Goal: Task Accomplishment & Management: Manage account settings

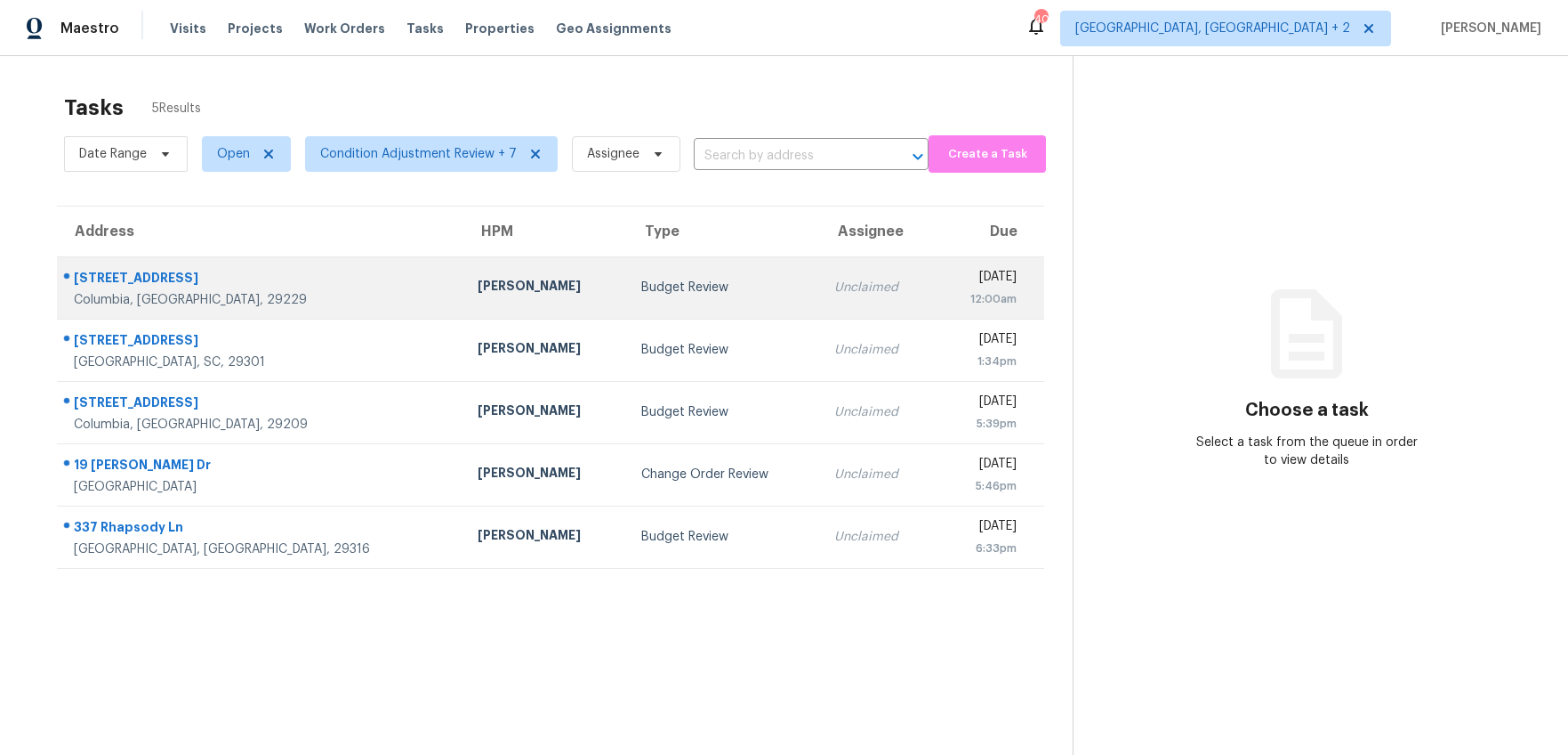
click at [202, 270] on div "25 Wotan Ln" at bounding box center [261, 280] width 375 height 23
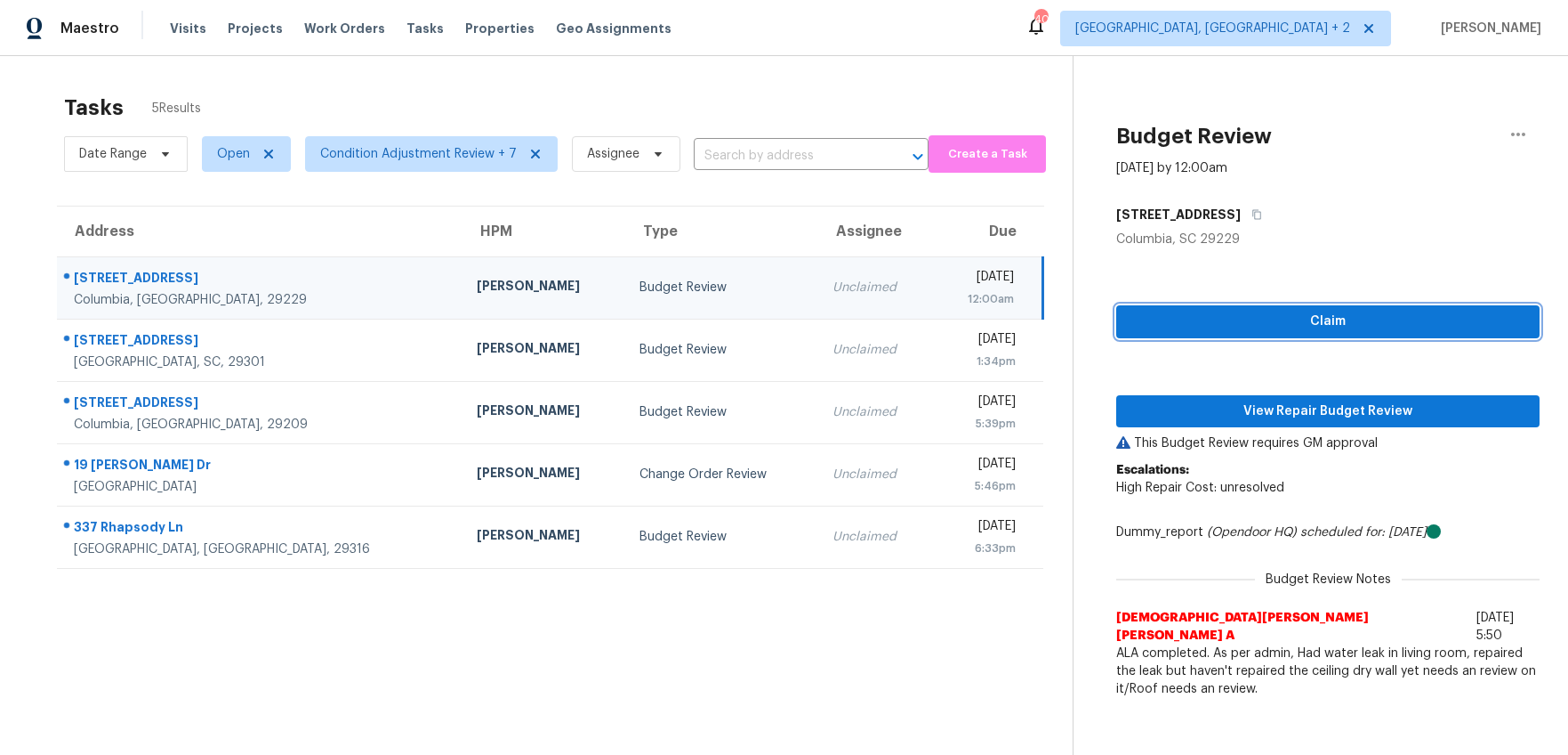
click at [1276, 321] on span "Claim" at bounding box center [1329, 322] width 395 height 23
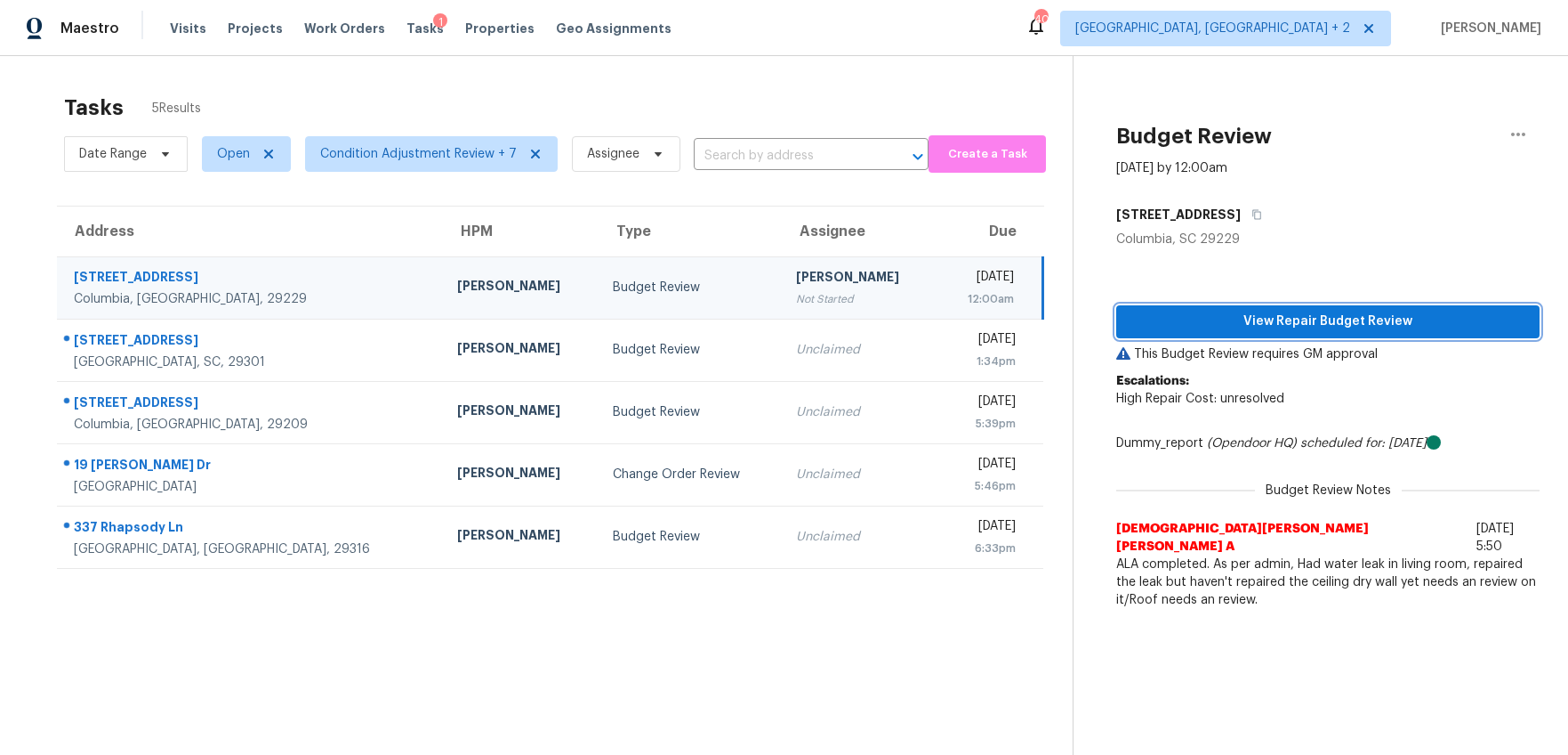
click at [1283, 324] on span "View Repair Budget Review" at bounding box center [1329, 322] width 395 height 23
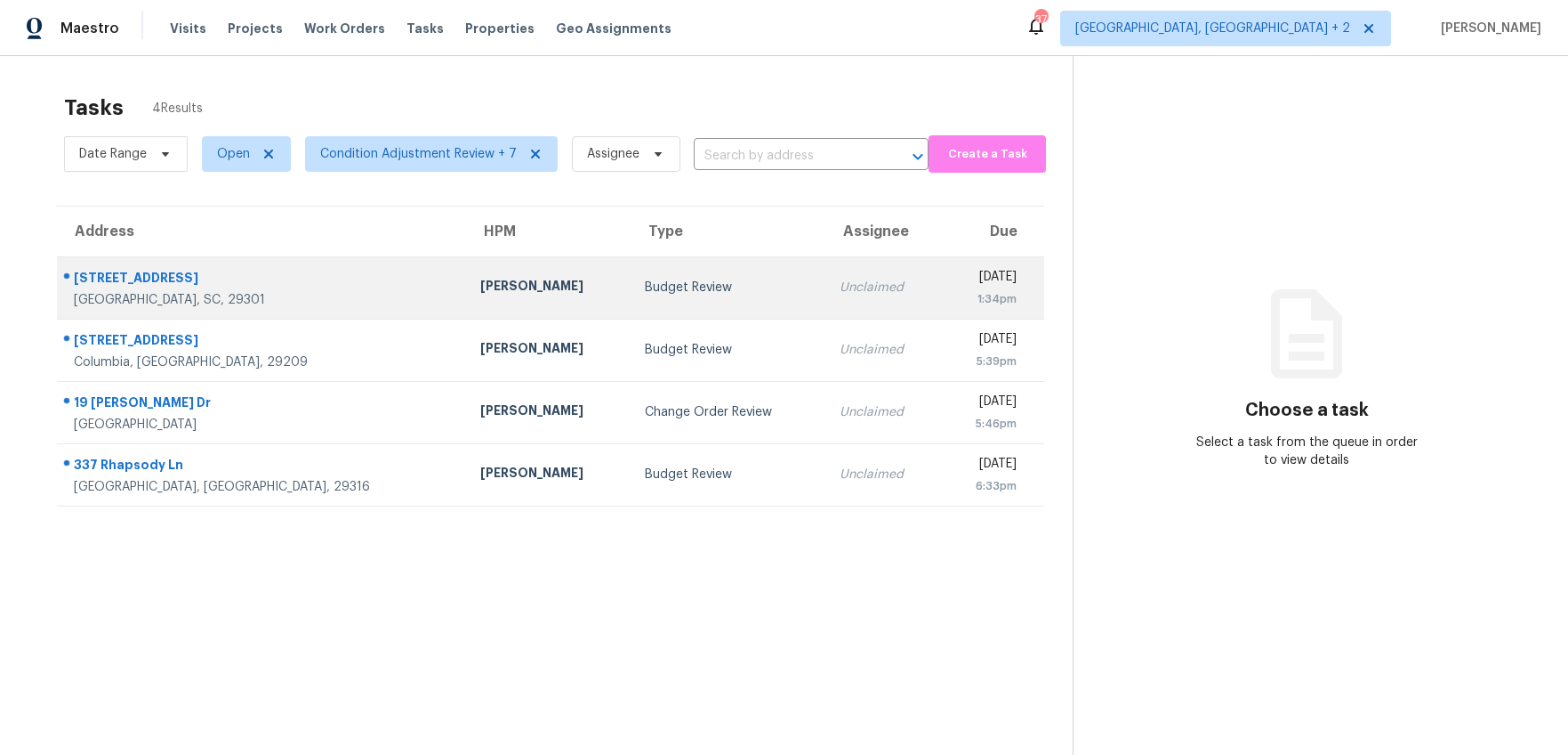
click at [106, 285] on div "[STREET_ADDRESS]" at bounding box center [263, 280] width 378 height 23
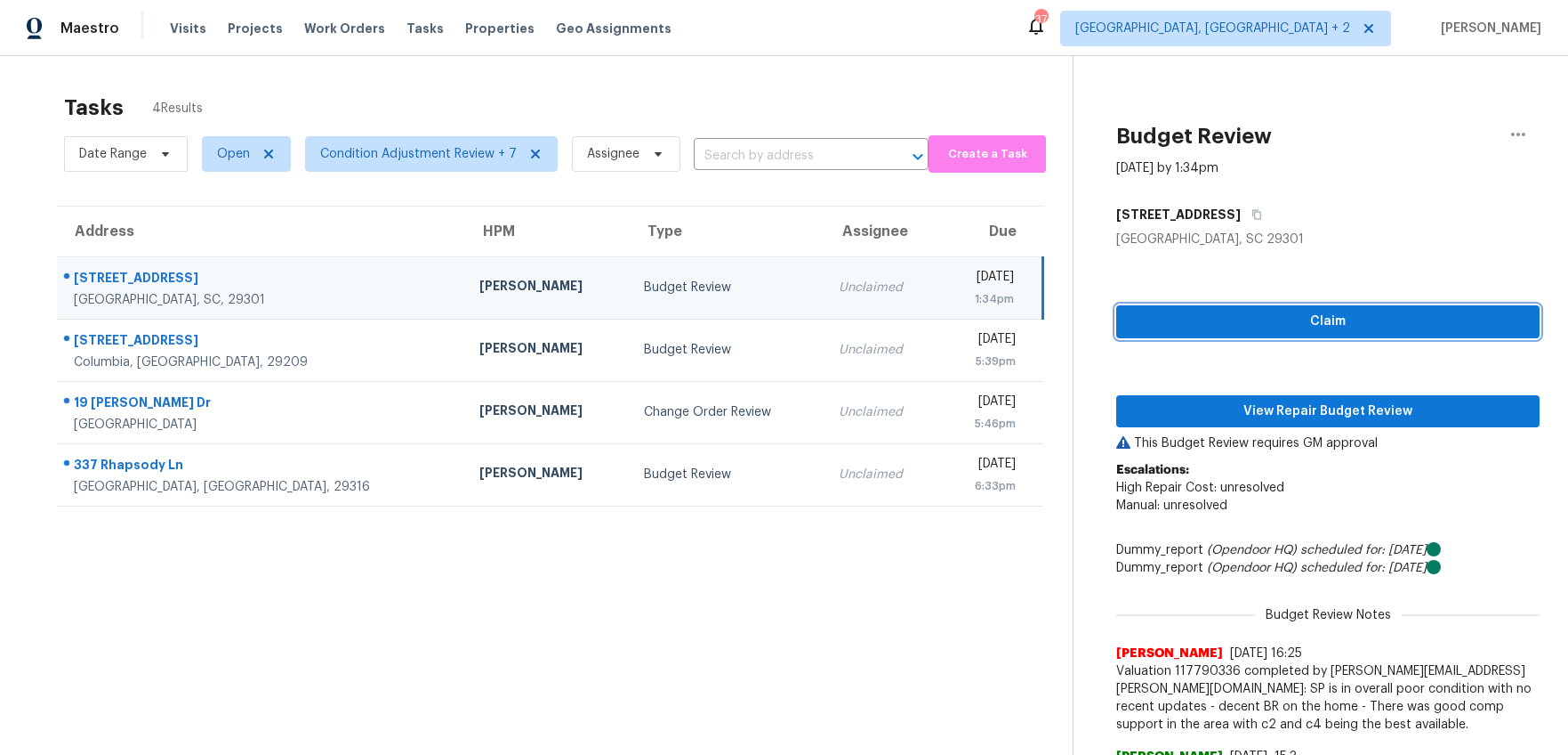
click at [1339, 328] on span "Claim" at bounding box center [1329, 322] width 395 height 23
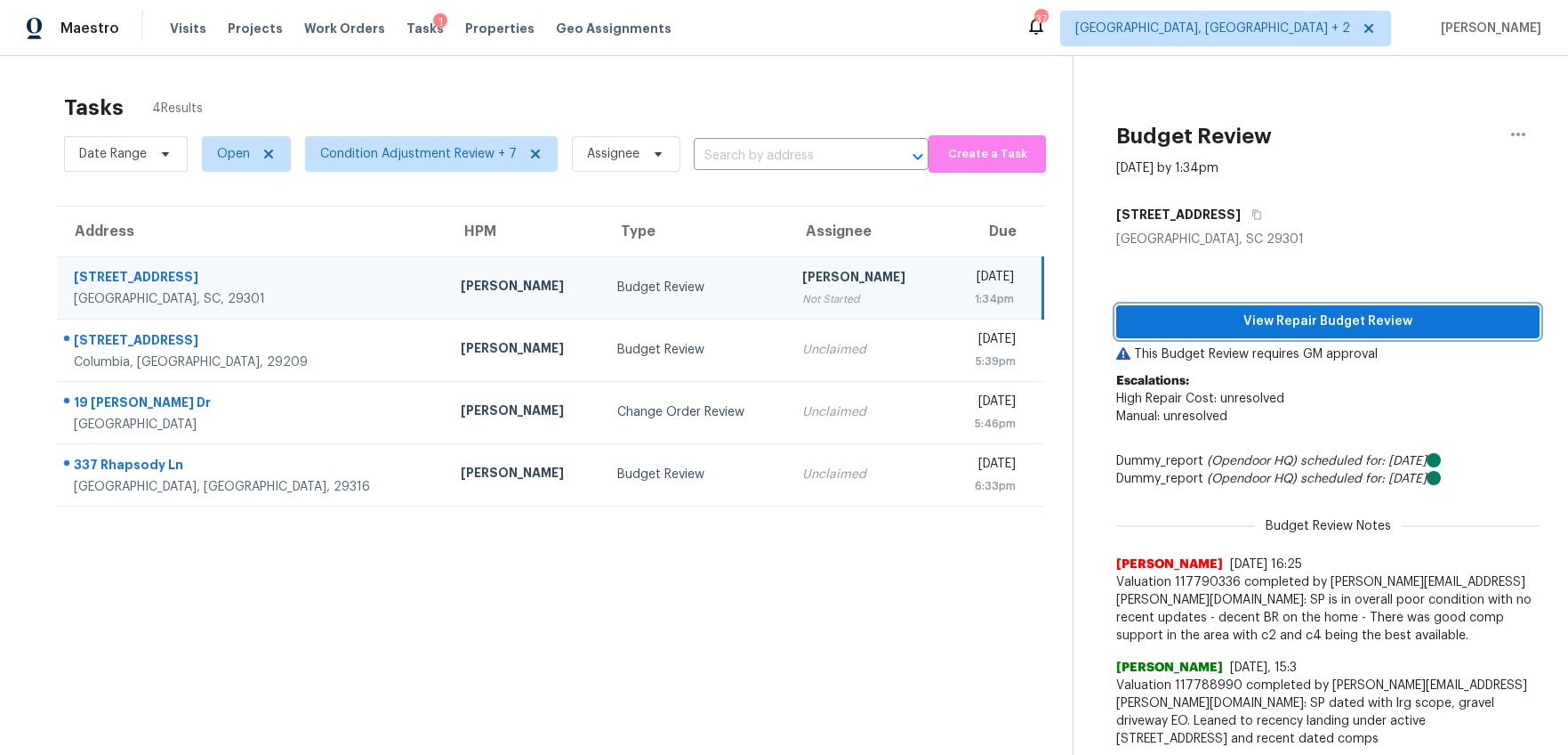
click at [1263, 318] on span "View Repair Budget Review" at bounding box center [1329, 322] width 395 height 23
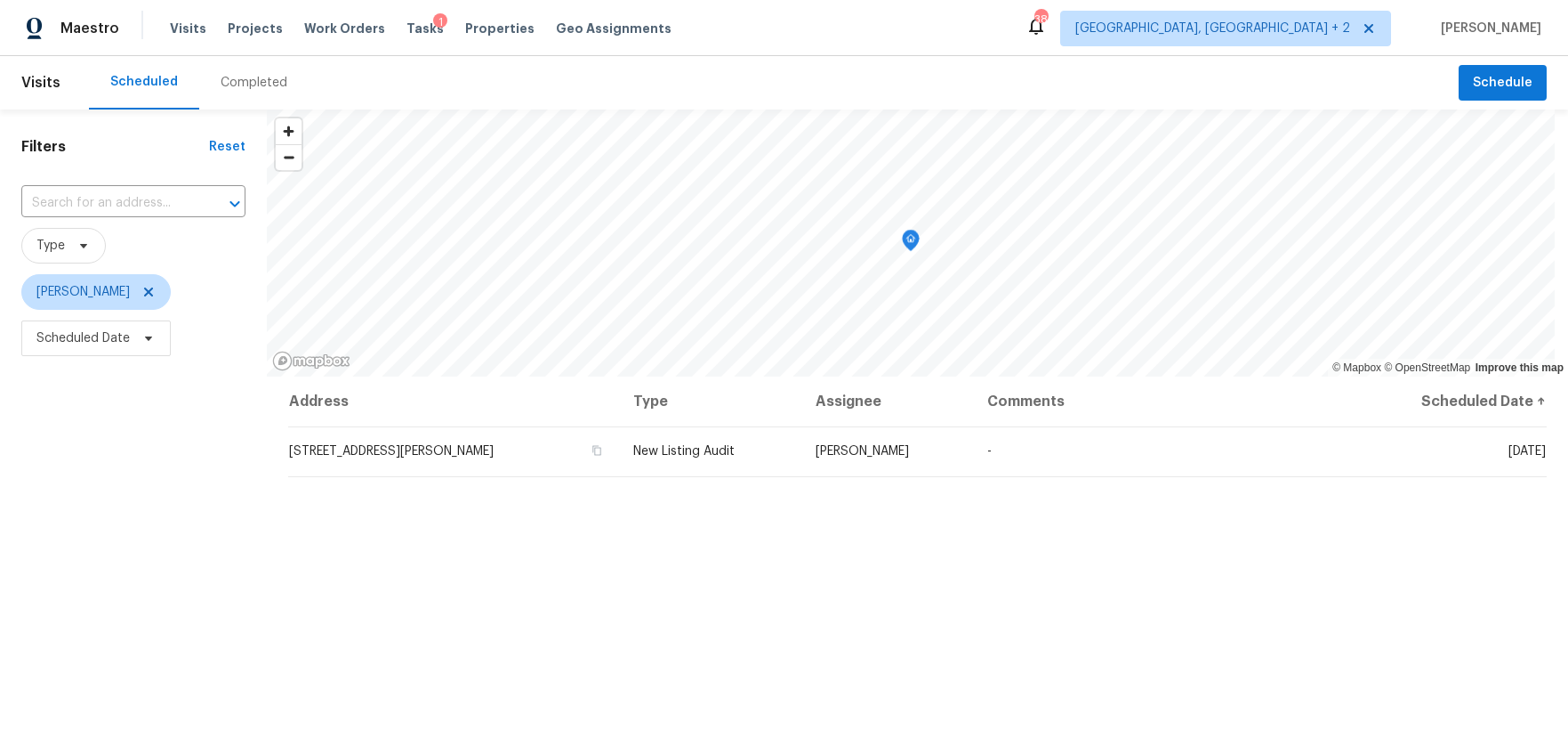
click at [245, 82] on div "Completed" at bounding box center [253, 82] width 67 height 18
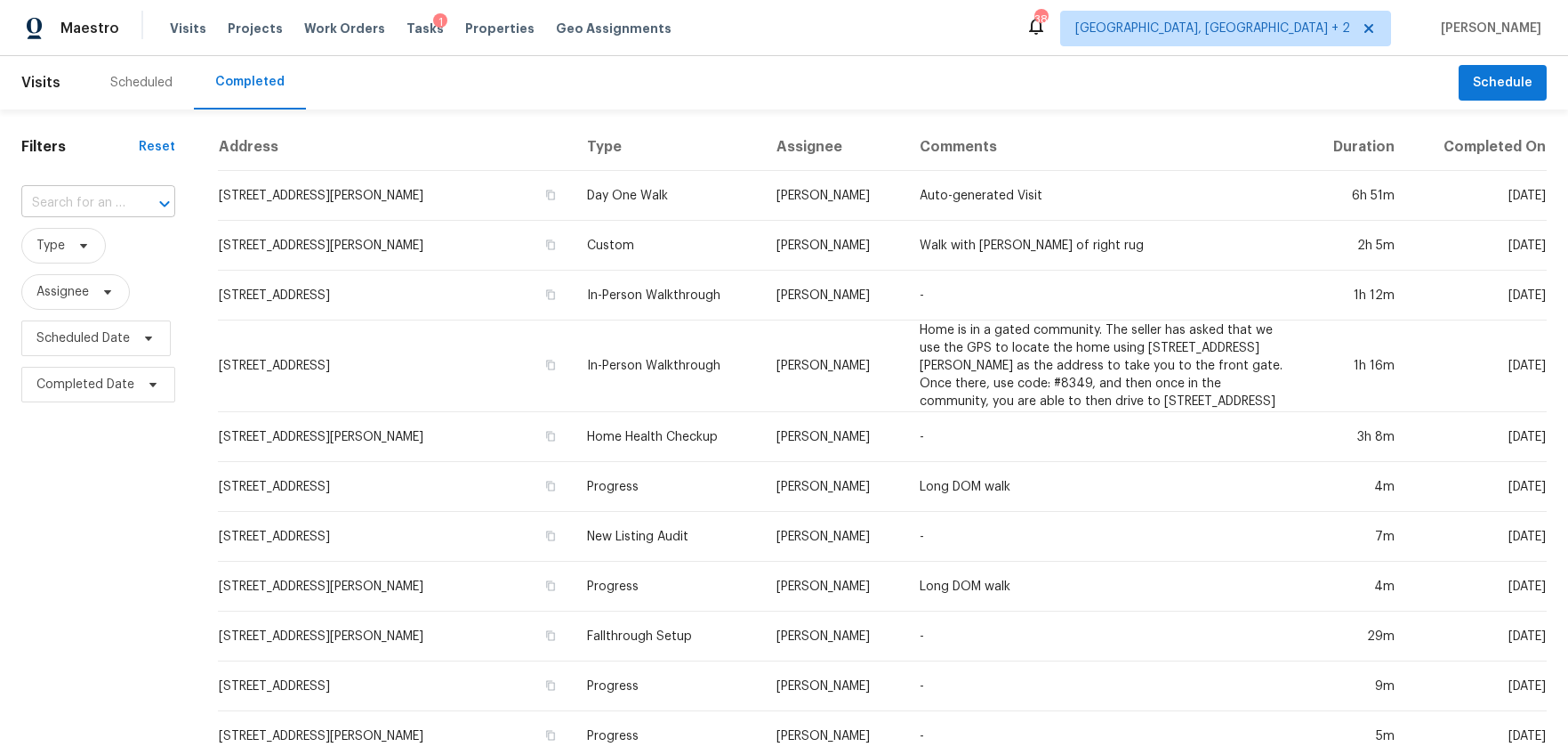
click at [113, 202] on input "text" at bounding box center [74, 202] width 104 height 27
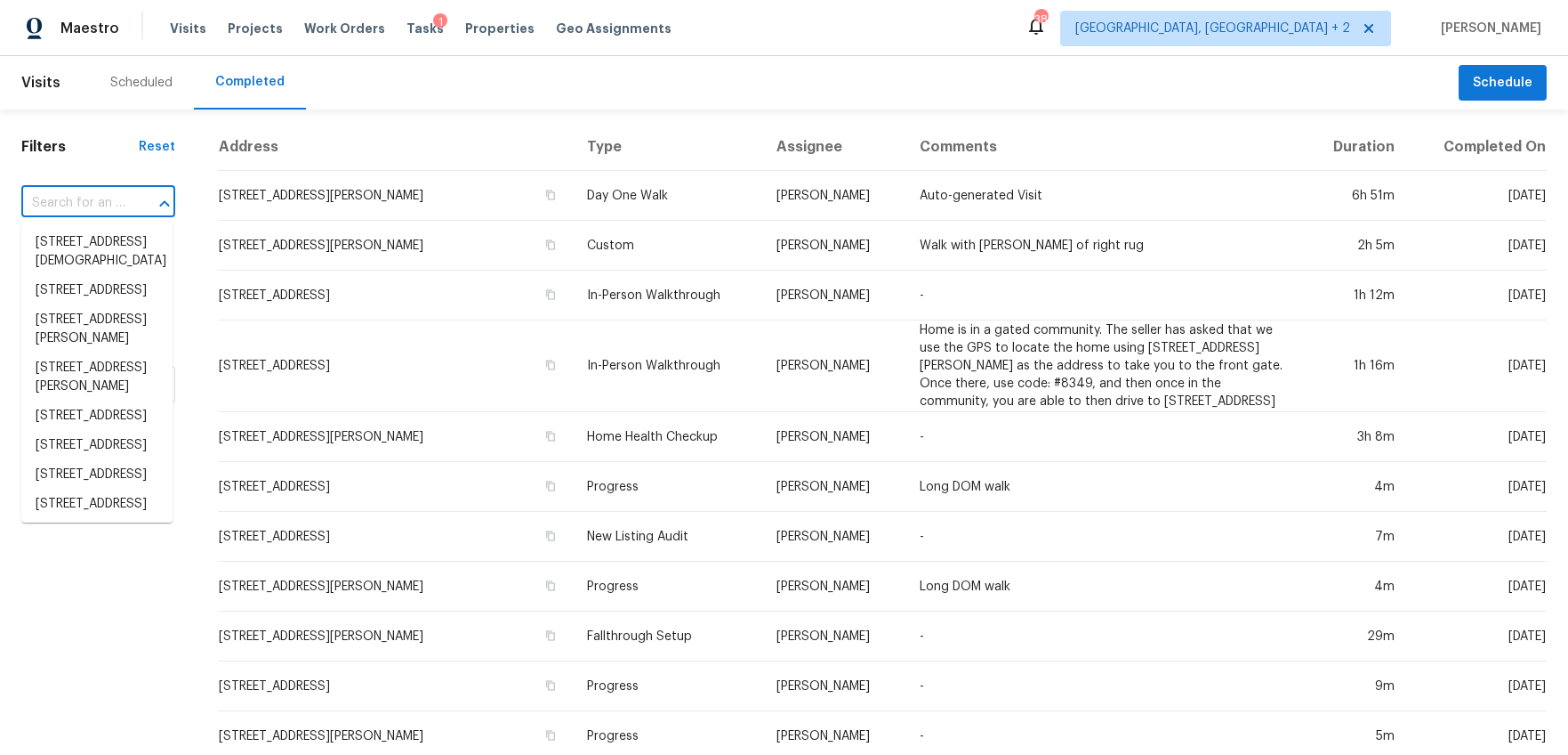
paste input "214 Sentel Cir, Spartanburg, SC 29301"
type input "214 Sentel Cir, Spartanburg, SC 29301"
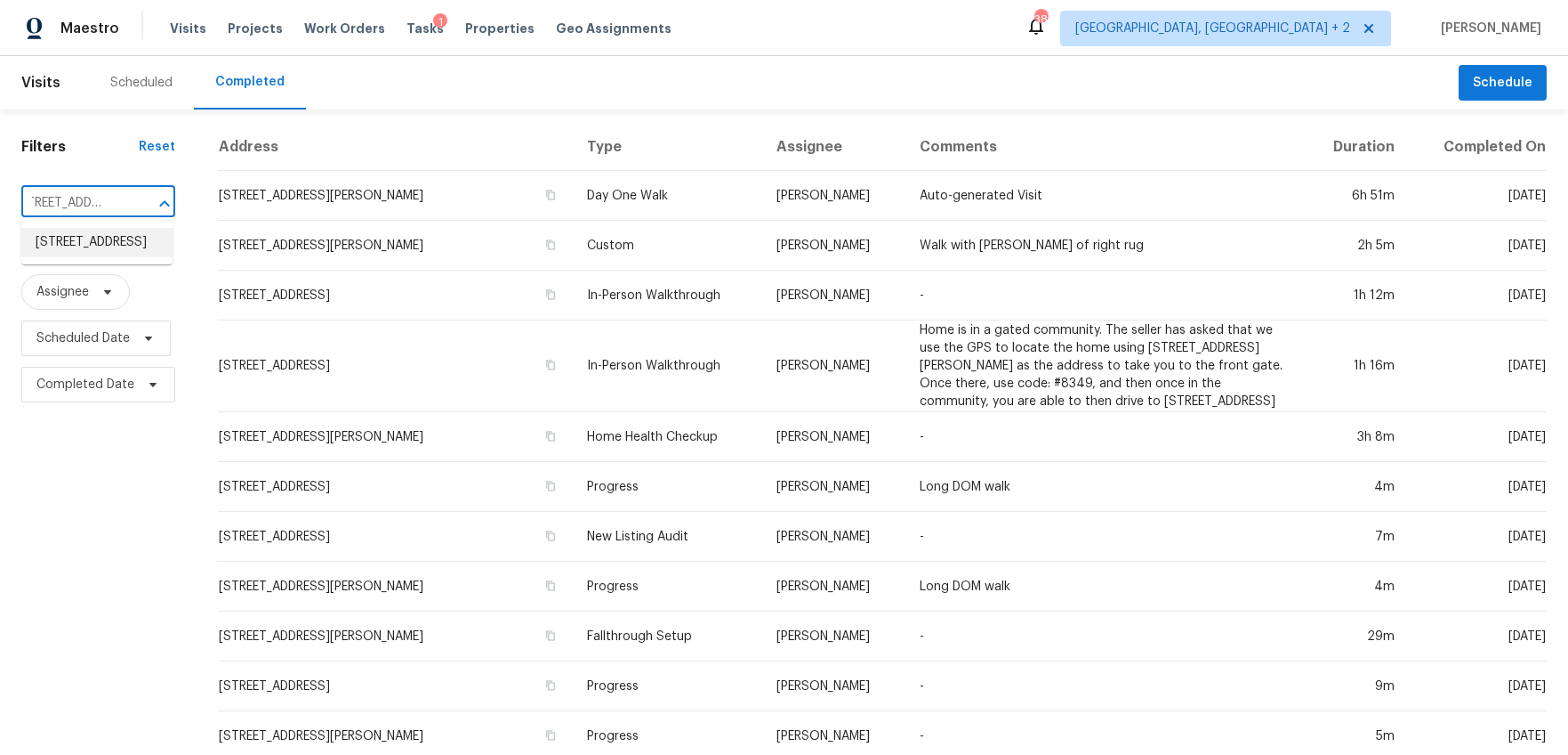
click at [95, 237] on li "214 Sentel Cir, Spartanburg, SC 29301" at bounding box center [97, 242] width 151 height 29
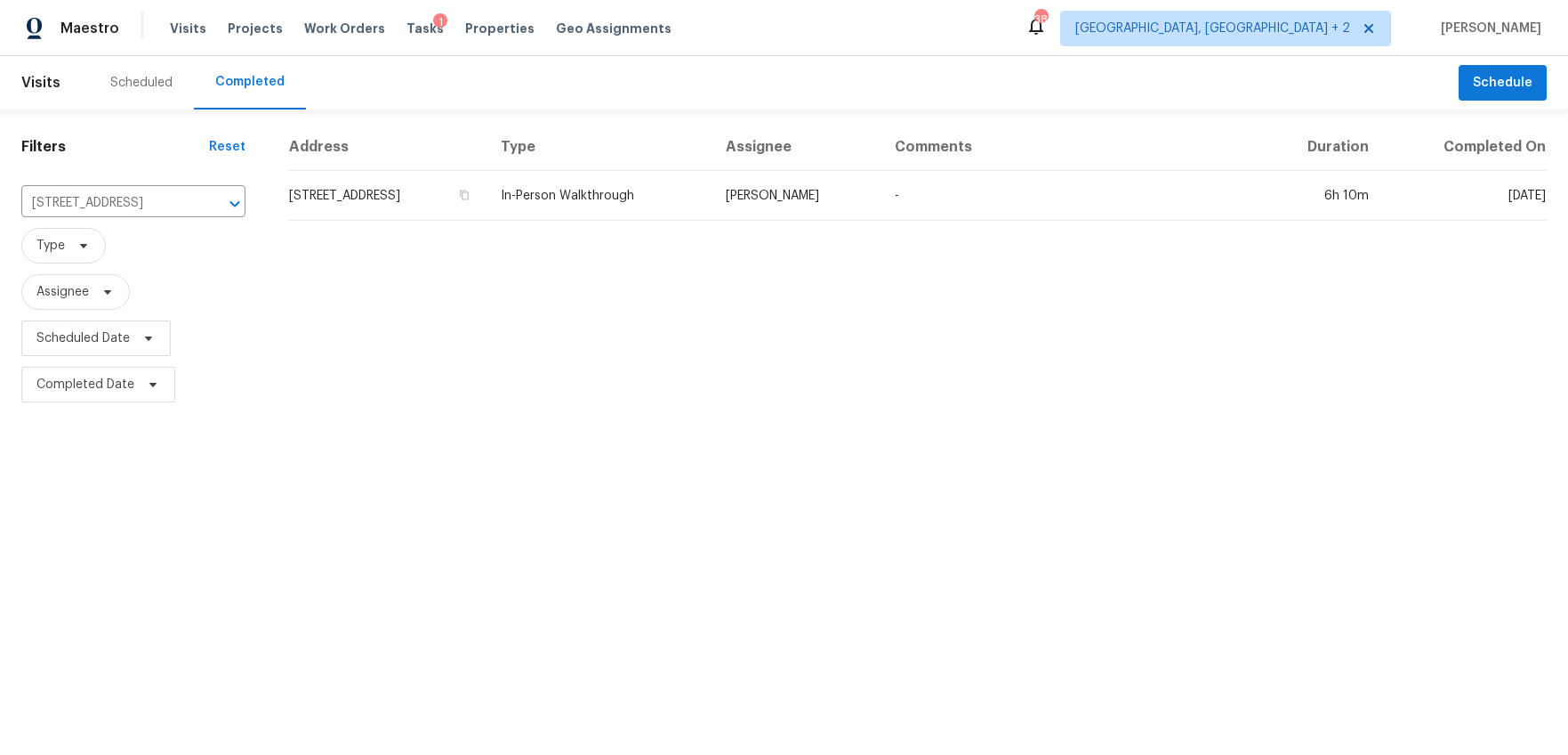
click at [382, 177] on td "214 Sentel Cir, Spartanburg, SC 29301" at bounding box center [388, 196] width 199 height 50
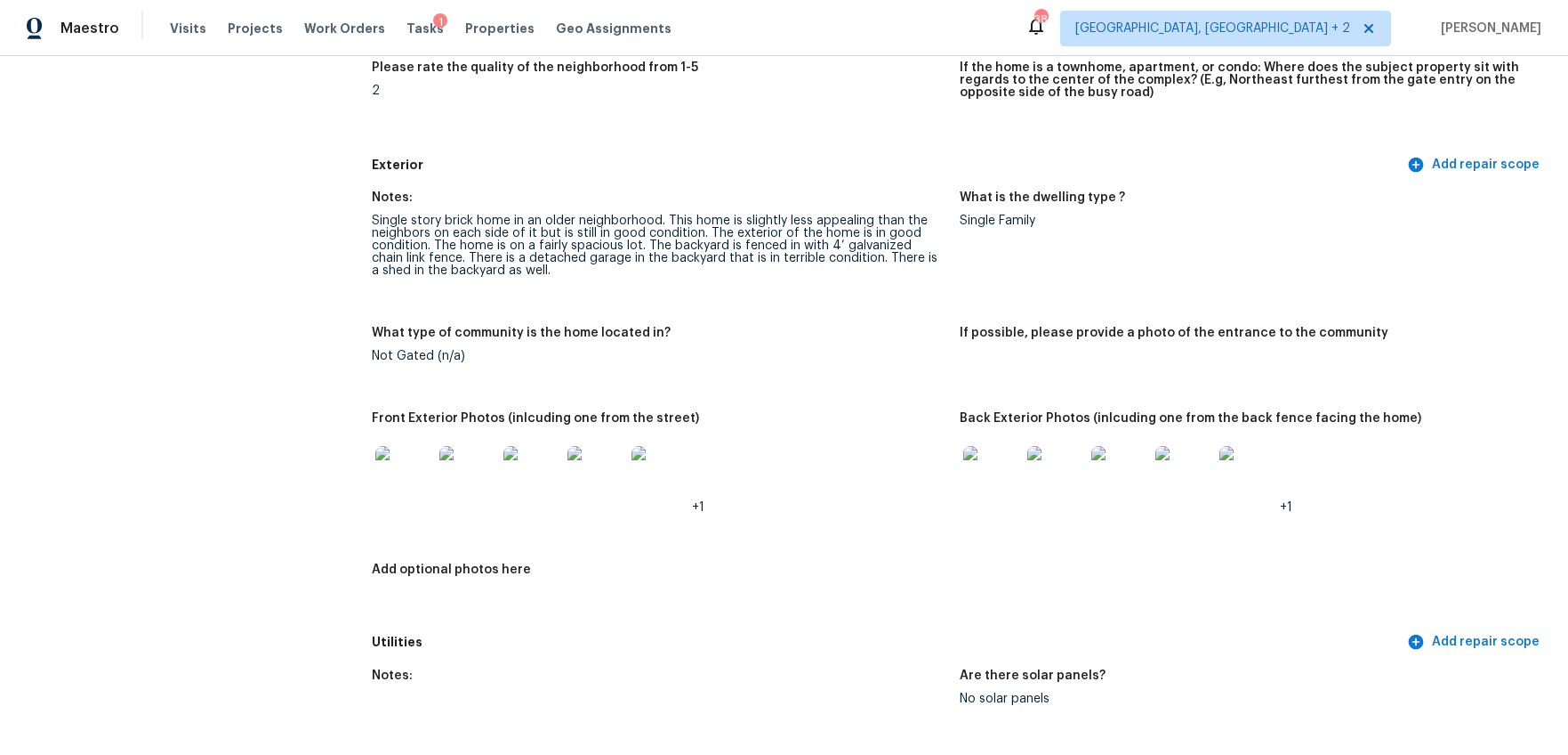
scroll to position [582, 0]
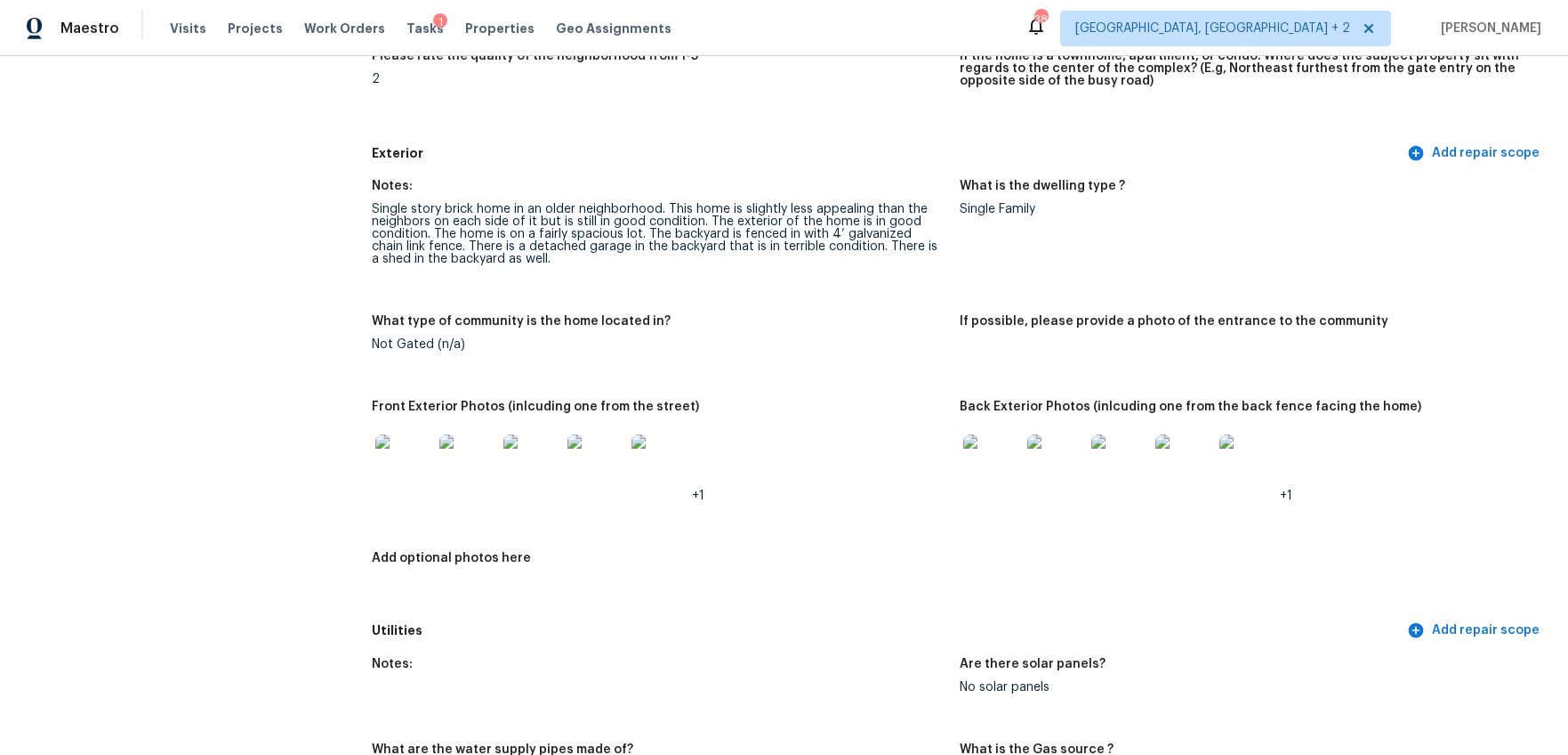
click at [414, 450] on img at bounding box center [404, 463] width 57 height 57
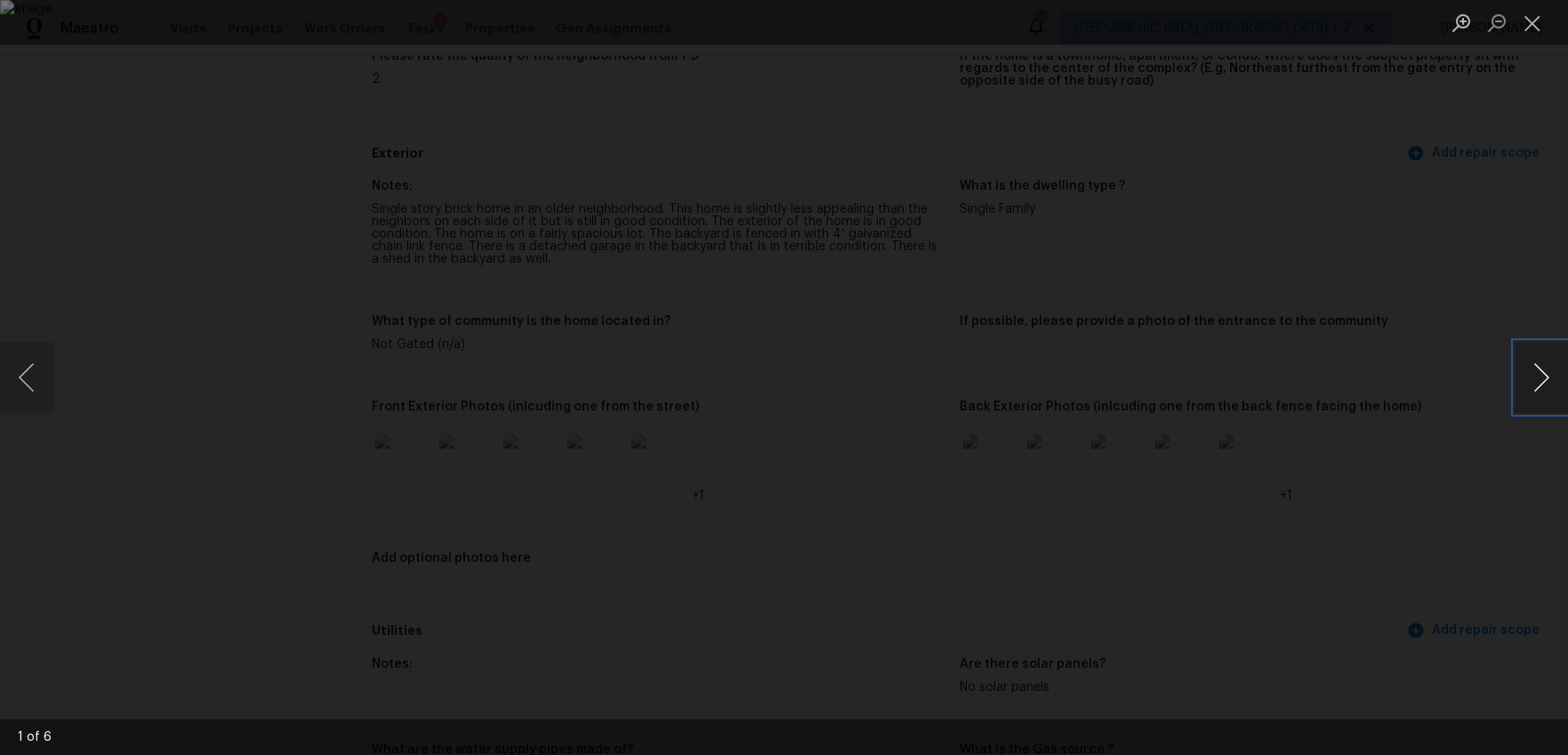
click at [1543, 378] on button "Next image" at bounding box center [1542, 377] width 53 height 71
click at [1541, 394] on button "Next image" at bounding box center [1542, 377] width 53 height 71
click at [26, 379] on button "Previous image" at bounding box center [26, 377] width 53 height 71
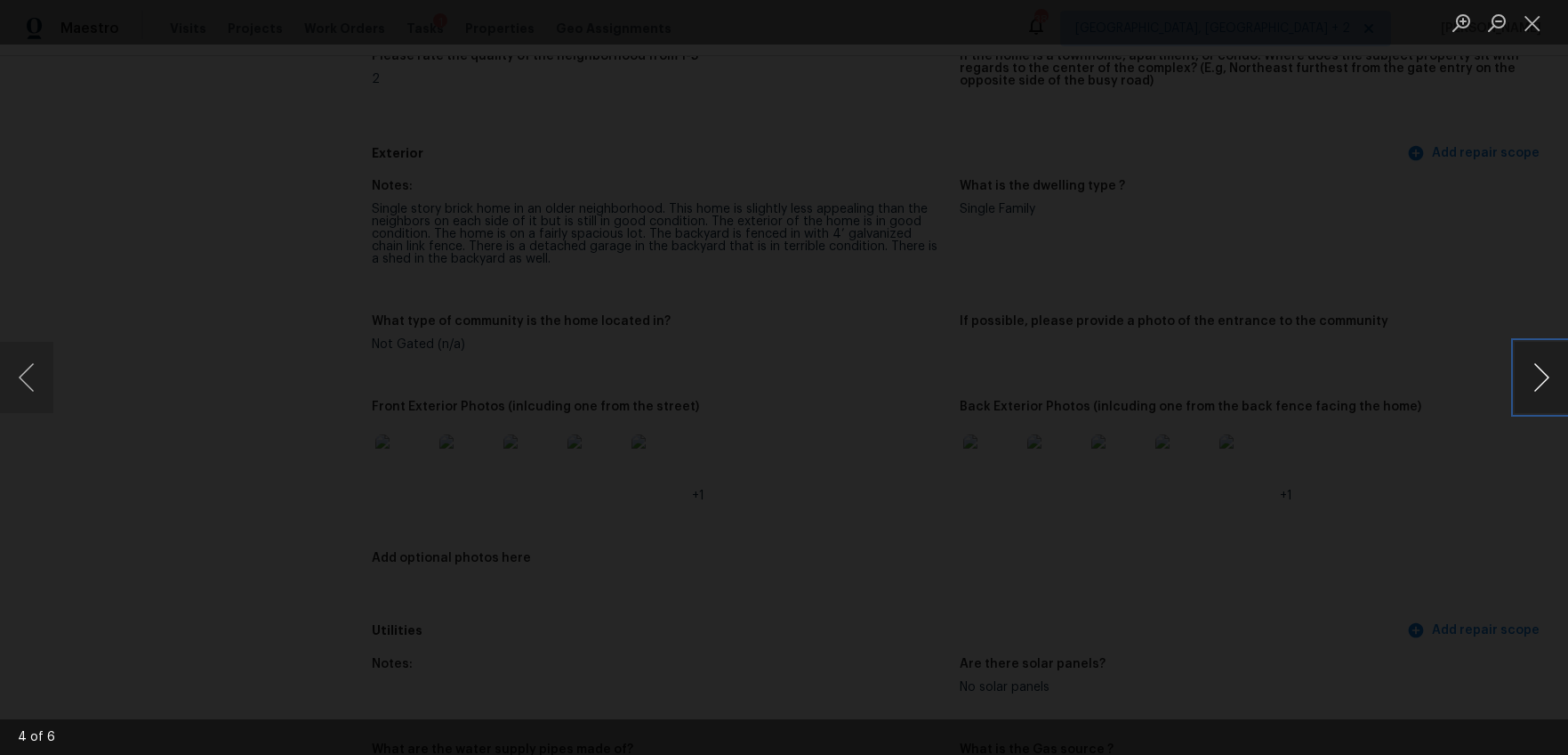
click at [1531, 376] on button "Next image" at bounding box center [1542, 377] width 53 height 71
click at [1533, 374] on button "Next image" at bounding box center [1542, 377] width 53 height 71
click at [1531, 375] on button "Next image" at bounding box center [1542, 377] width 53 height 71
click at [1486, 451] on div "Lightbox" at bounding box center [784, 378] width 1568 height 755
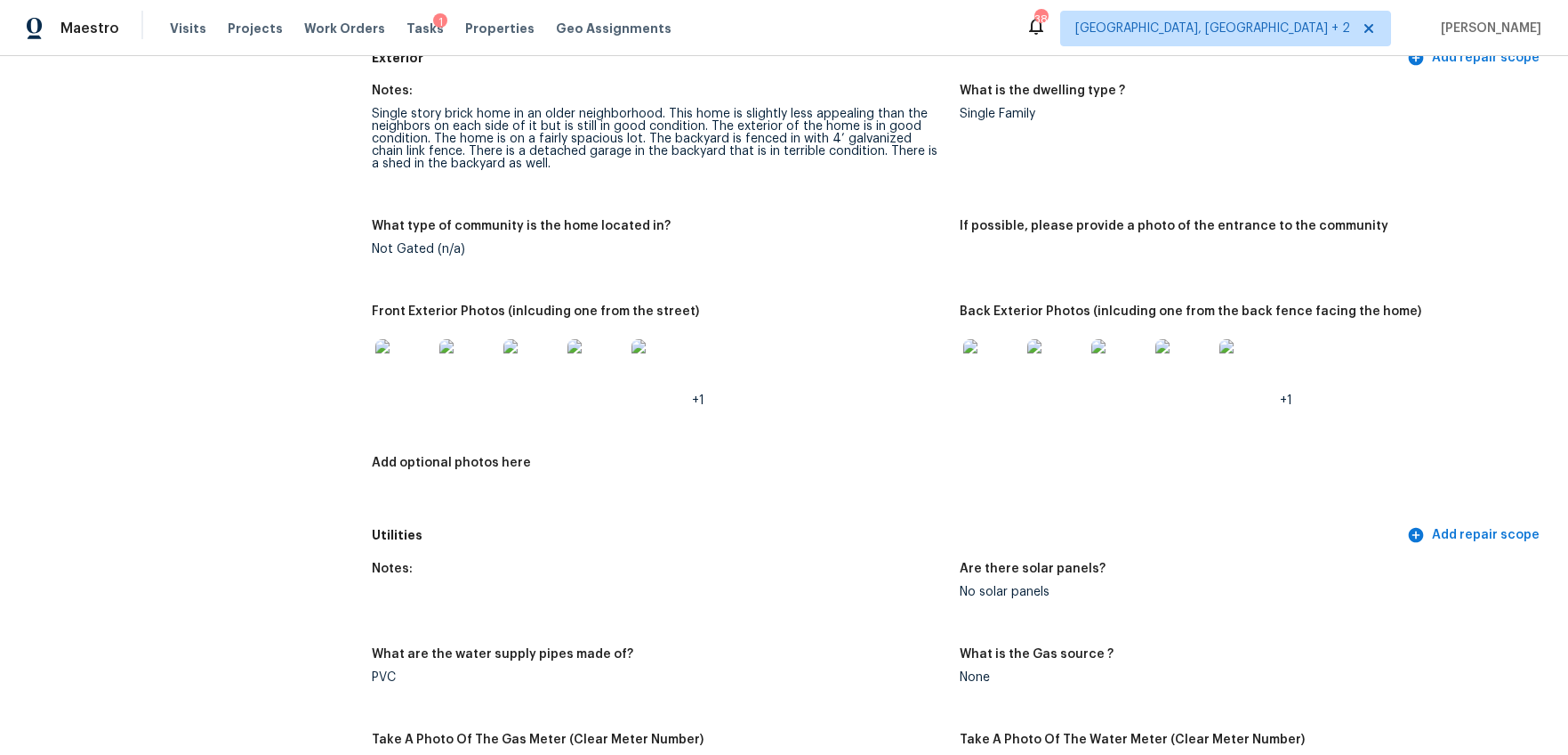
scroll to position [757, 0]
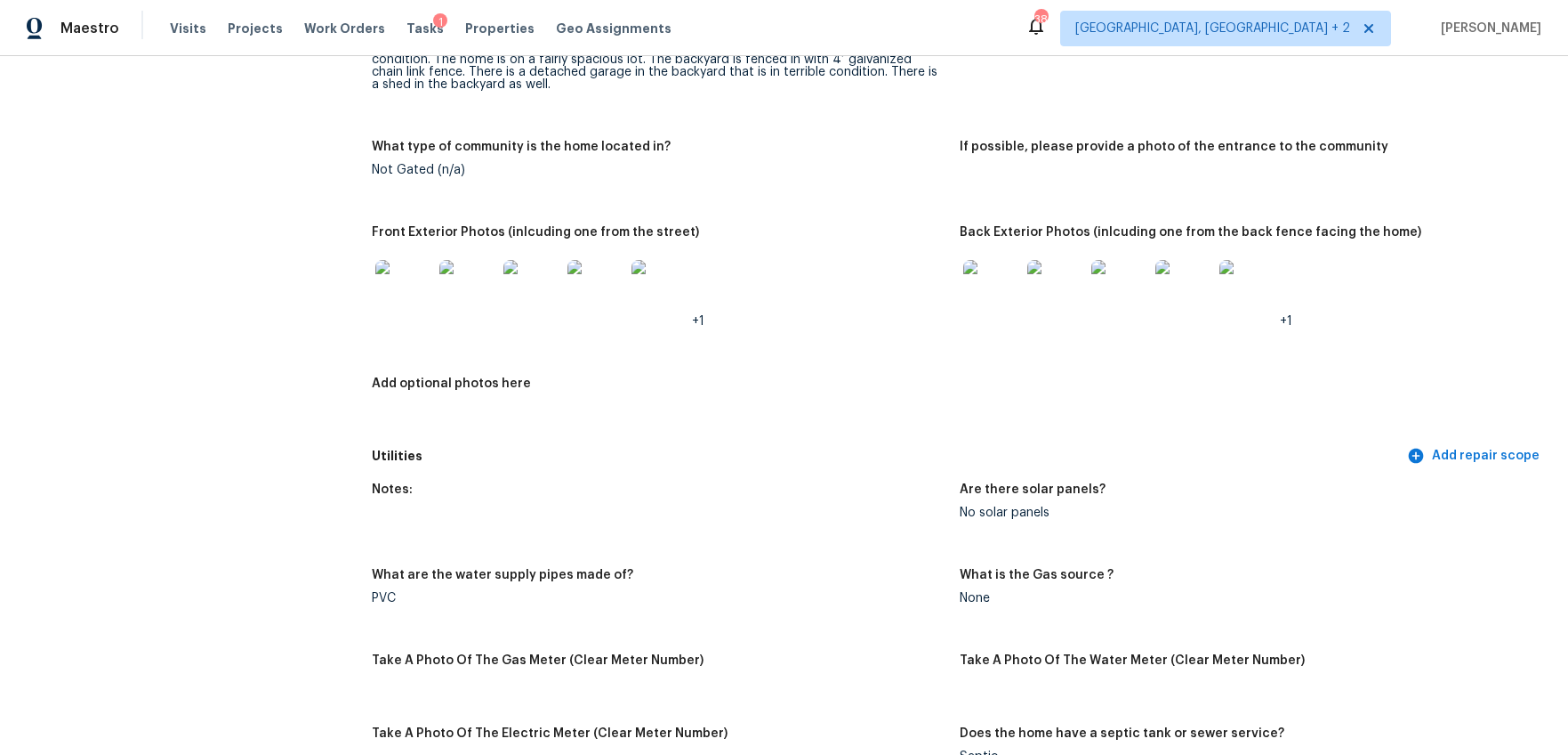
click at [1005, 304] on img at bounding box center [992, 289] width 57 height 57
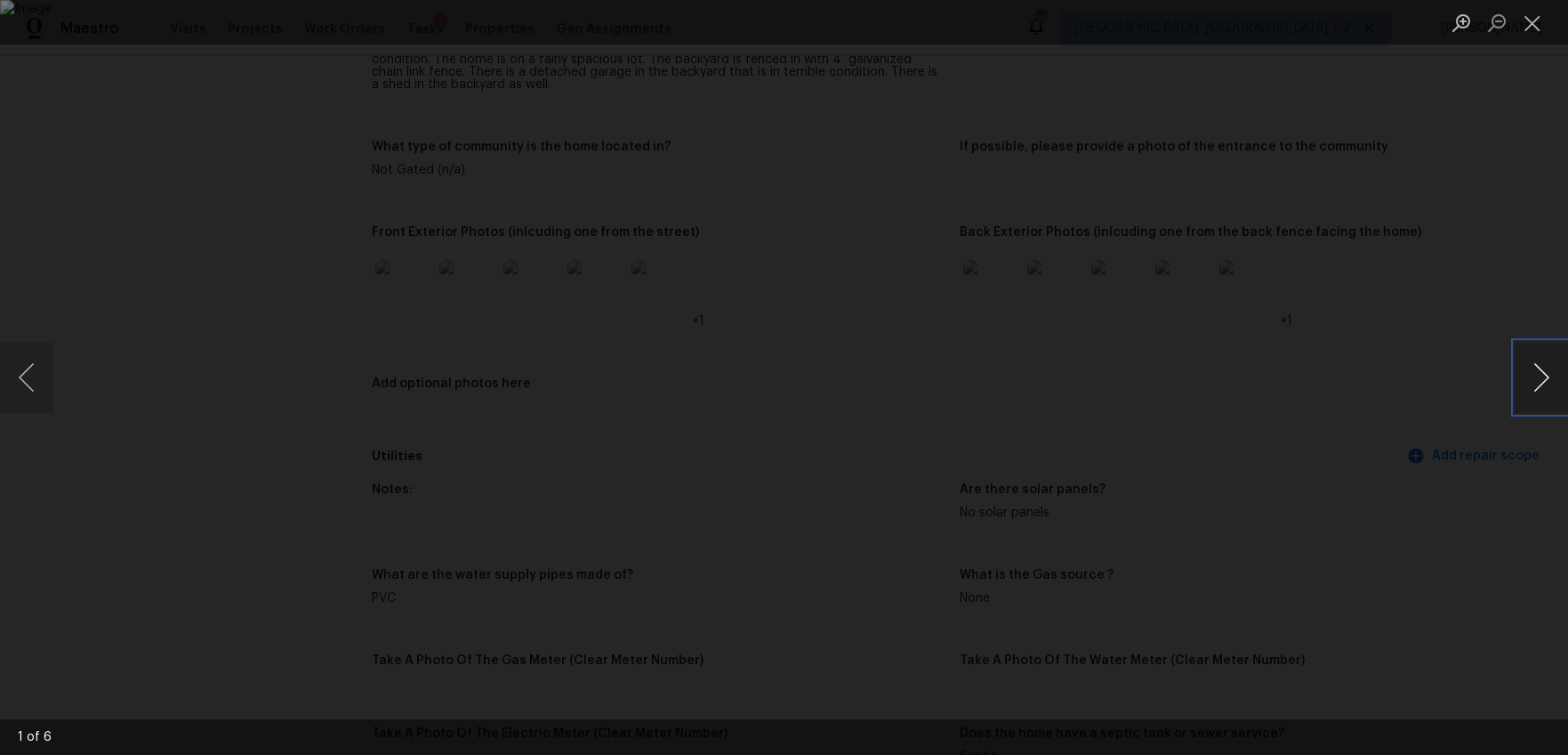
click at [1533, 385] on button "Next image" at bounding box center [1542, 377] width 53 height 71
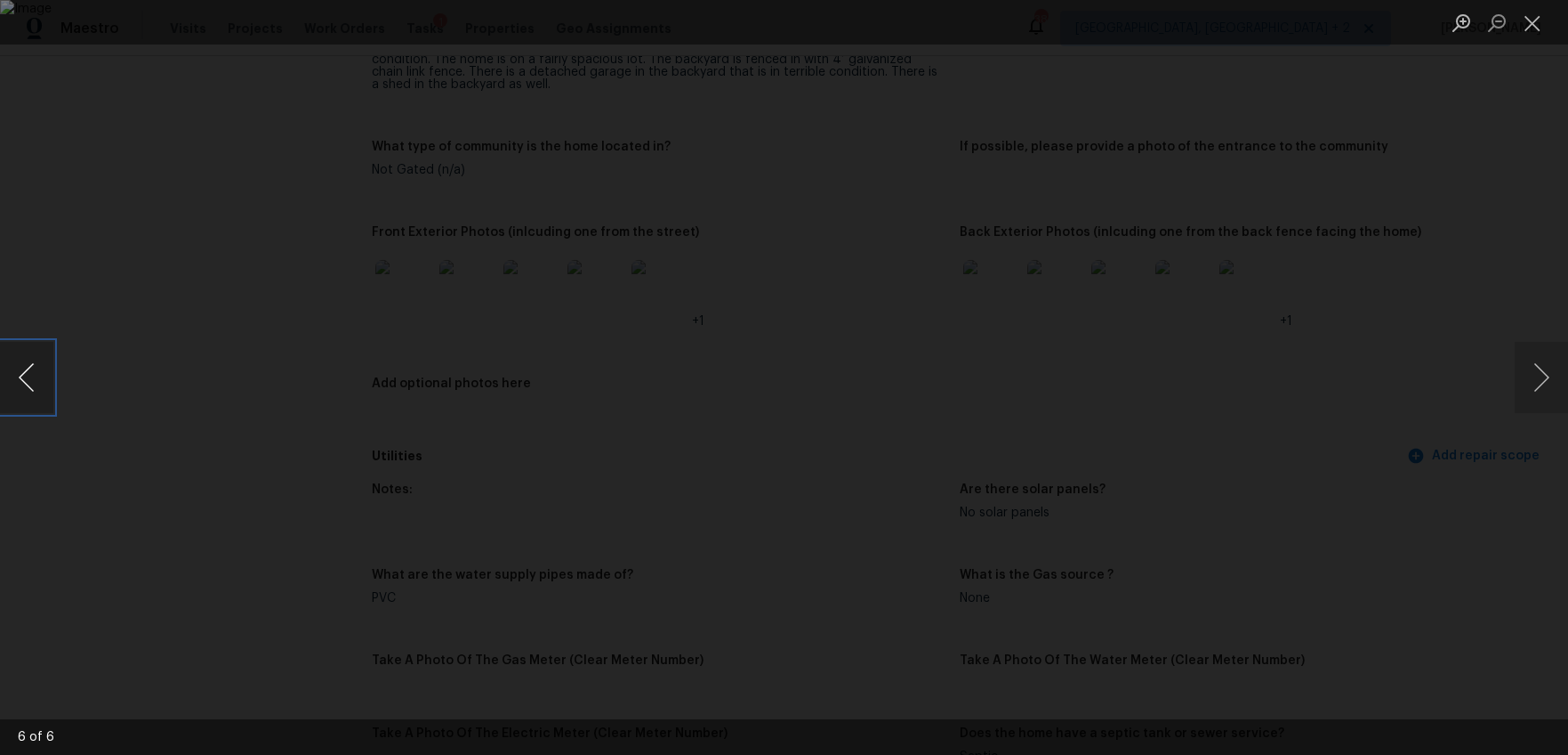
click at [39, 382] on button "Previous image" at bounding box center [26, 377] width 53 height 71
click at [1402, 483] on div "Lightbox" at bounding box center [784, 378] width 1568 height 755
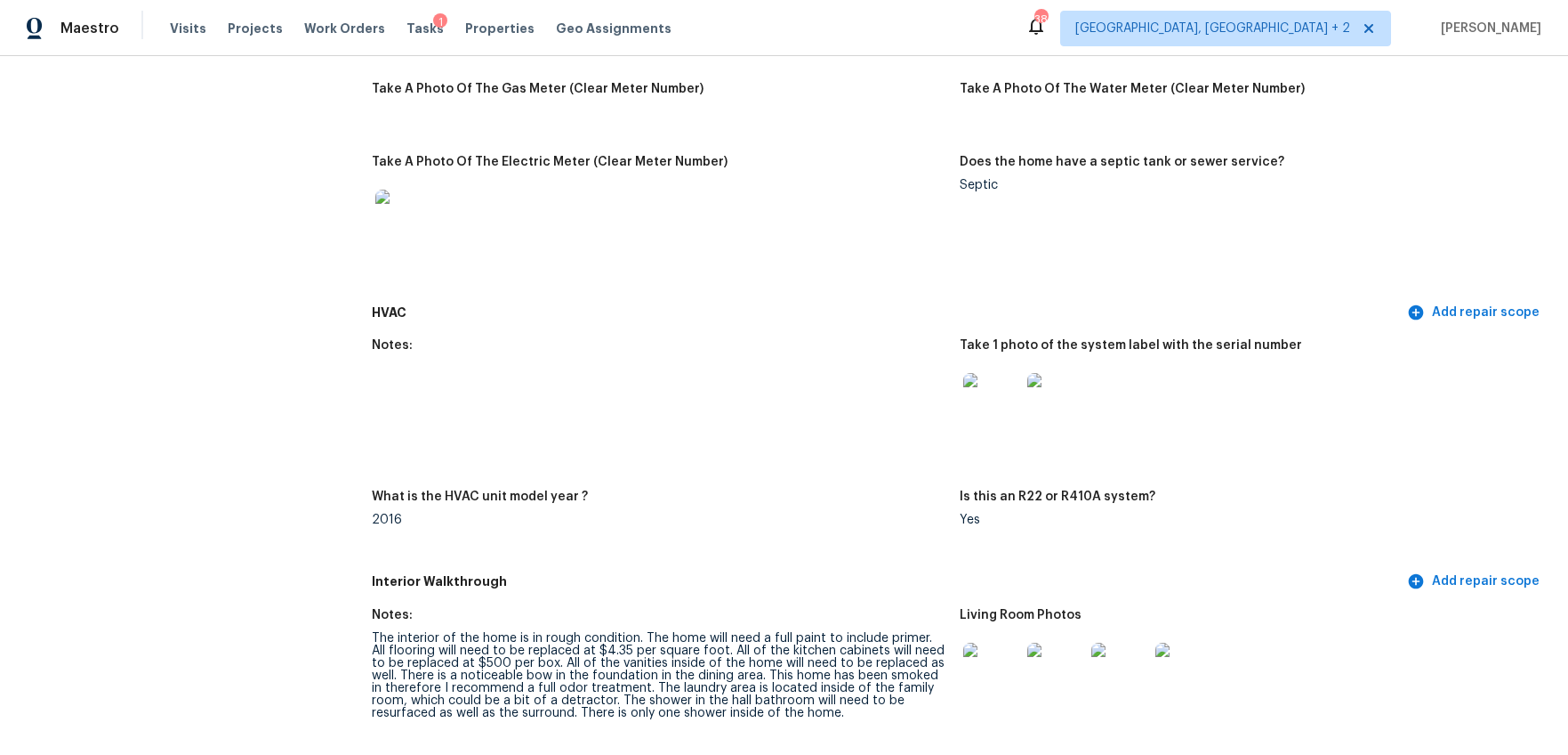
scroll to position [1460, 0]
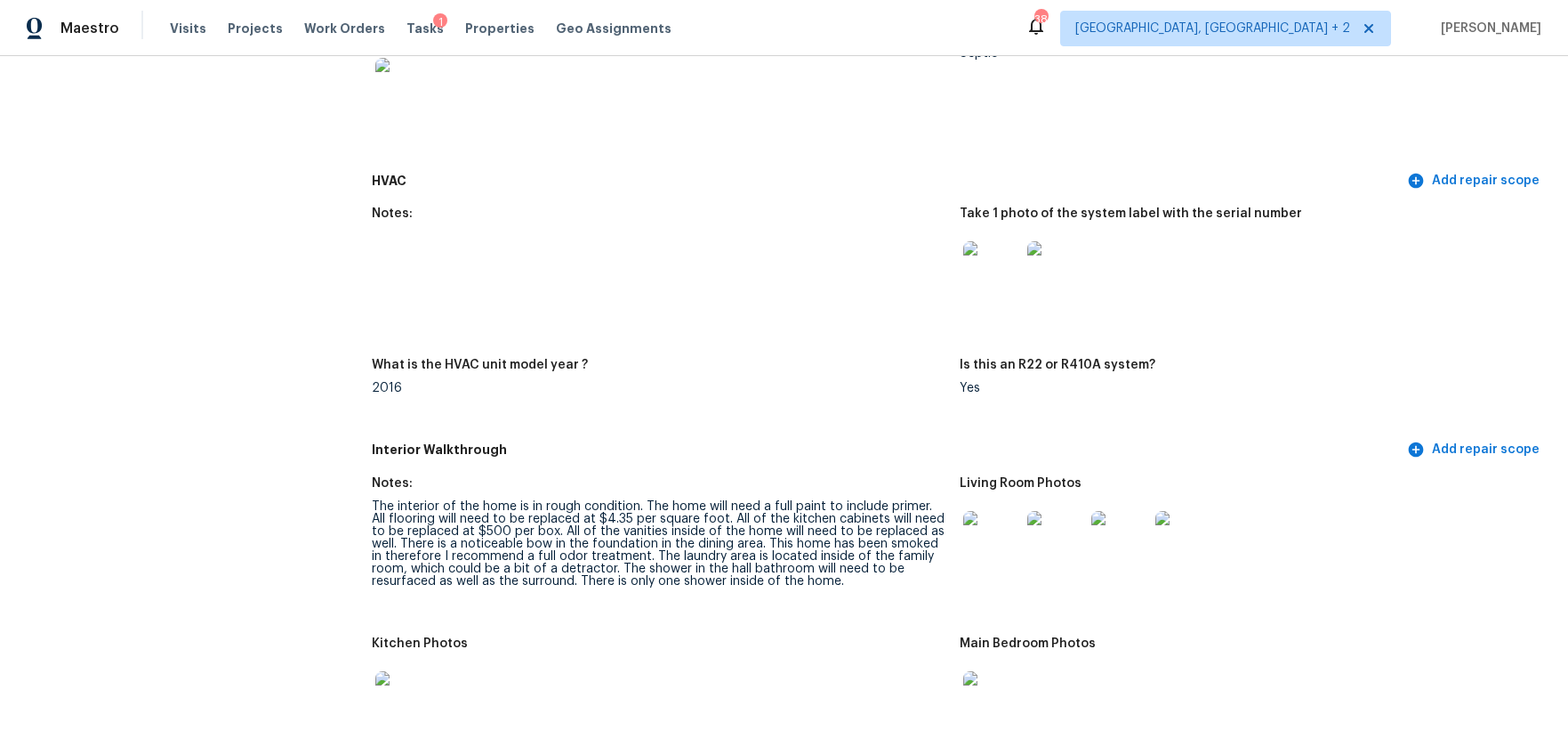
click at [979, 277] on img at bounding box center [992, 270] width 57 height 57
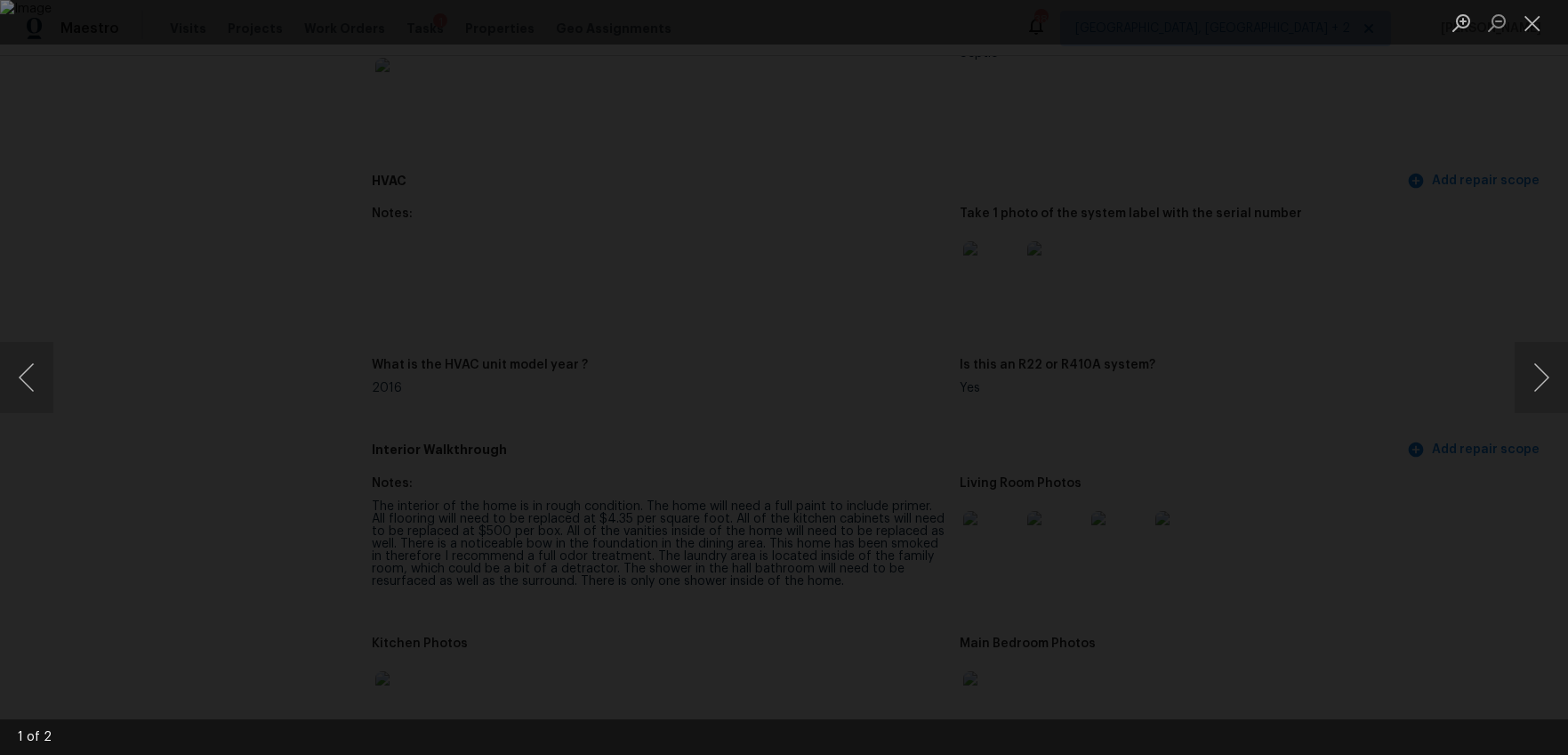
click at [1357, 500] on div "Lightbox" at bounding box center [784, 378] width 1568 height 755
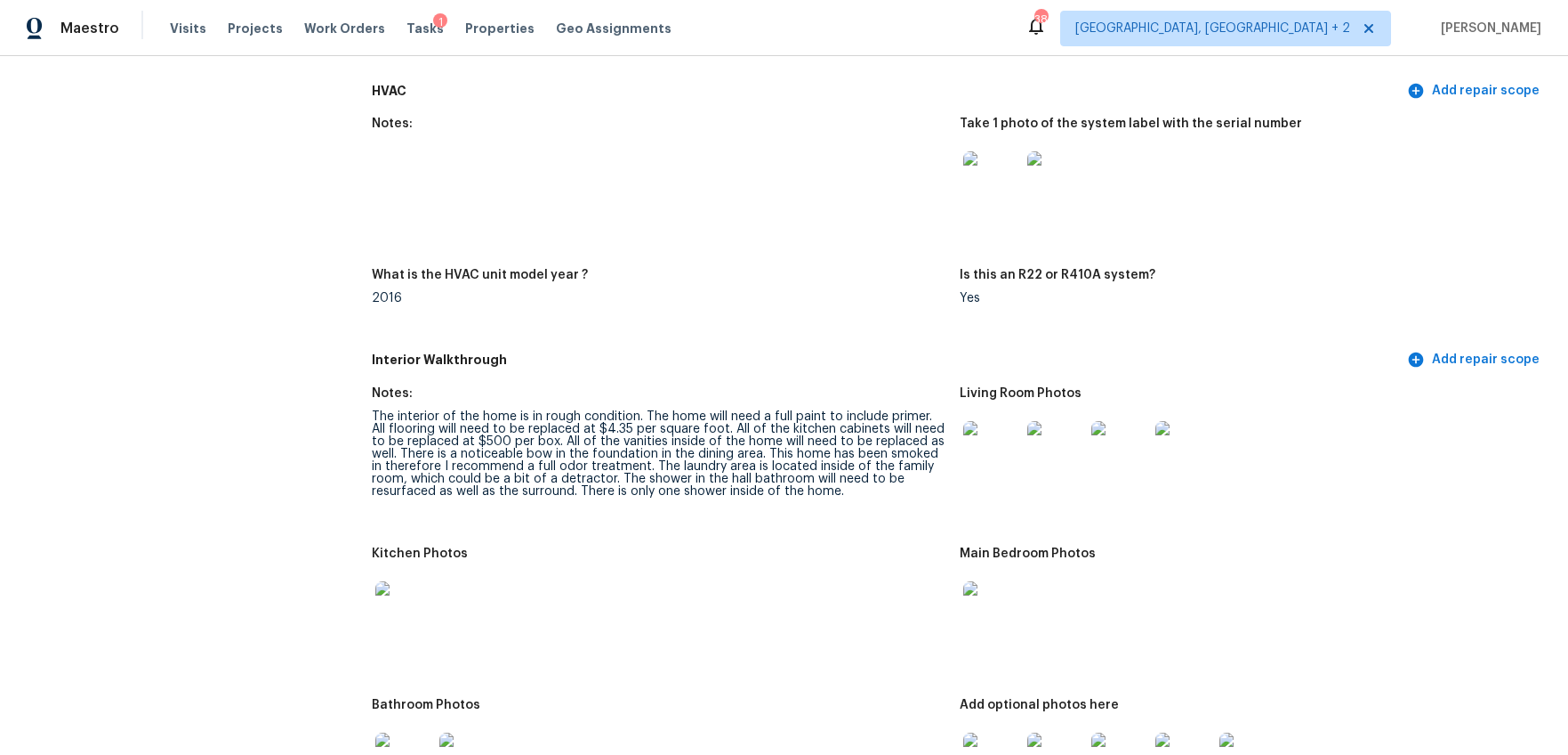
scroll to position [1635, 0]
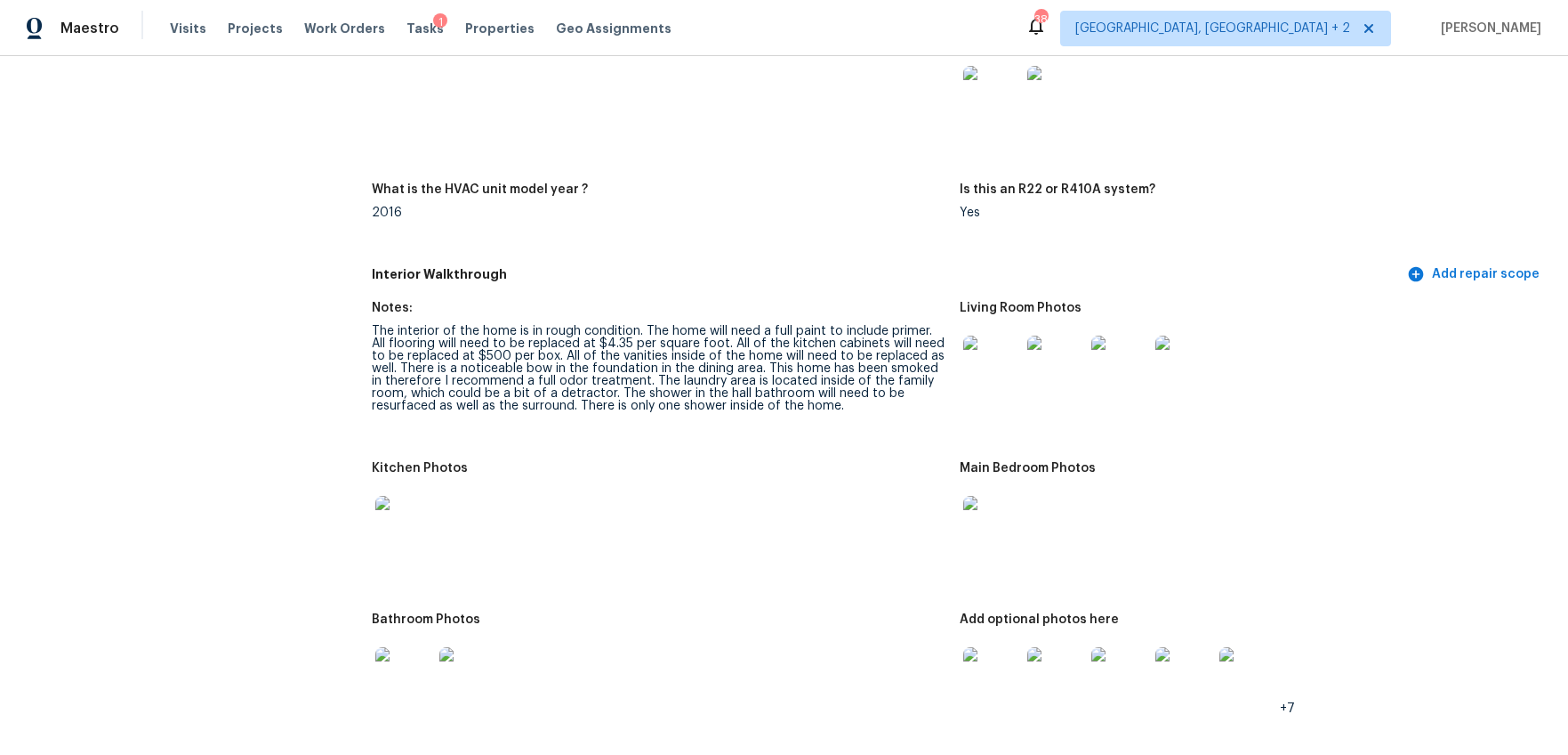
click at [984, 367] on img at bounding box center [992, 364] width 57 height 57
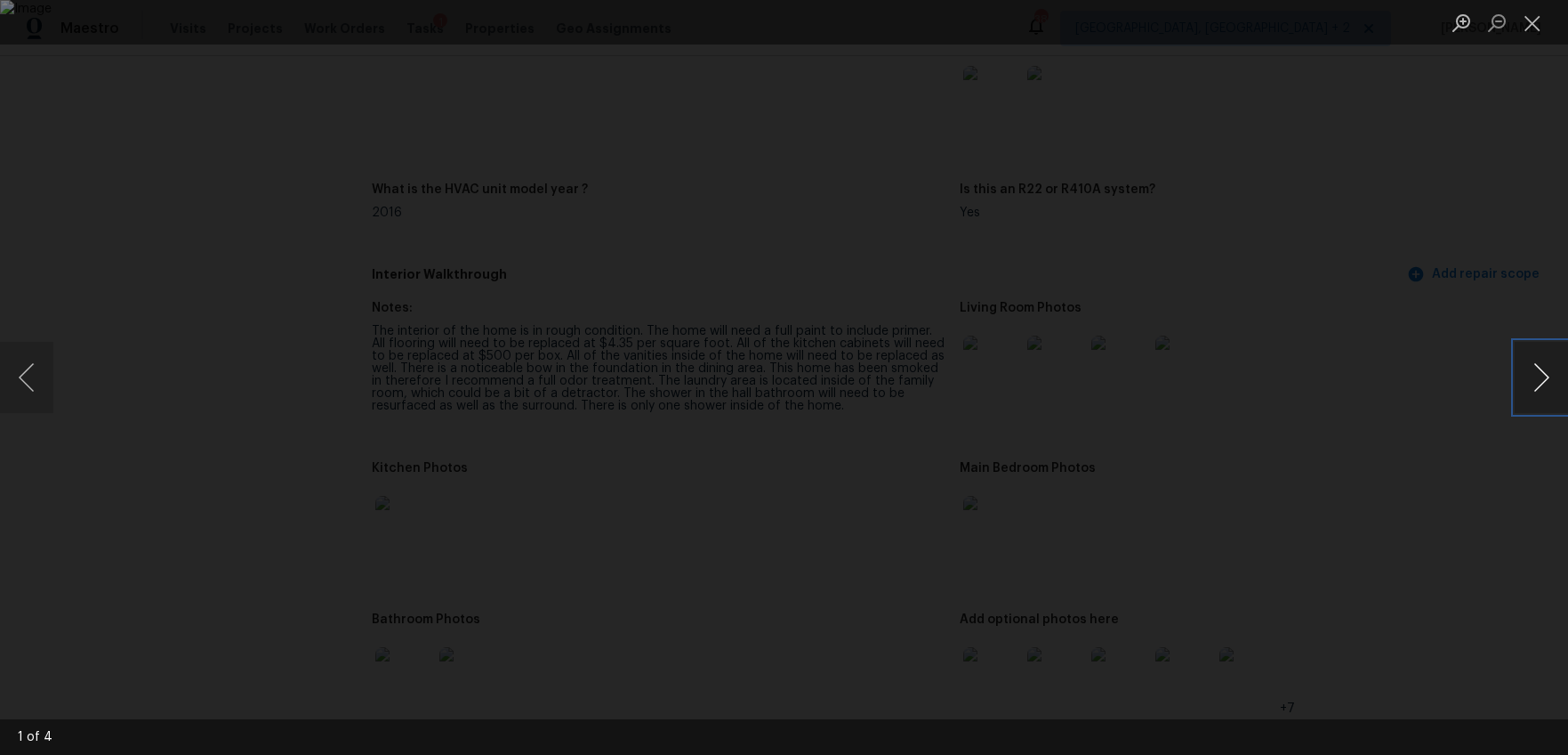
click at [1524, 380] on button "Next image" at bounding box center [1542, 377] width 53 height 71
click at [1525, 380] on button "Next image" at bounding box center [1542, 377] width 53 height 71
click at [1527, 380] on button "Next image" at bounding box center [1542, 377] width 53 height 71
click at [1411, 493] on div "Lightbox" at bounding box center [784, 378] width 1568 height 755
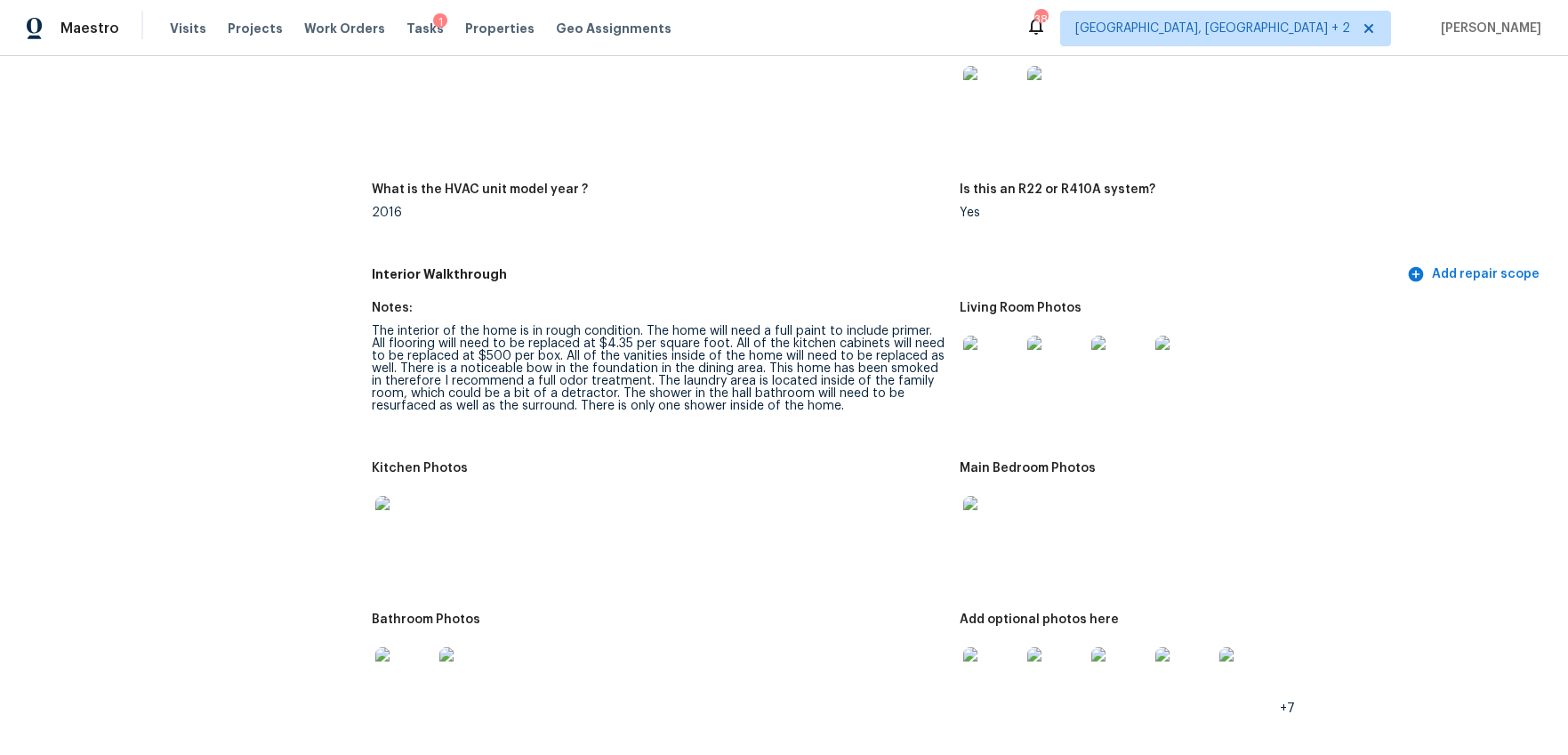
scroll to position [1739, 0]
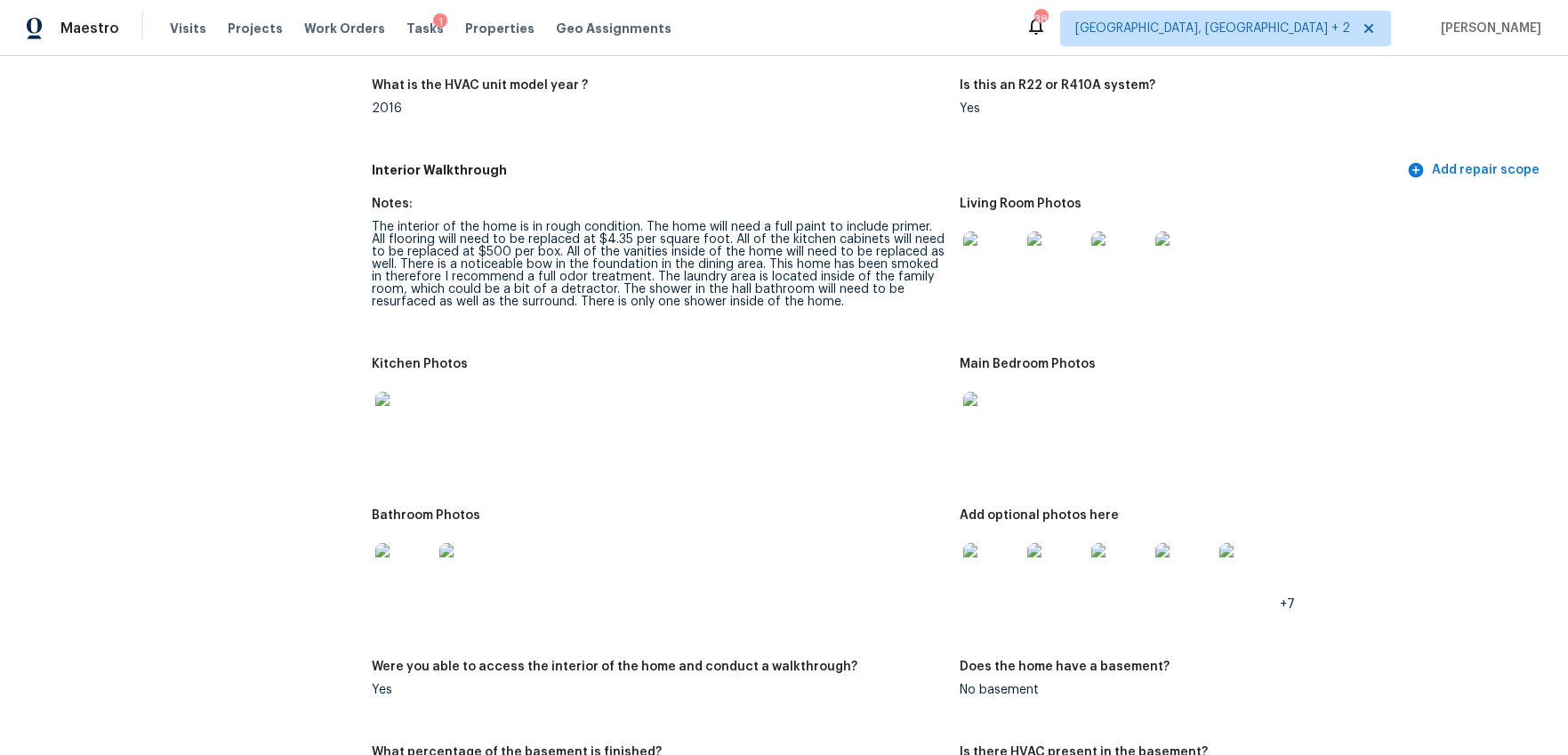
click at [421, 406] on img at bounding box center [404, 420] width 57 height 57
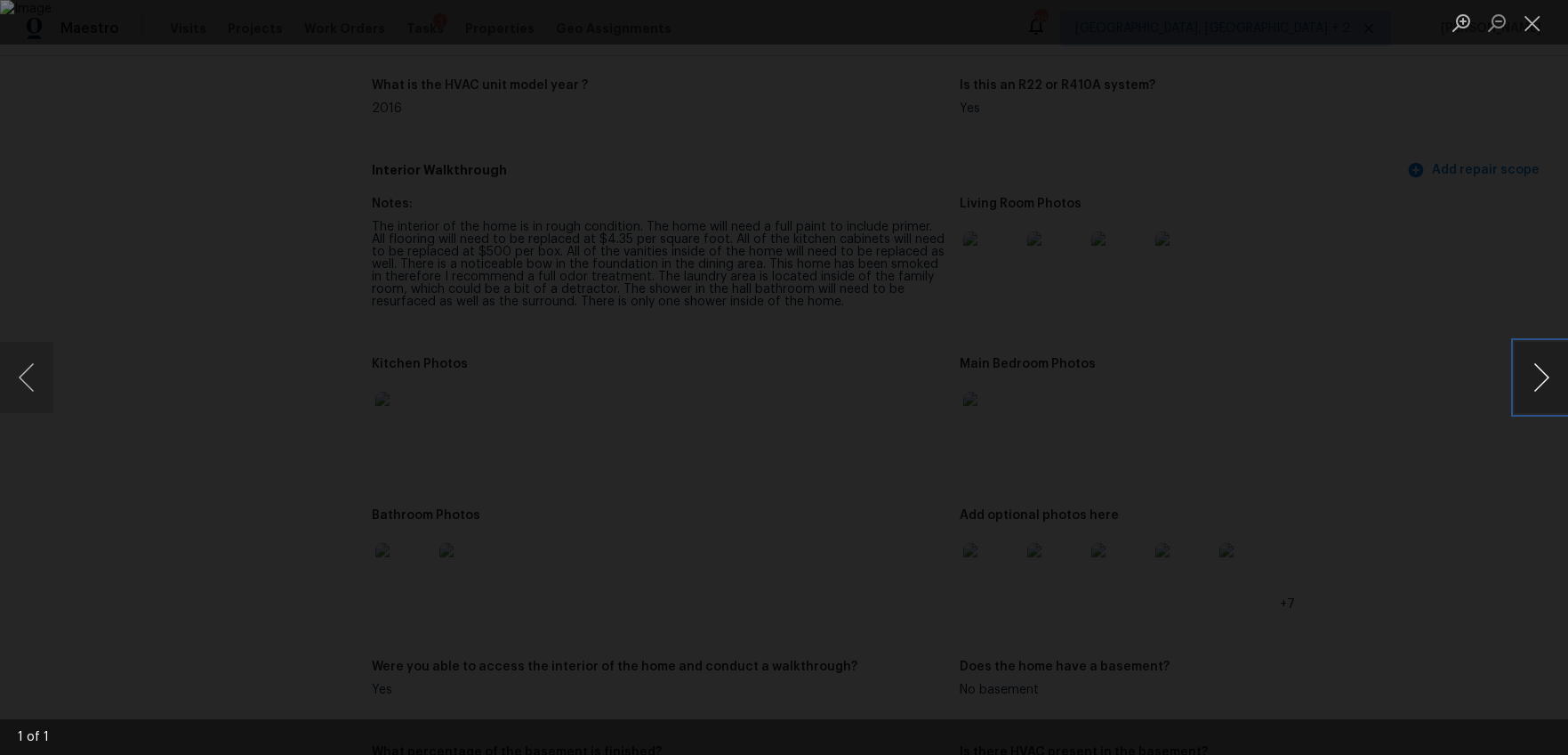
click at [1548, 378] on button "Next image" at bounding box center [1542, 377] width 53 height 71
click at [1541, 375] on button "Next image" at bounding box center [1542, 377] width 53 height 71
click at [1431, 458] on div "Lightbox" at bounding box center [784, 378] width 1568 height 755
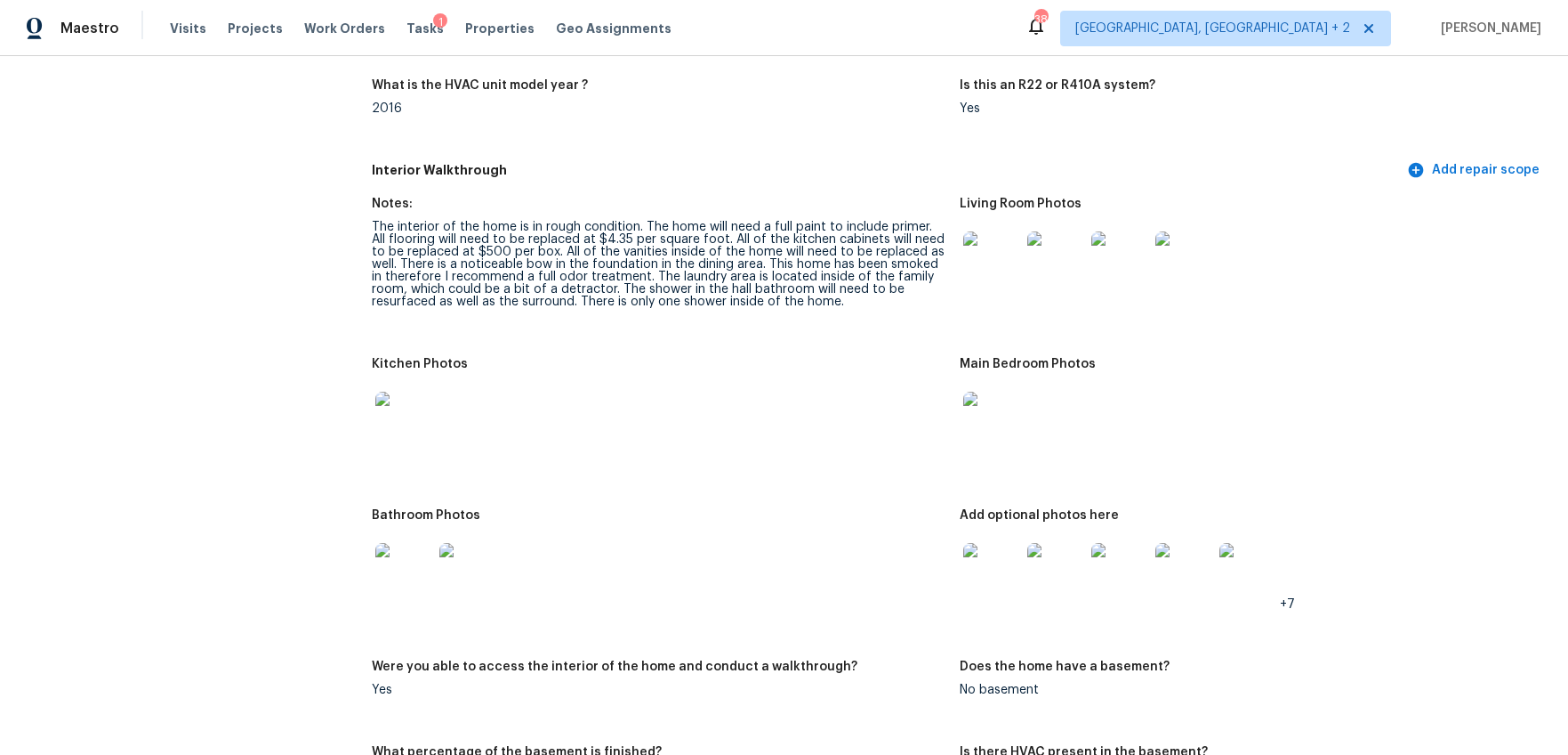
click at [395, 563] on img at bounding box center [404, 571] width 57 height 57
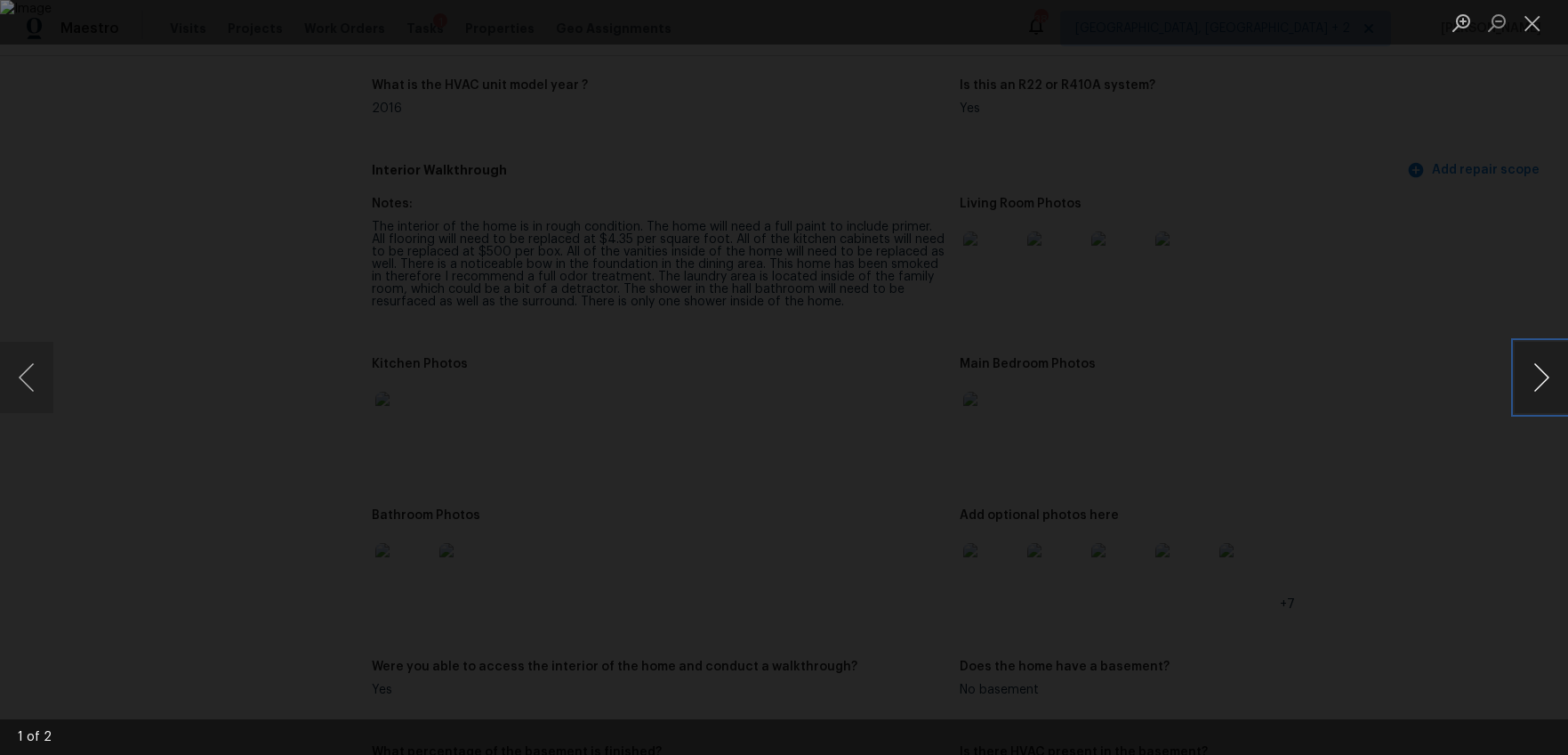
click at [1551, 391] on button "Next image" at bounding box center [1542, 377] width 53 height 71
click at [1418, 504] on div "Lightbox" at bounding box center [784, 378] width 1568 height 755
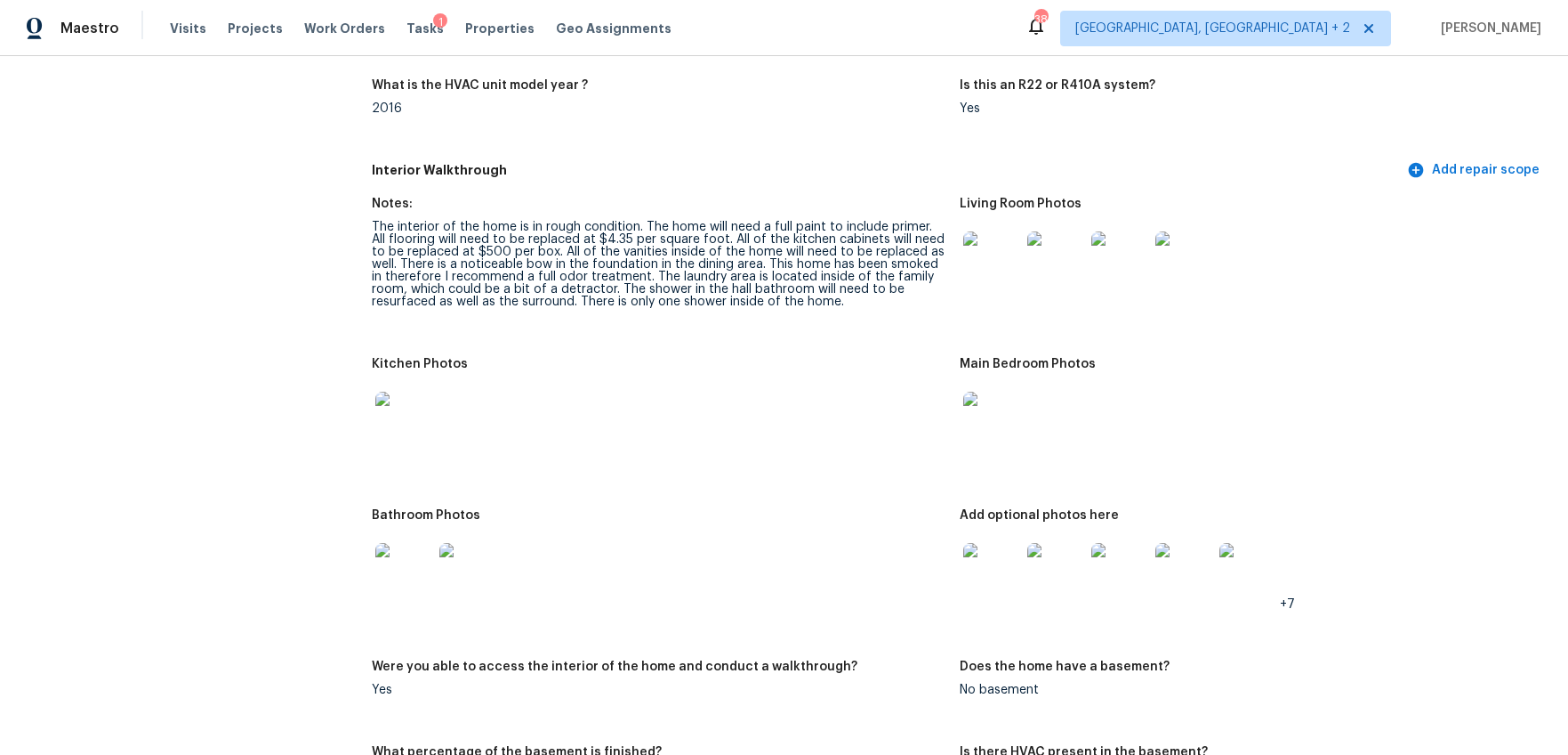
click at [1003, 577] on img at bounding box center [992, 571] width 57 height 57
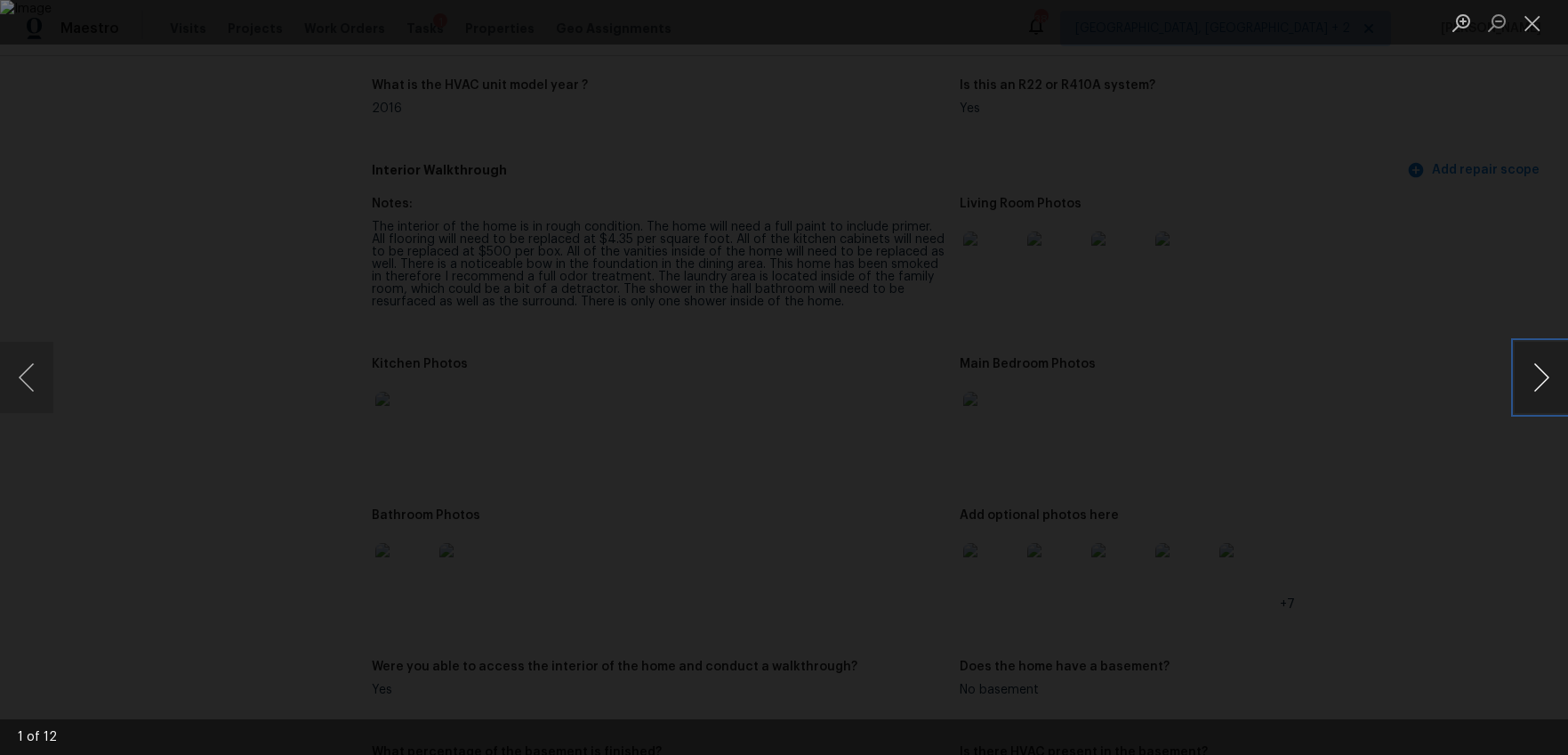
click at [1534, 376] on button "Next image" at bounding box center [1542, 377] width 53 height 71
click at [16, 383] on button "Previous image" at bounding box center [26, 377] width 53 height 71
click at [1526, 365] on button "Next image" at bounding box center [1542, 377] width 53 height 71
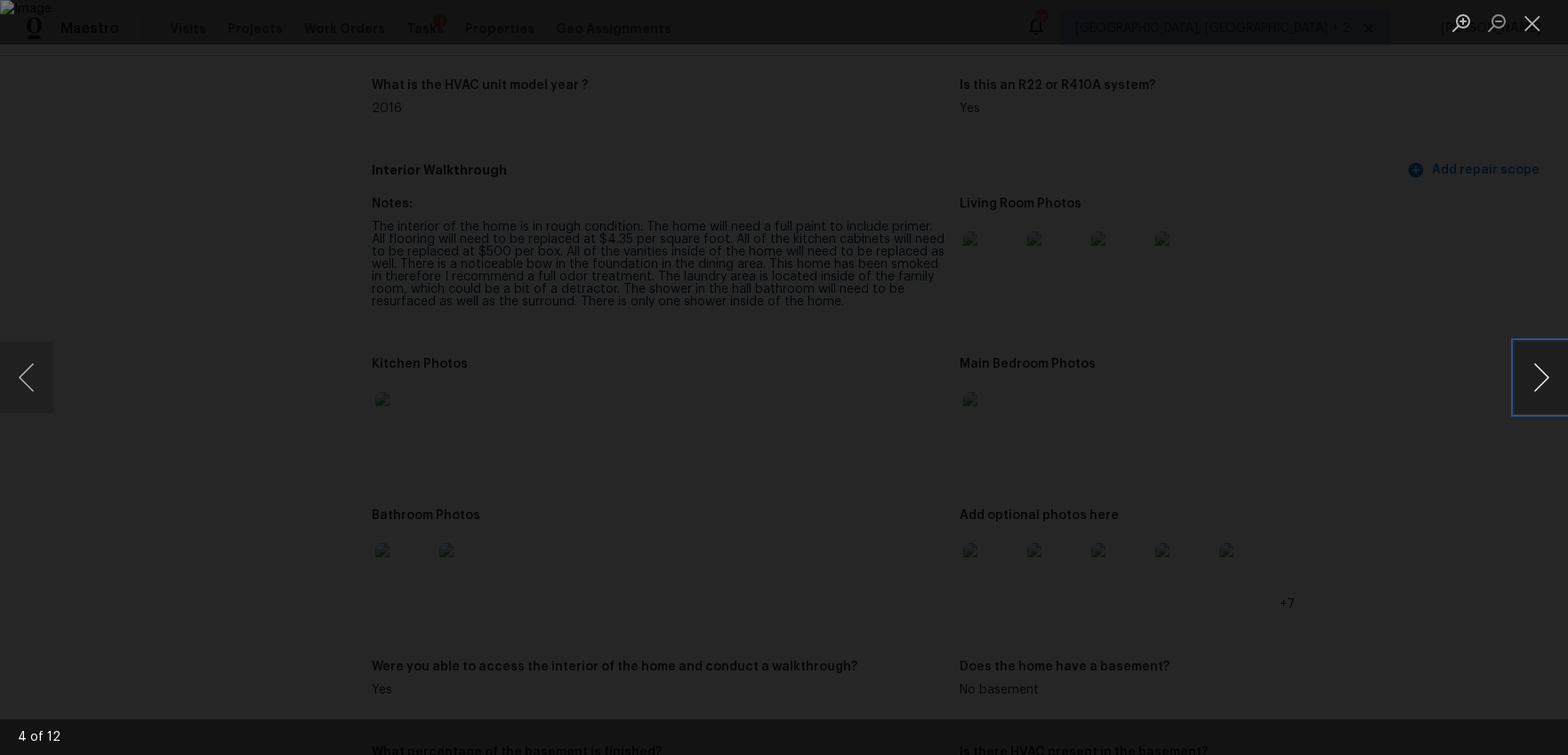
click at [1548, 373] on button "Next image" at bounding box center [1542, 377] width 53 height 71
click at [1420, 500] on div "Lightbox" at bounding box center [784, 378] width 1568 height 755
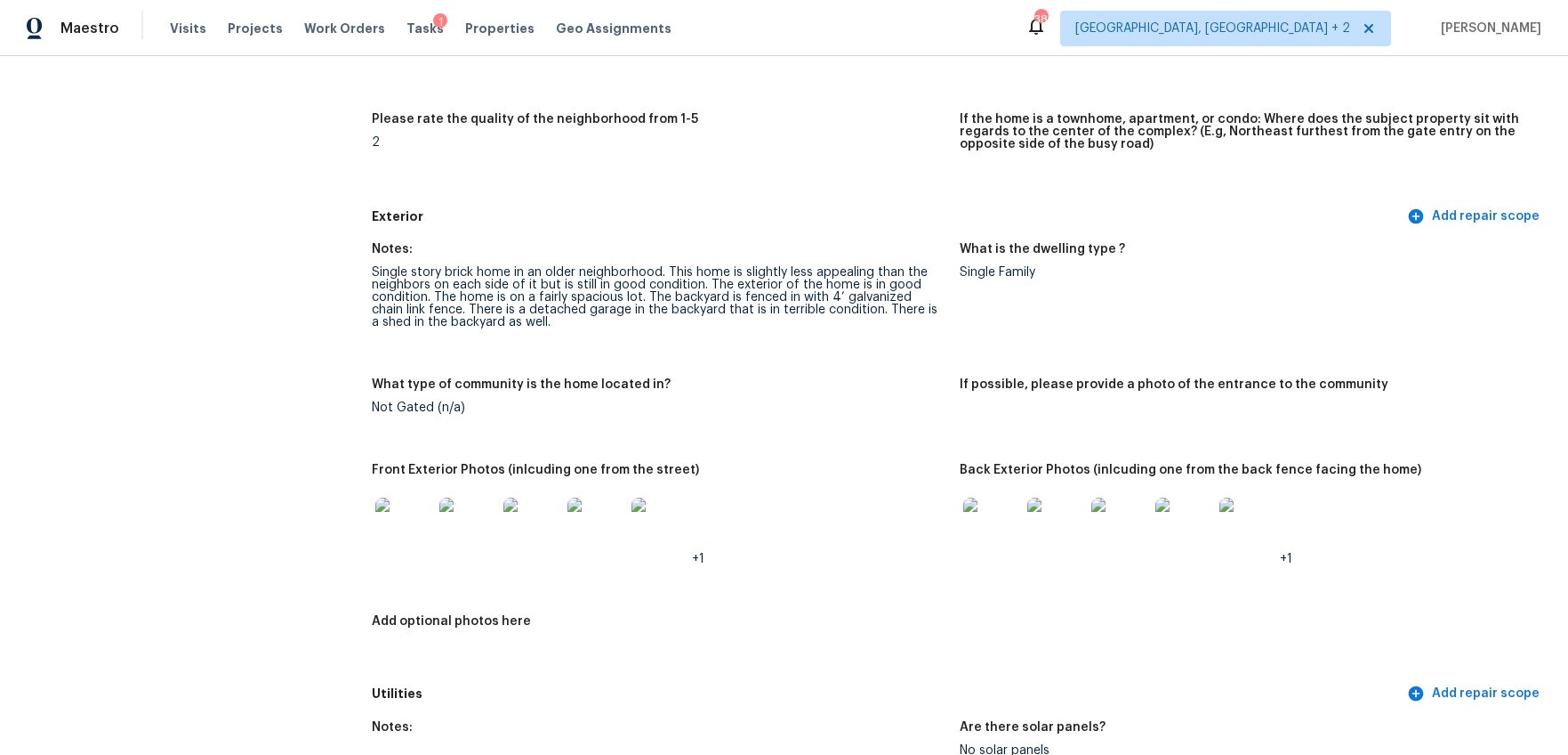
scroll to position [0, 0]
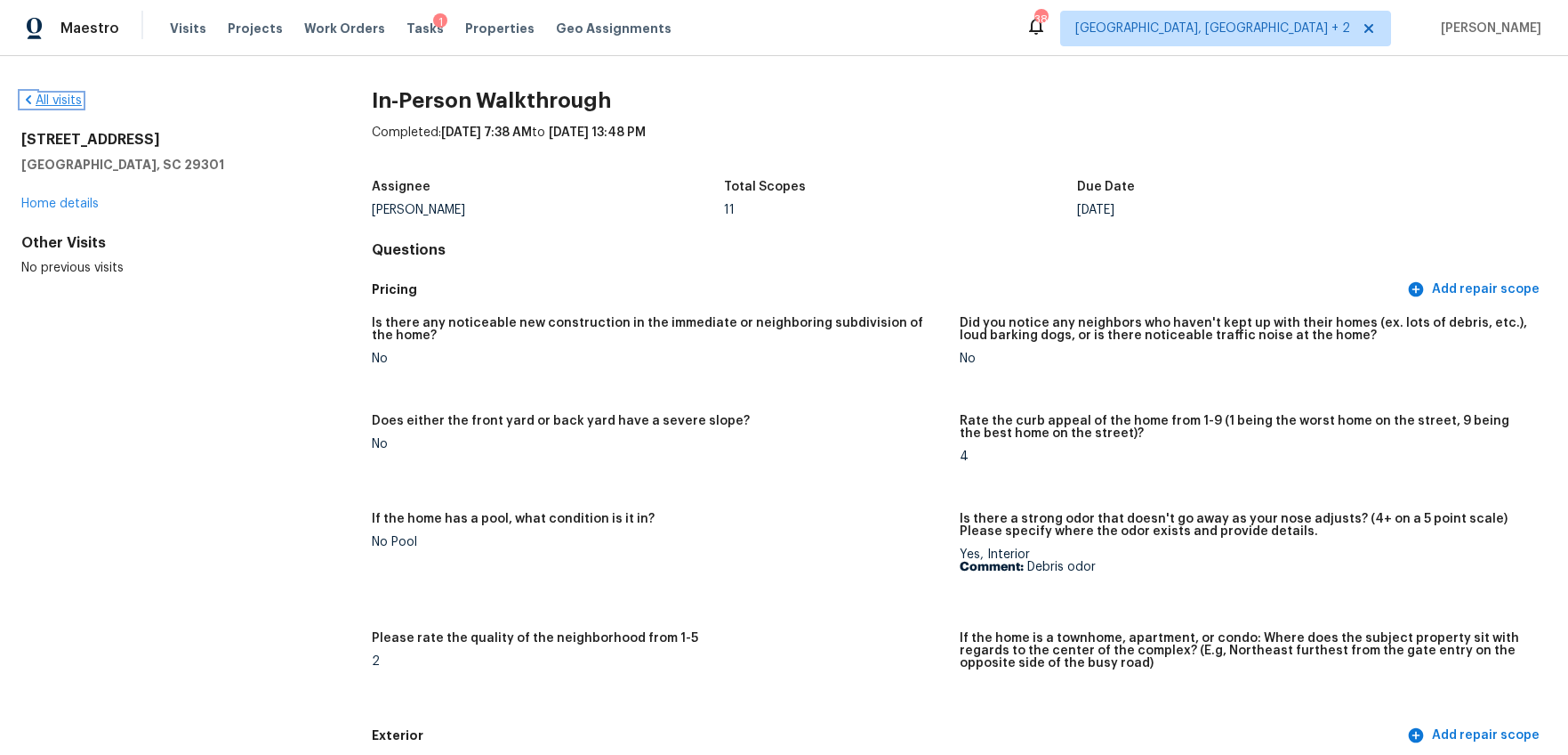
click at [73, 99] on link "All visits" at bounding box center [52, 100] width 61 height 12
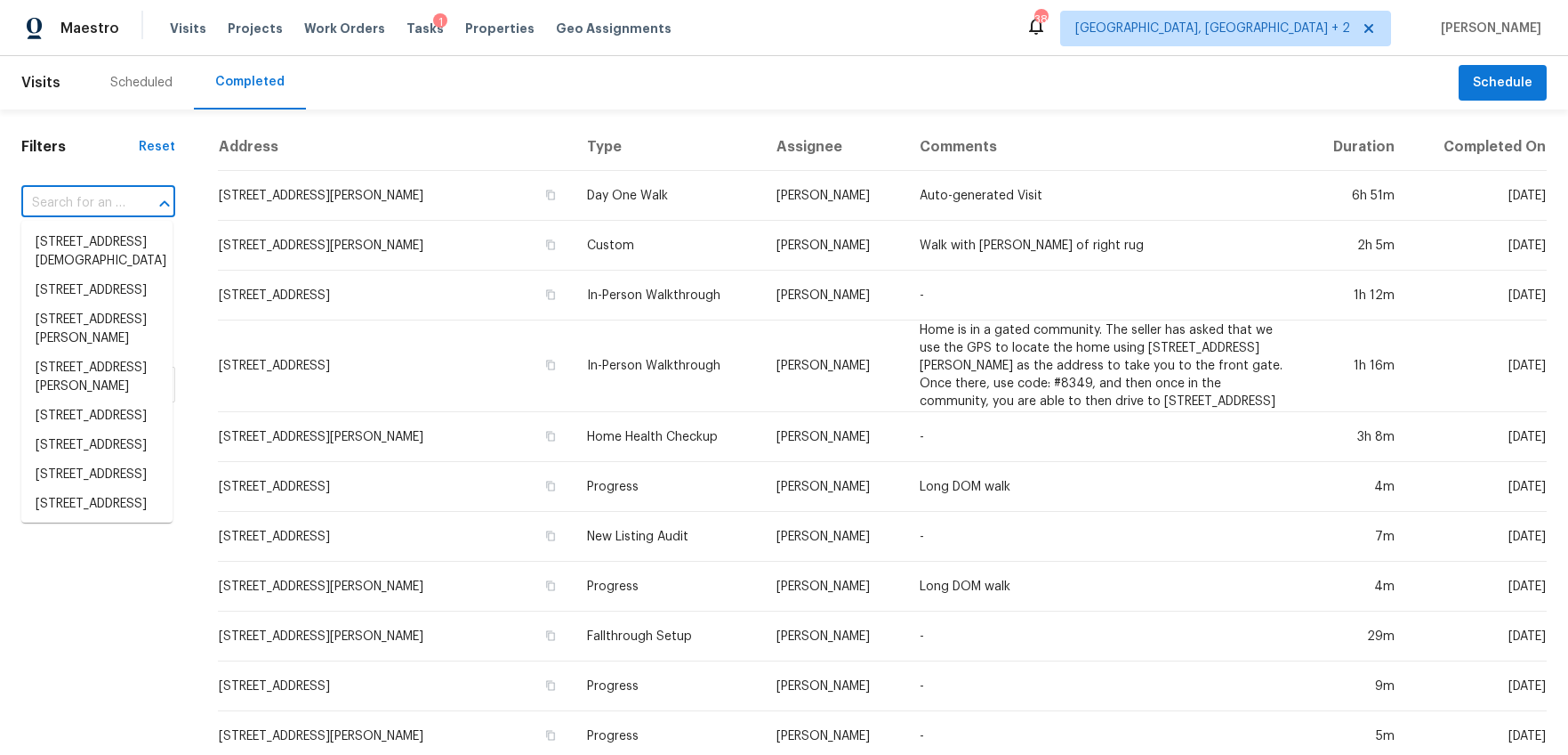
click at [109, 195] on input "text" at bounding box center [74, 202] width 104 height 27
paste input "201 Twin Oaks Ln, Columbia, SC 29209"
type input "201 Twin Oaks Ln, Columbia, SC 29209"
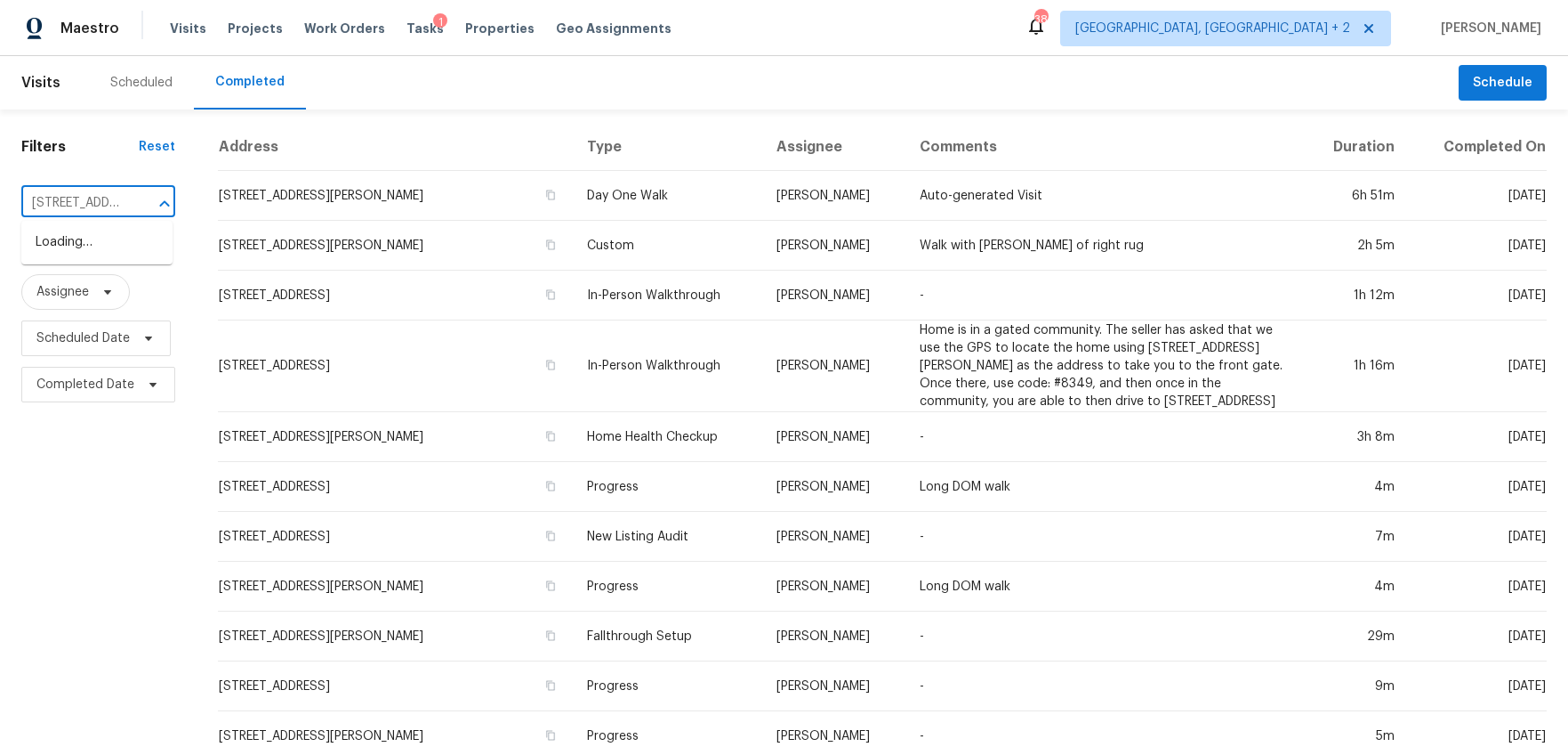
scroll to position [0, 137]
click at [89, 247] on li "201 Twin Oaks Ln, Columbia, SC 29209" at bounding box center [97, 242] width 151 height 29
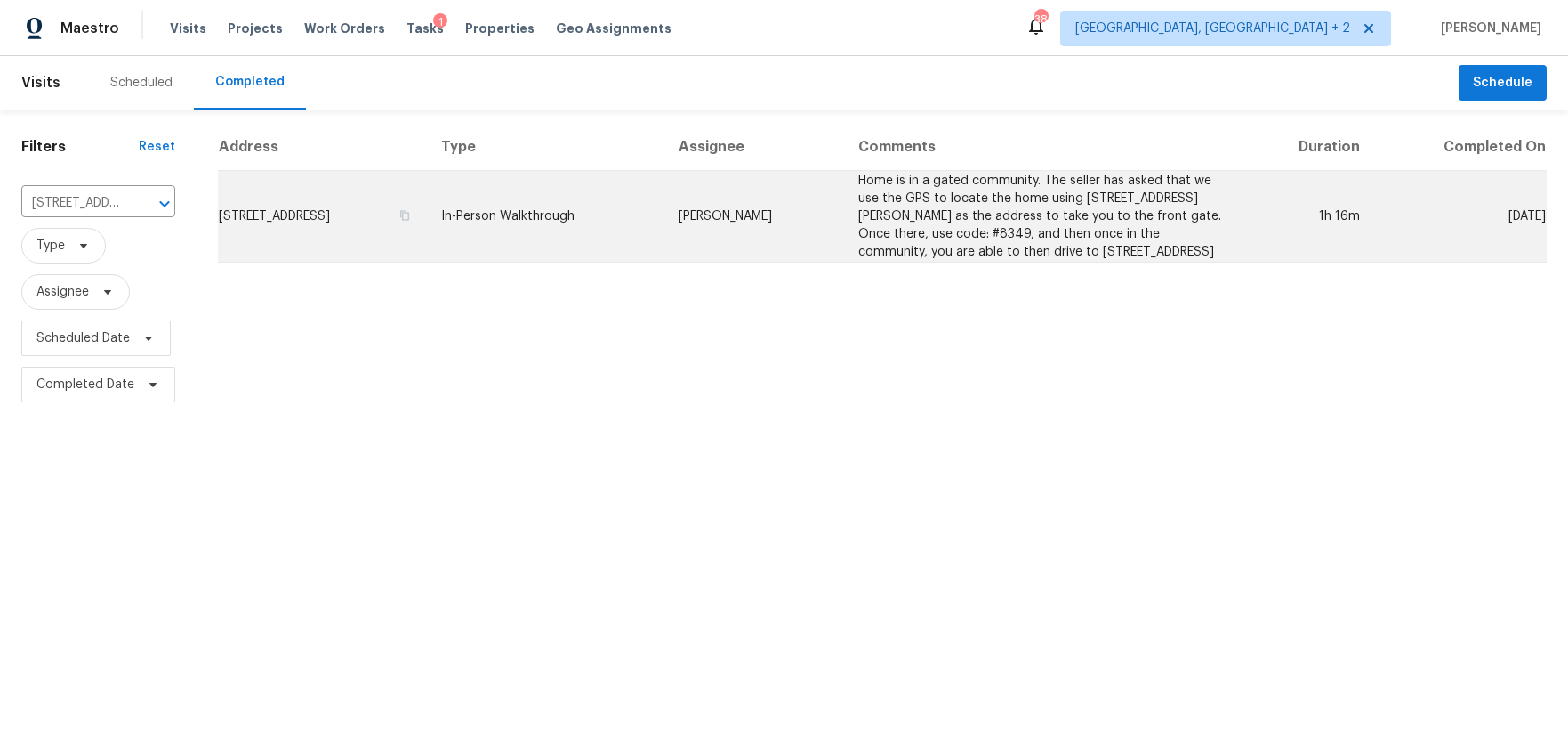
click at [356, 246] on td "201 Twin Oaks Ln, Columbia, SC 29209" at bounding box center [322, 217] width 209 height 92
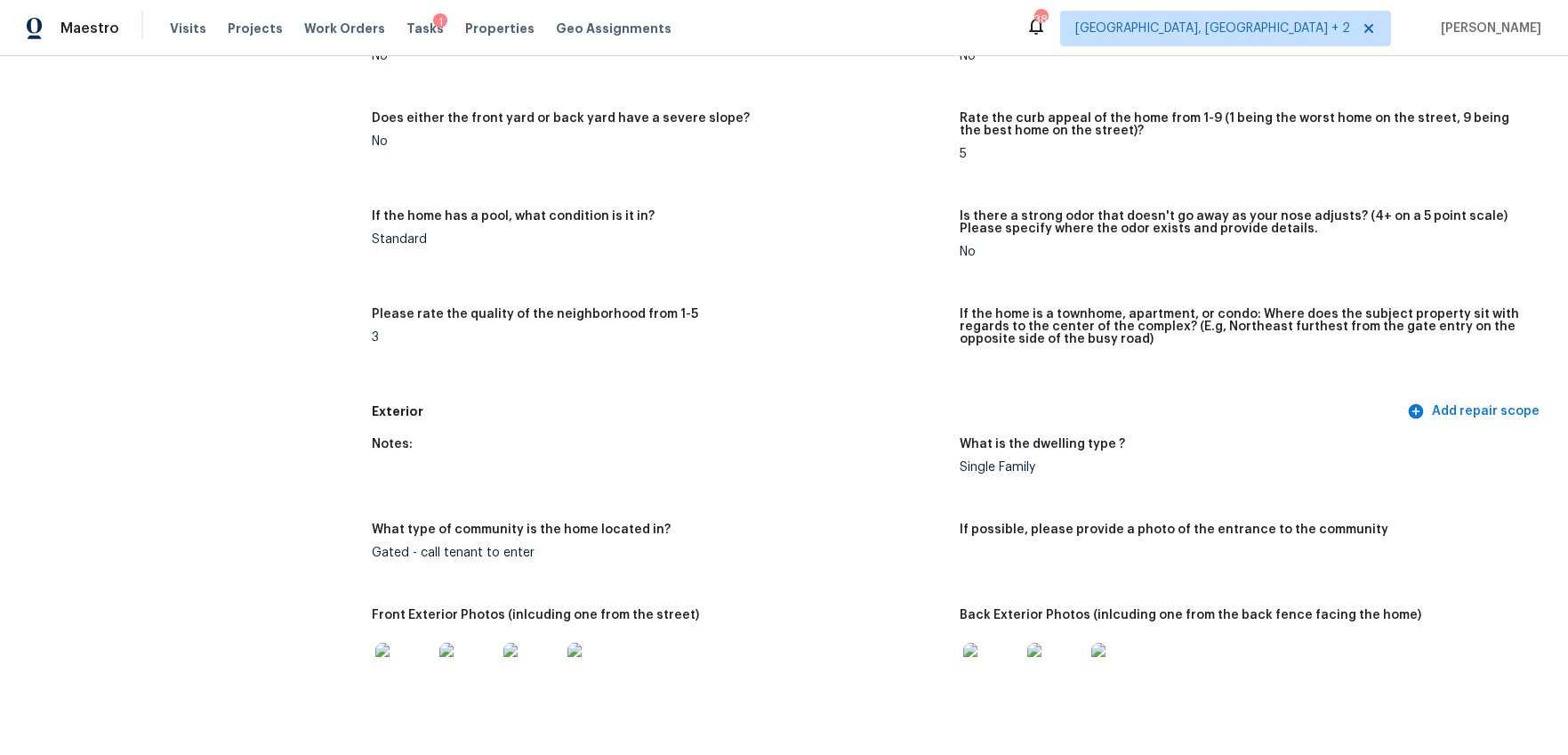
scroll to position [481, 0]
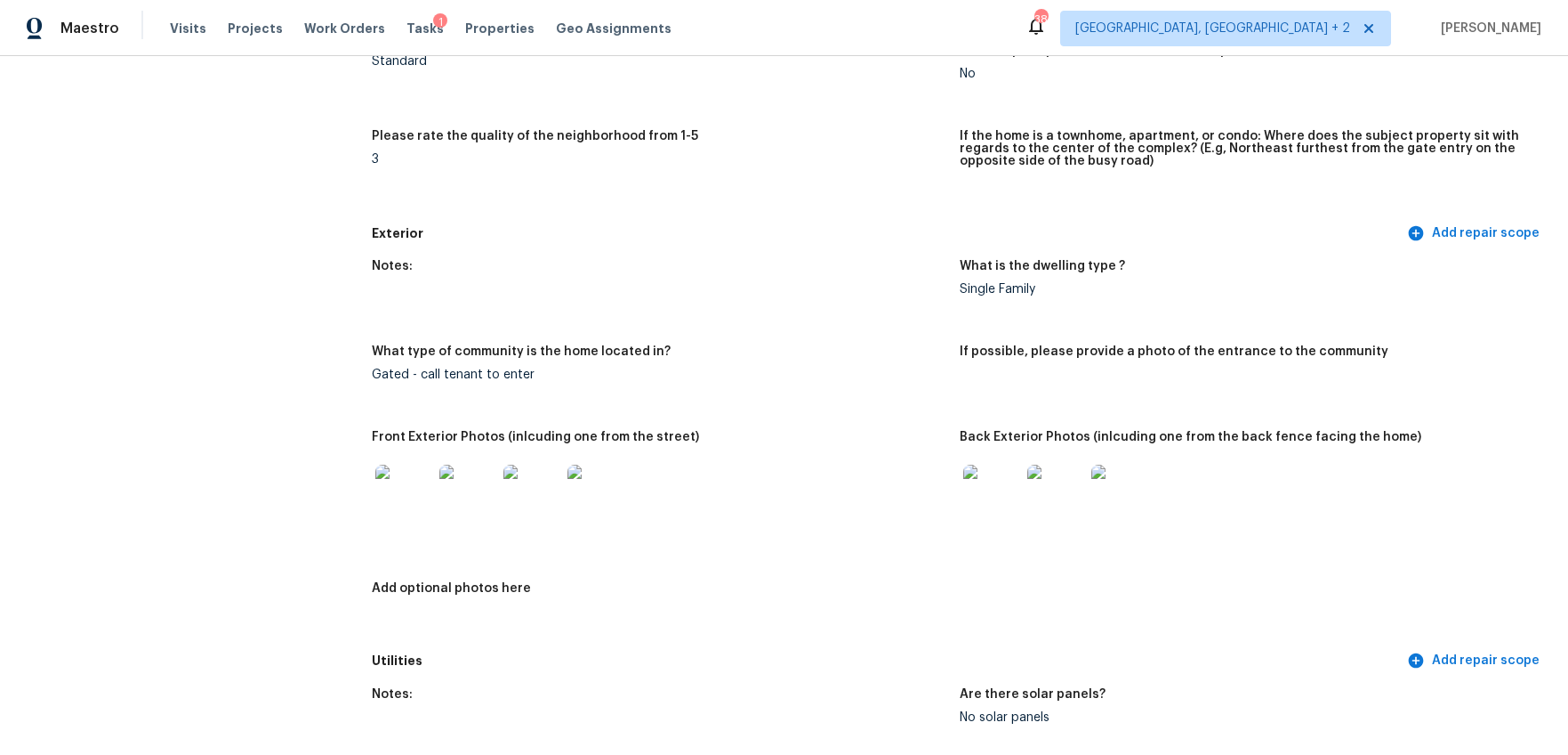
click at [394, 506] on img at bounding box center [404, 493] width 57 height 57
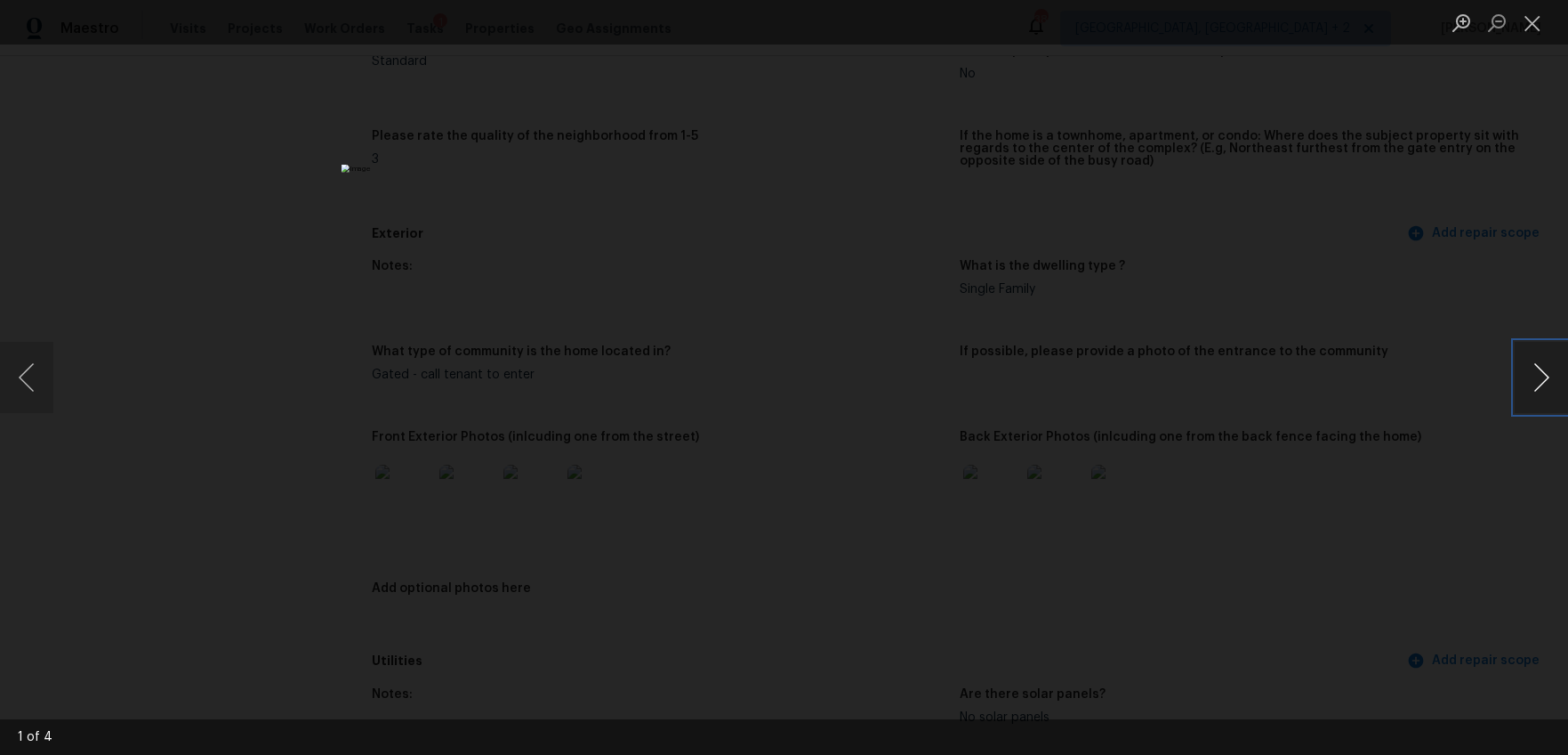
click at [1541, 377] on button "Next image" at bounding box center [1542, 377] width 53 height 71
click at [1543, 376] on button "Next image" at bounding box center [1542, 377] width 53 height 71
click at [1258, 431] on div "Lightbox" at bounding box center [784, 378] width 1568 height 755
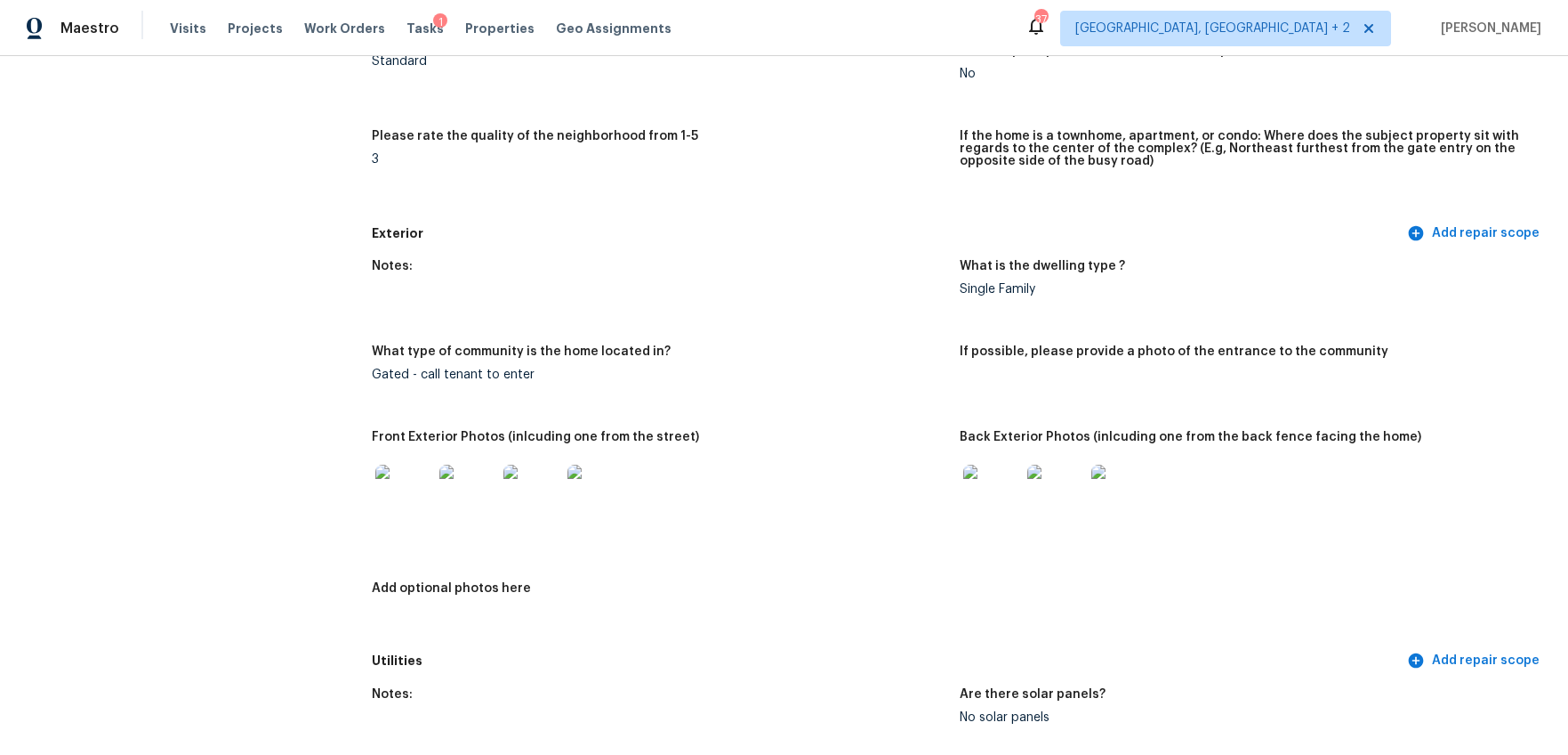
click at [994, 479] on img at bounding box center [992, 493] width 57 height 57
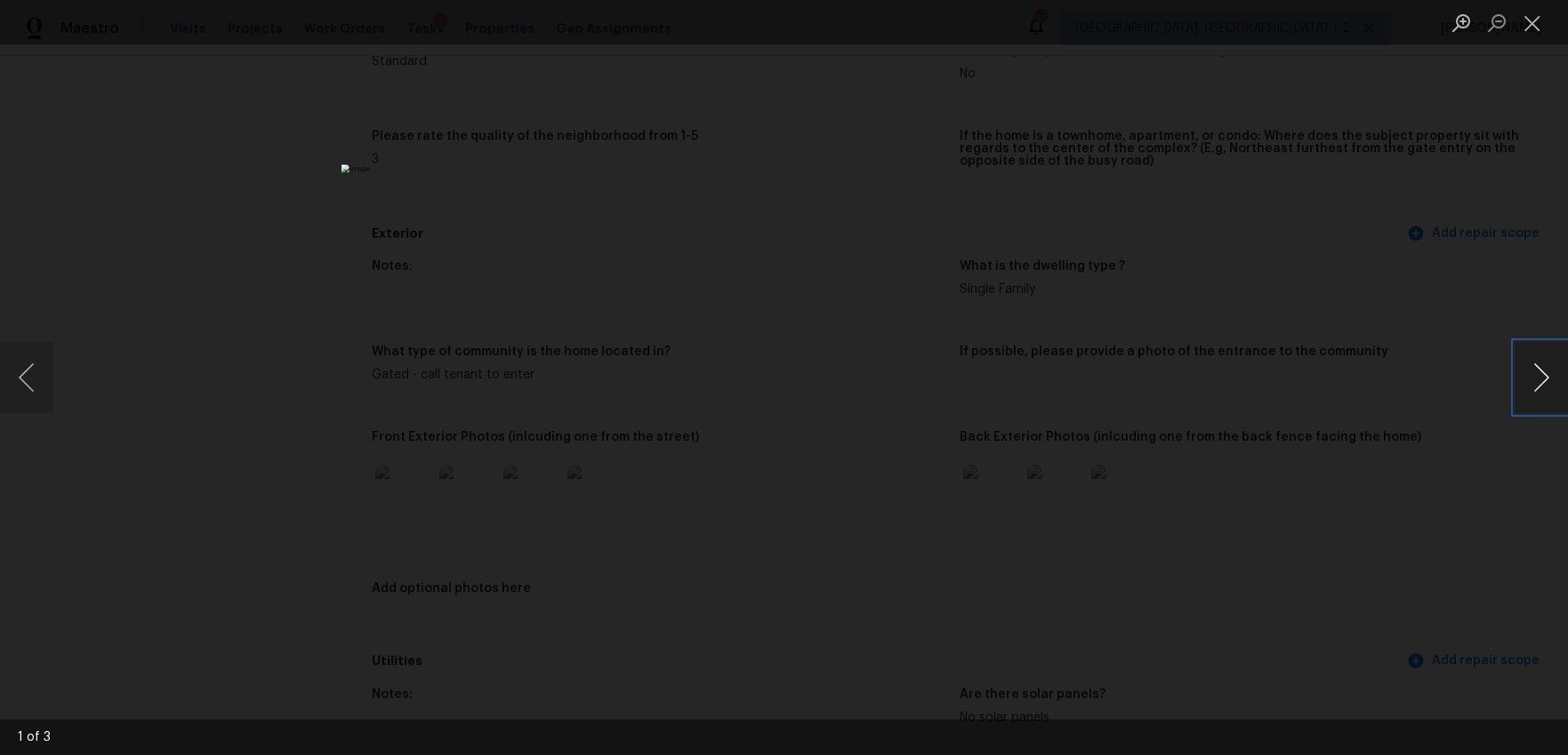
click at [1530, 376] on button "Next image" at bounding box center [1542, 377] width 53 height 71
click at [1086, 318] on img "Lightbox" at bounding box center [779, 18] width 2046 height 984
click at [1519, 379] on button "Next image" at bounding box center [1542, 377] width 53 height 71
click at [1526, 378] on button "Next image" at bounding box center [1542, 377] width 53 height 71
click at [1263, 413] on div "Lightbox" at bounding box center [784, 378] width 1568 height 755
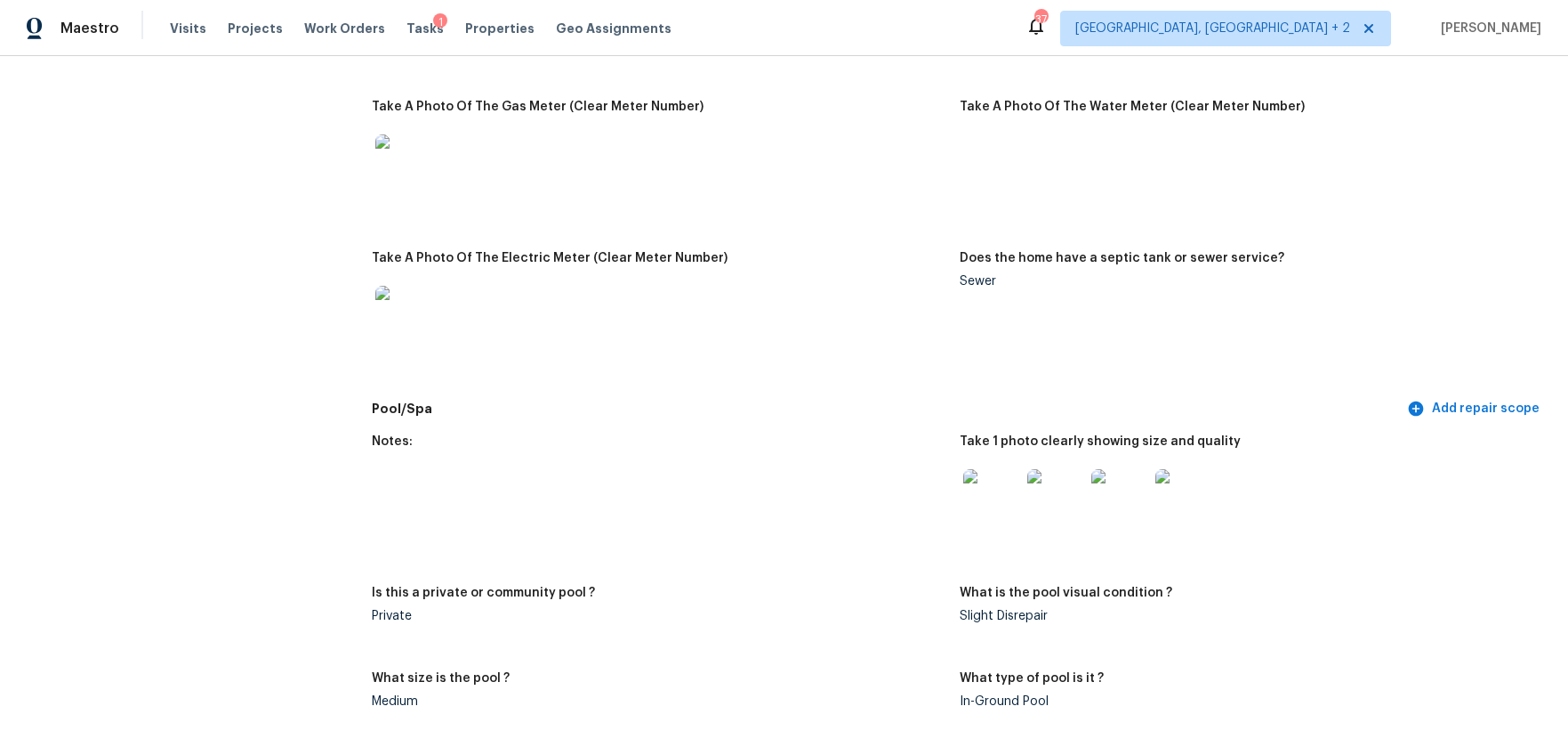
scroll to position [1238, 0]
click at [967, 470] on img at bounding box center [992, 499] width 57 height 57
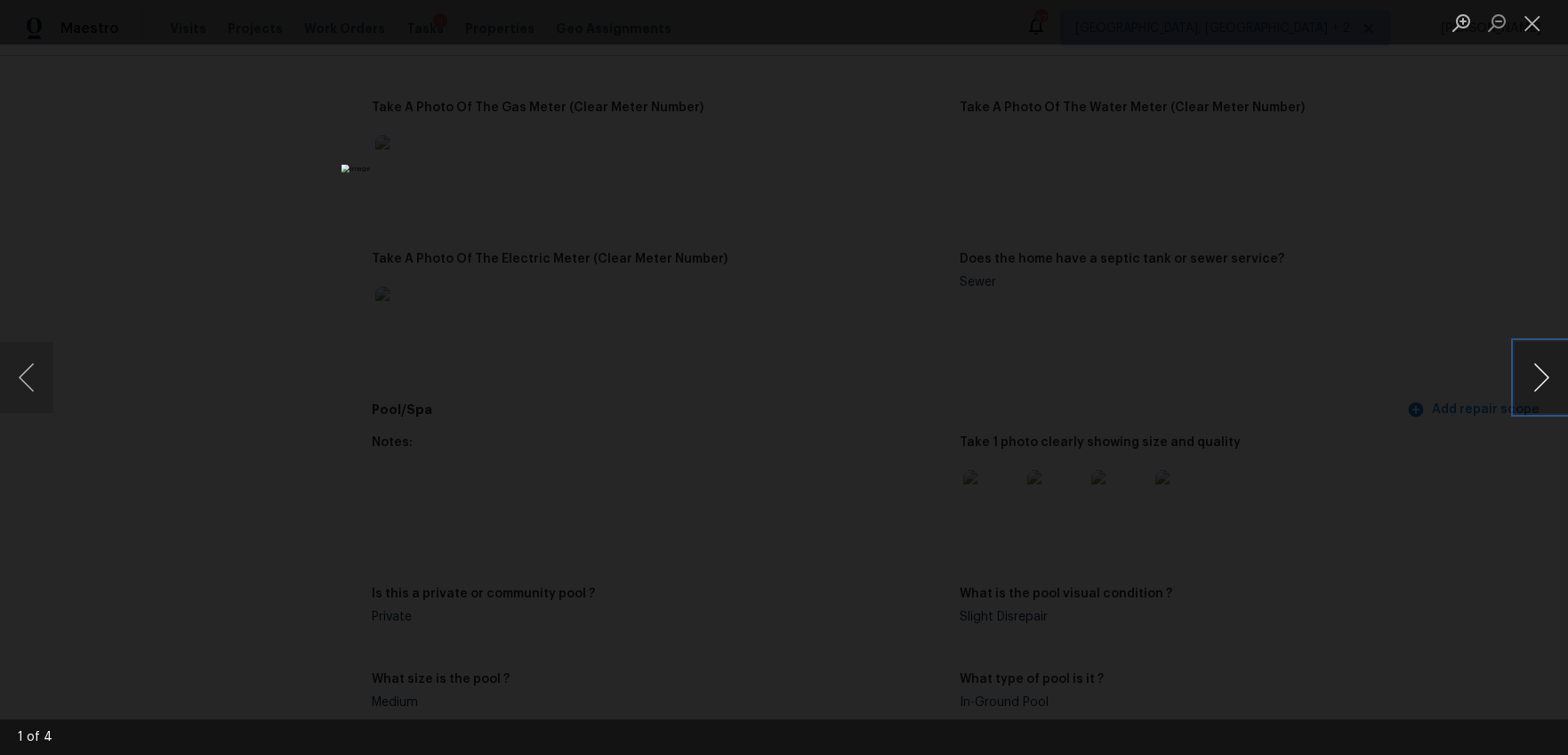
click at [1552, 382] on button "Next image" at bounding box center [1542, 377] width 53 height 71
click at [793, 446] on img "Lightbox" at bounding box center [769, 319] width 2820 height 1357
click at [1529, 365] on button "Next image" at bounding box center [1542, 377] width 53 height 71
click at [1338, 408] on div "Lightbox" at bounding box center [784, 378] width 1568 height 755
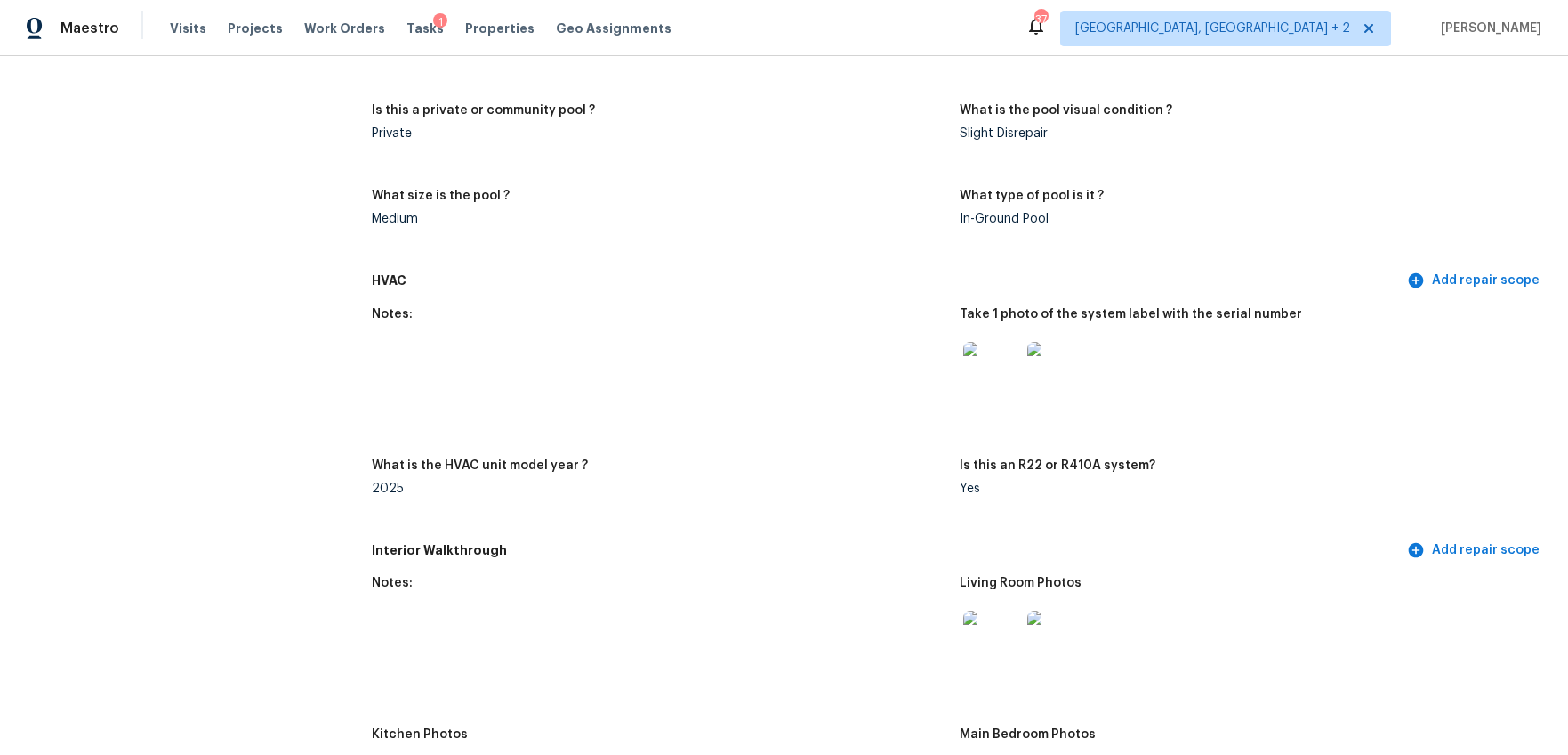
scroll to position [1747, 0]
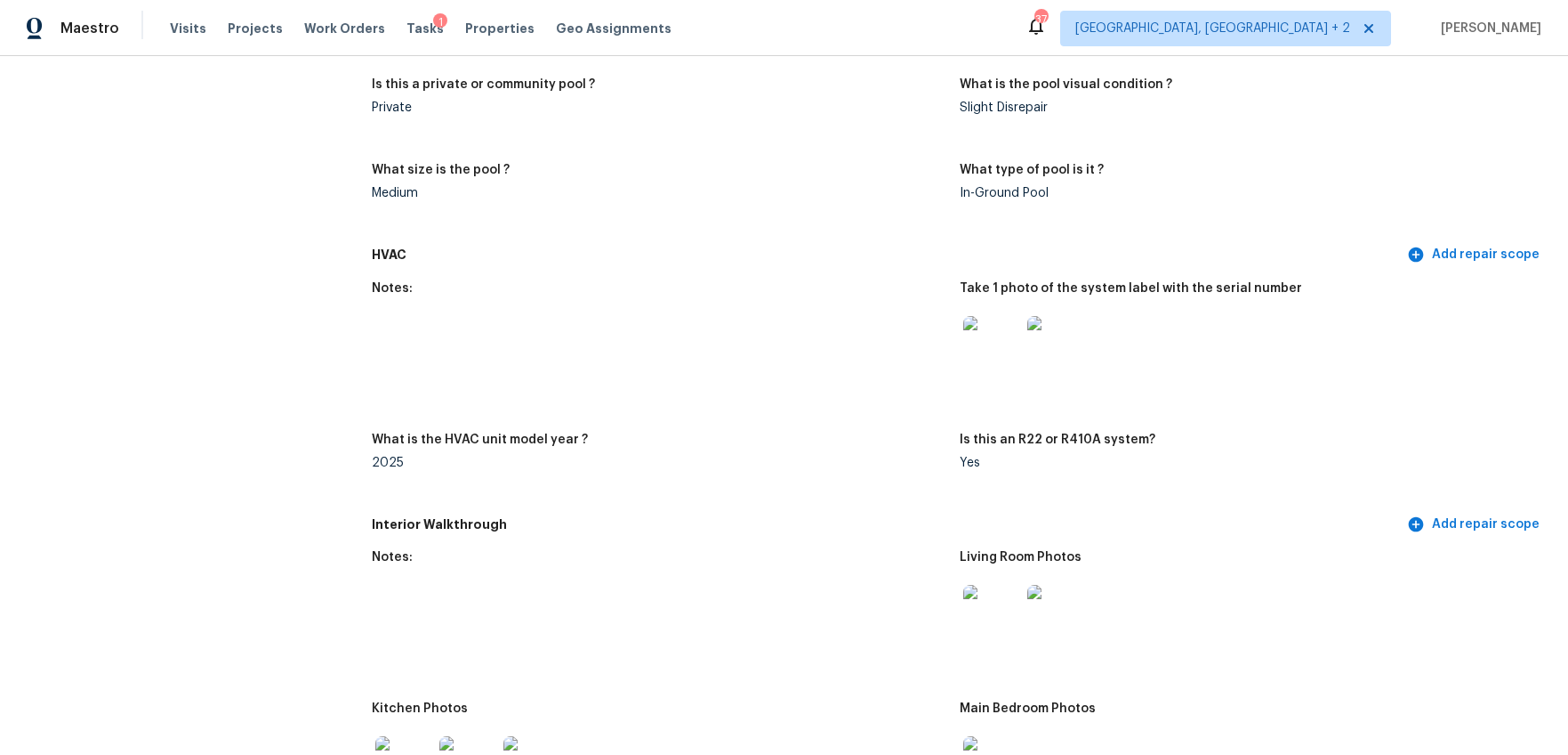
click at [1002, 351] on img at bounding box center [992, 344] width 57 height 57
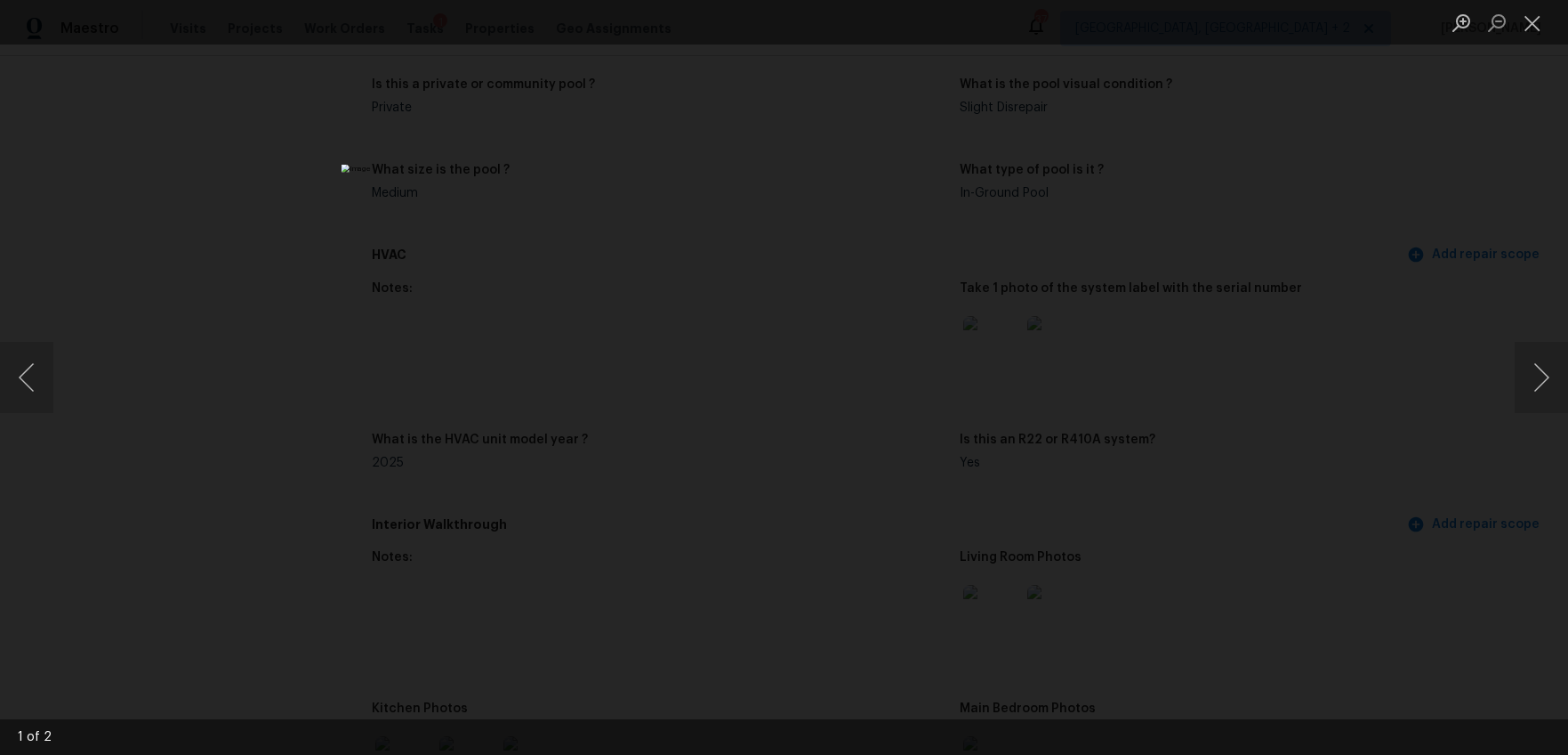
click at [1266, 372] on div "Lightbox" at bounding box center [784, 378] width 1568 height 755
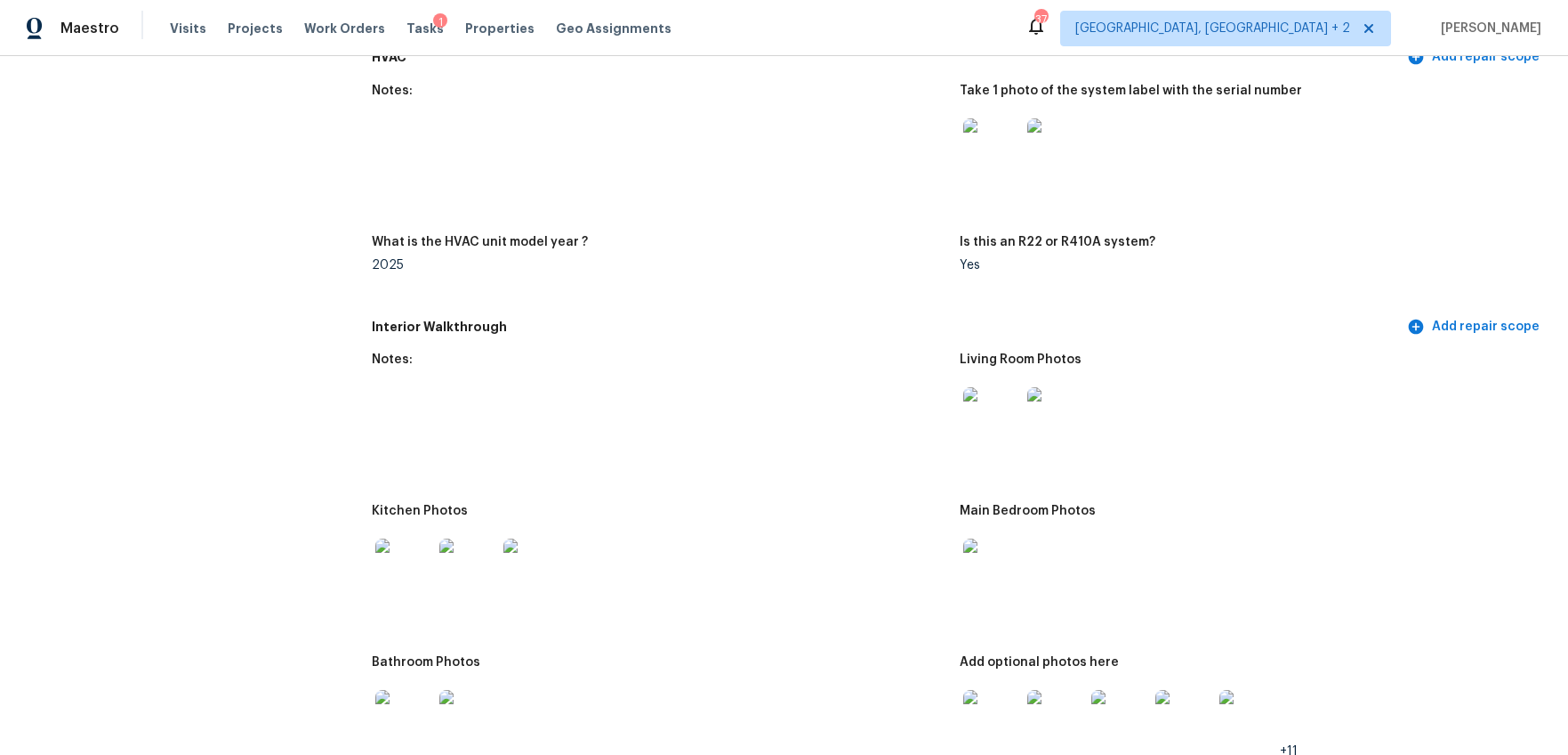
scroll to position [2076, 0]
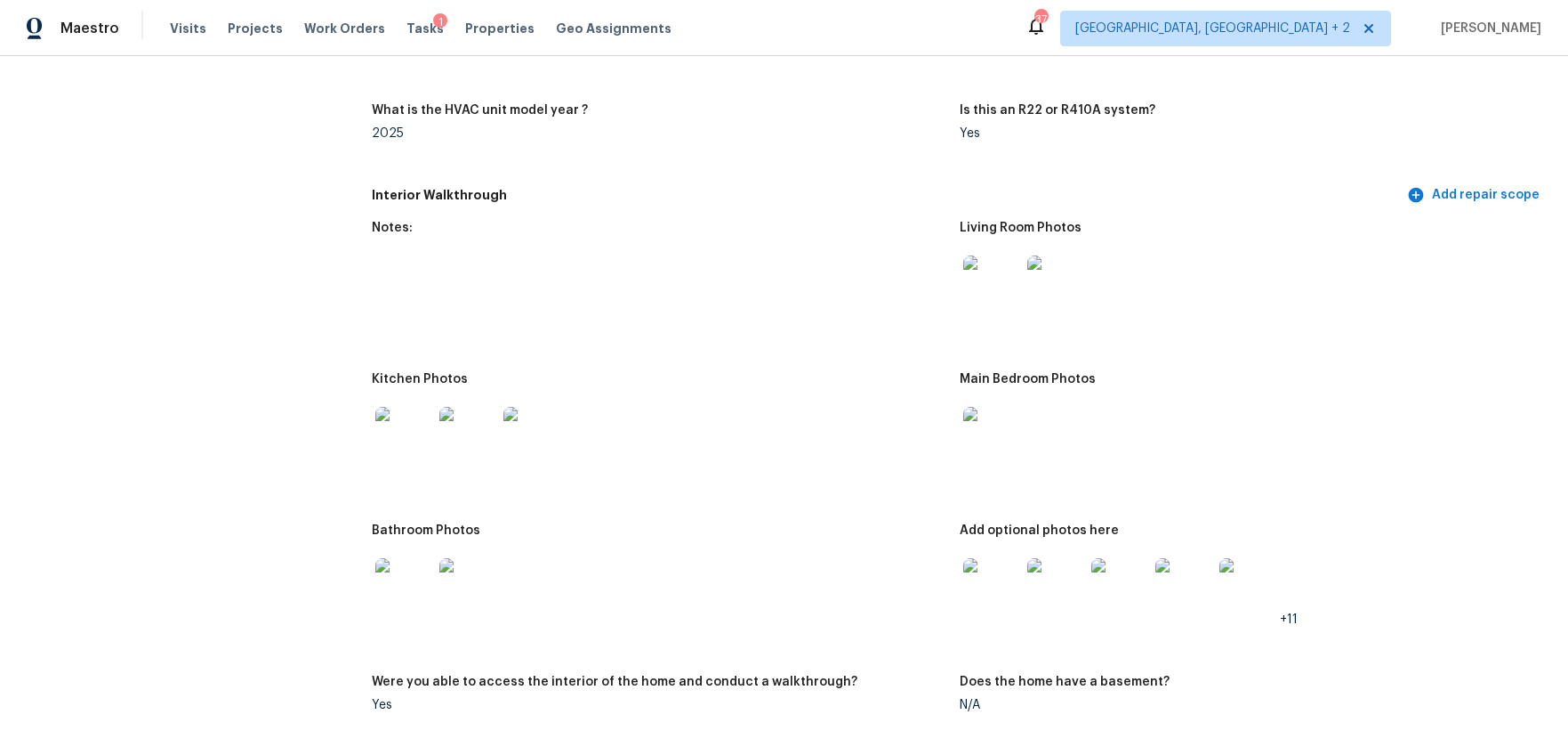
click at [995, 276] on img at bounding box center [992, 284] width 57 height 57
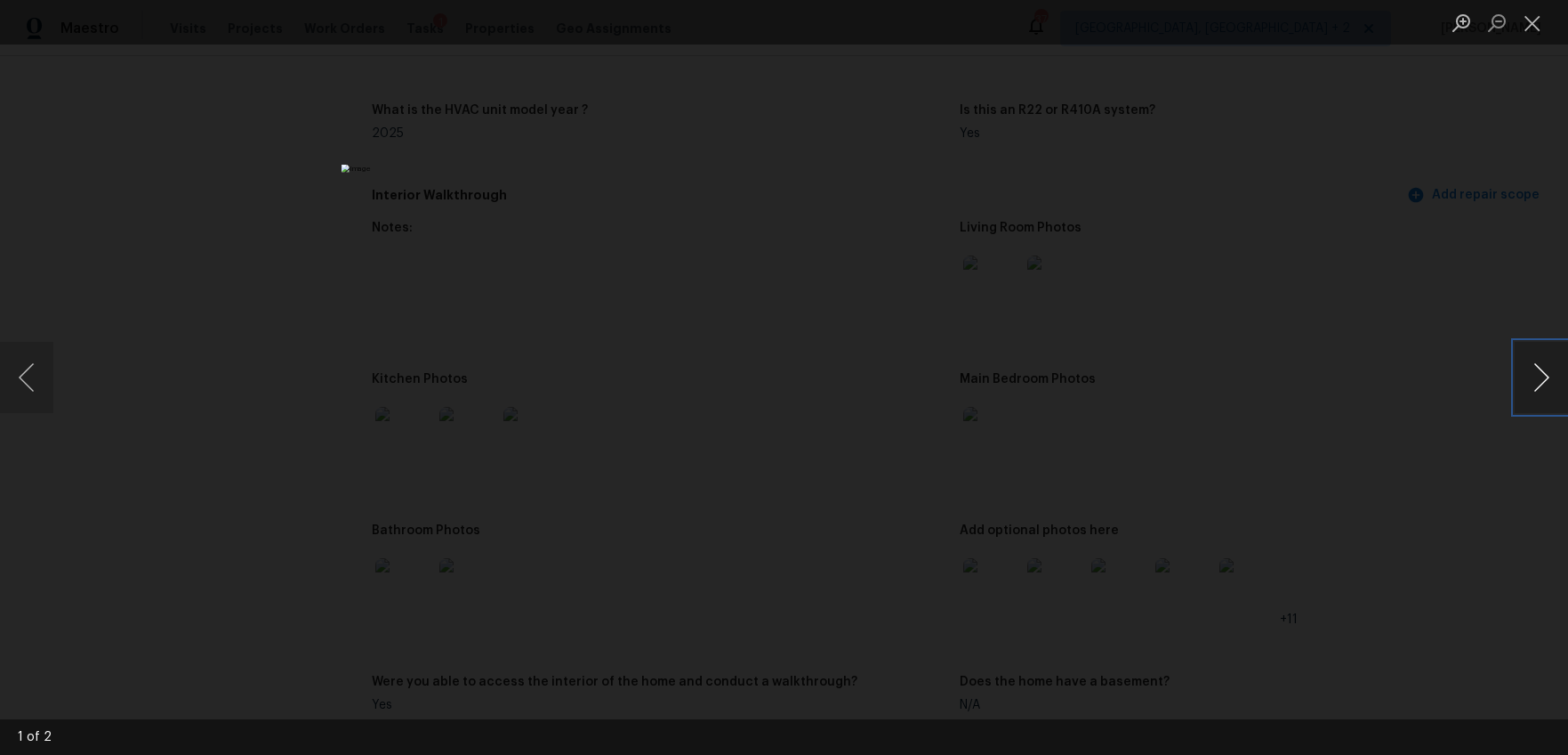
click at [1542, 377] on button "Next image" at bounding box center [1542, 377] width 53 height 71
click at [1315, 449] on div "Lightbox" at bounding box center [784, 378] width 1568 height 755
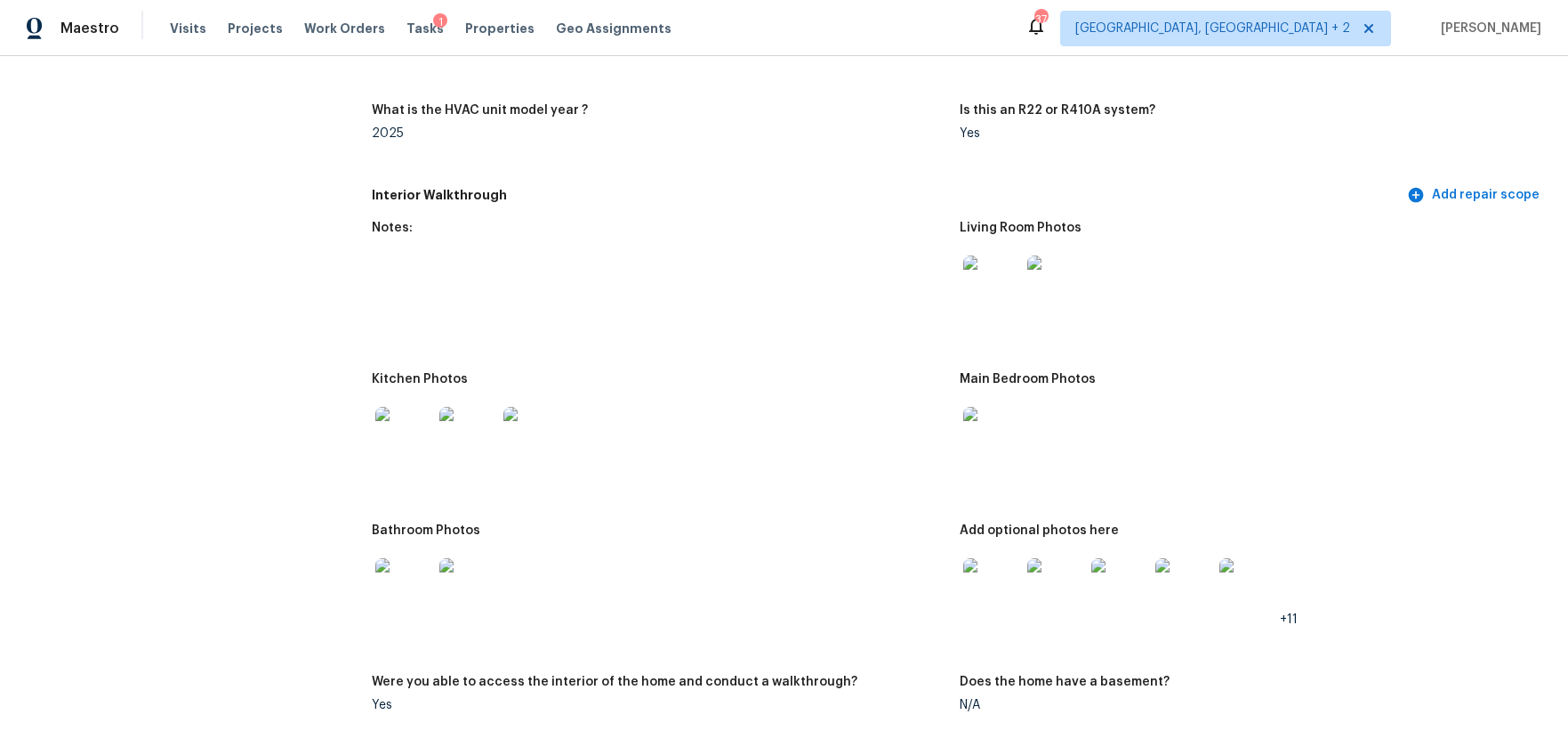
click at [410, 437] on img at bounding box center [404, 435] width 57 height 57
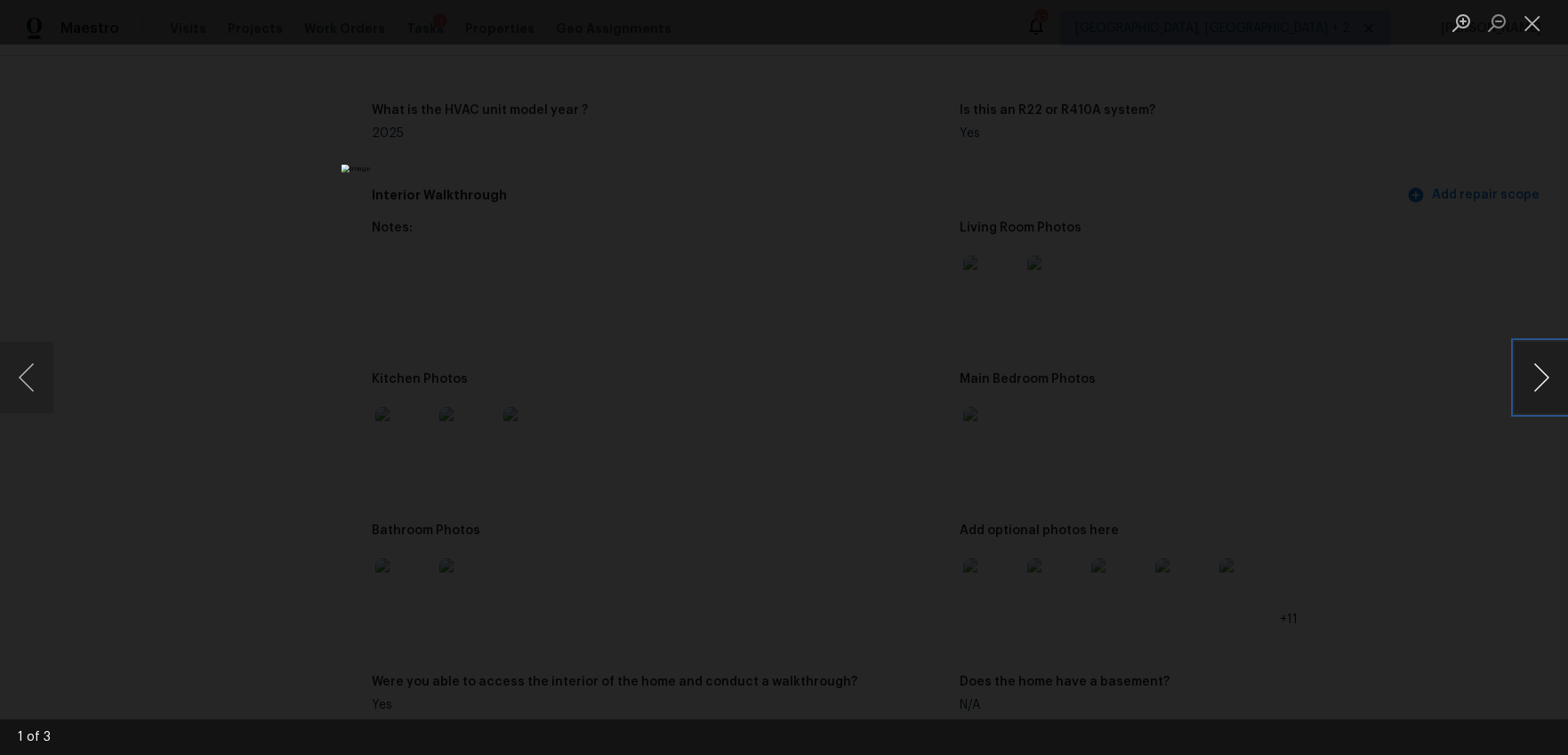
click at [1533, 382] on button "Next image" at bounding box center [1542, 377] width 53 height 71
click at [1534, 382] on button "Next image" at bounding box center [1542, 377] width 53 height 71
click at [1275, 307] on div "Lightbox" at bounding box center [784, 378] width 1568 height 755
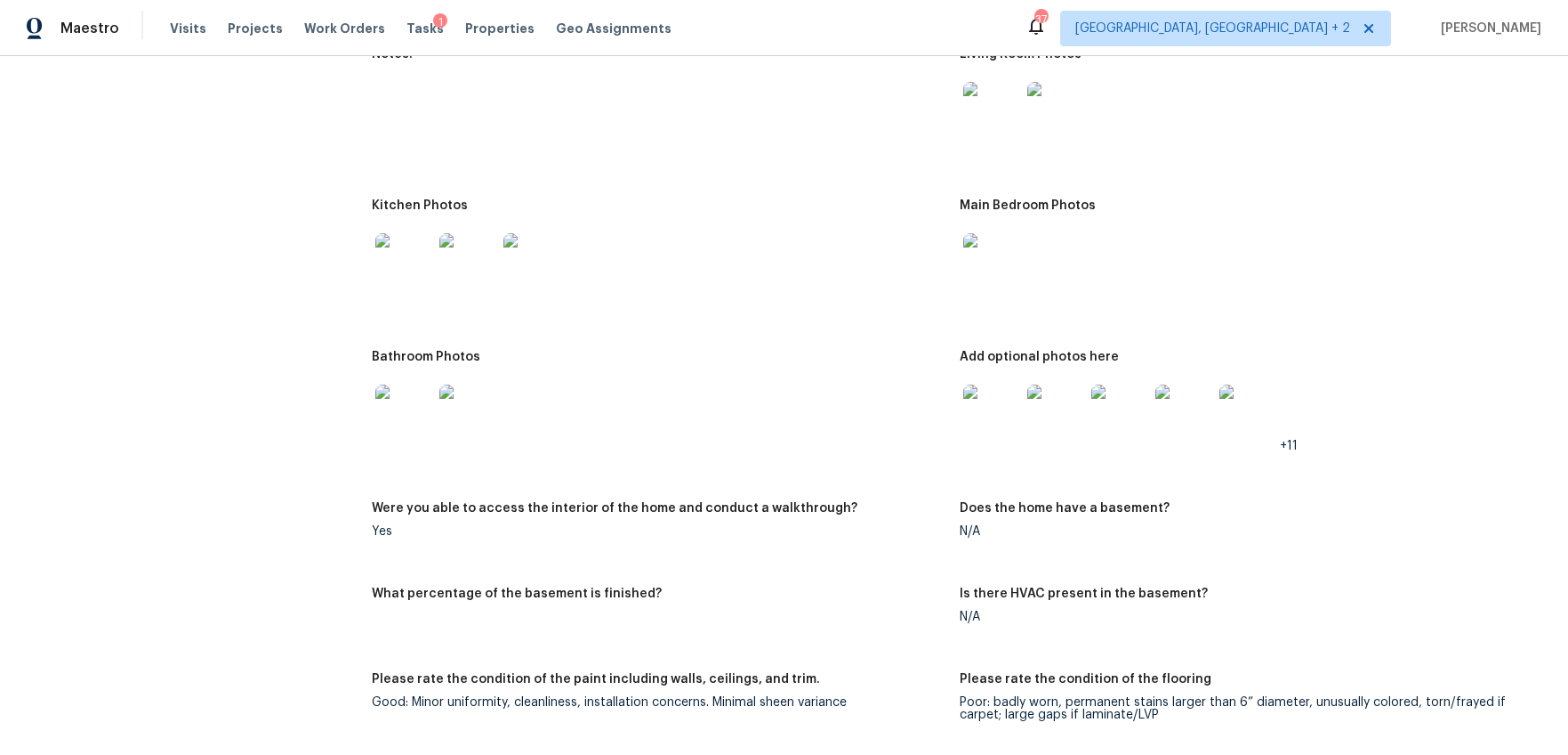
scroll to position [2276, 0]
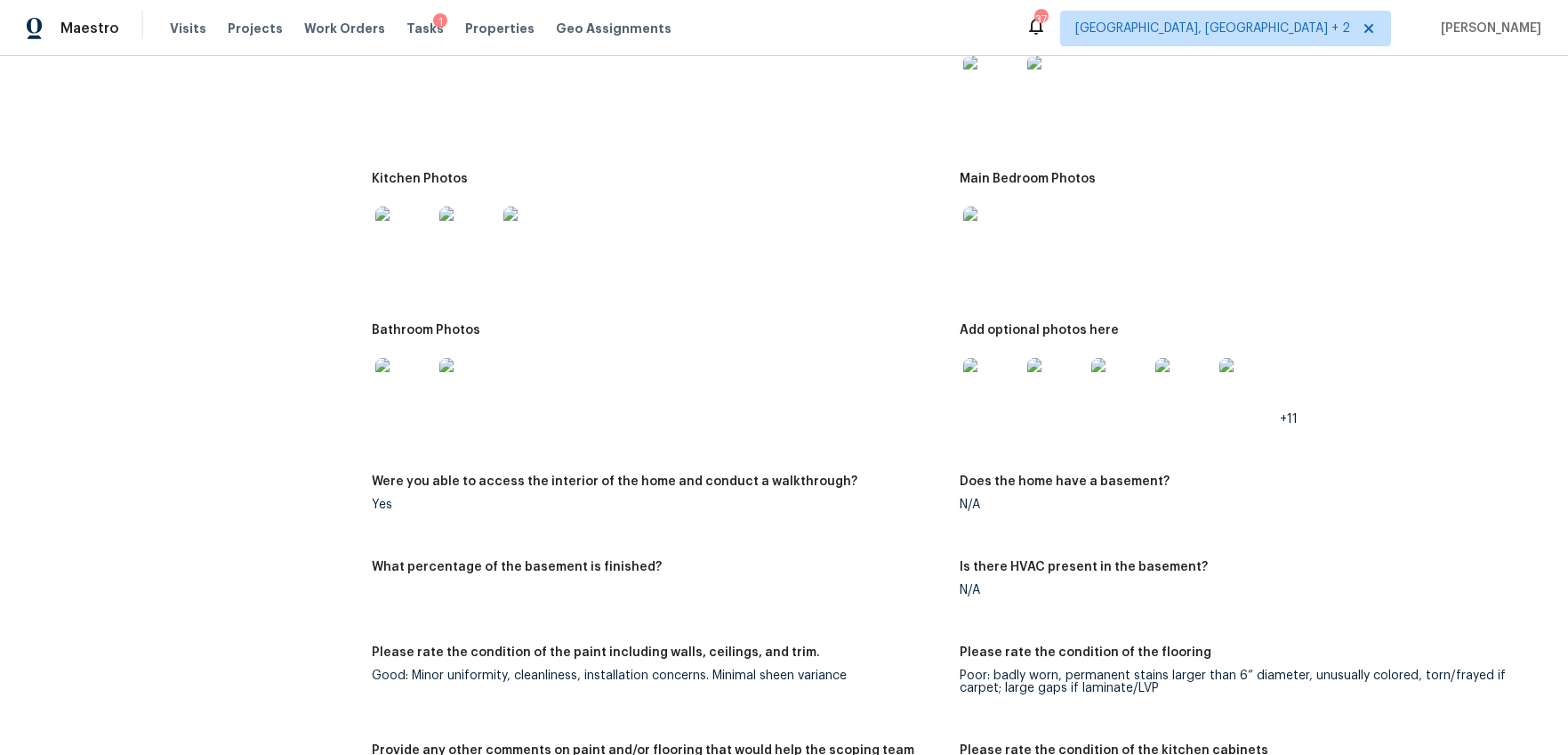
click at [989, 395] on img at bounding box center [992, 386] width 57 height 57
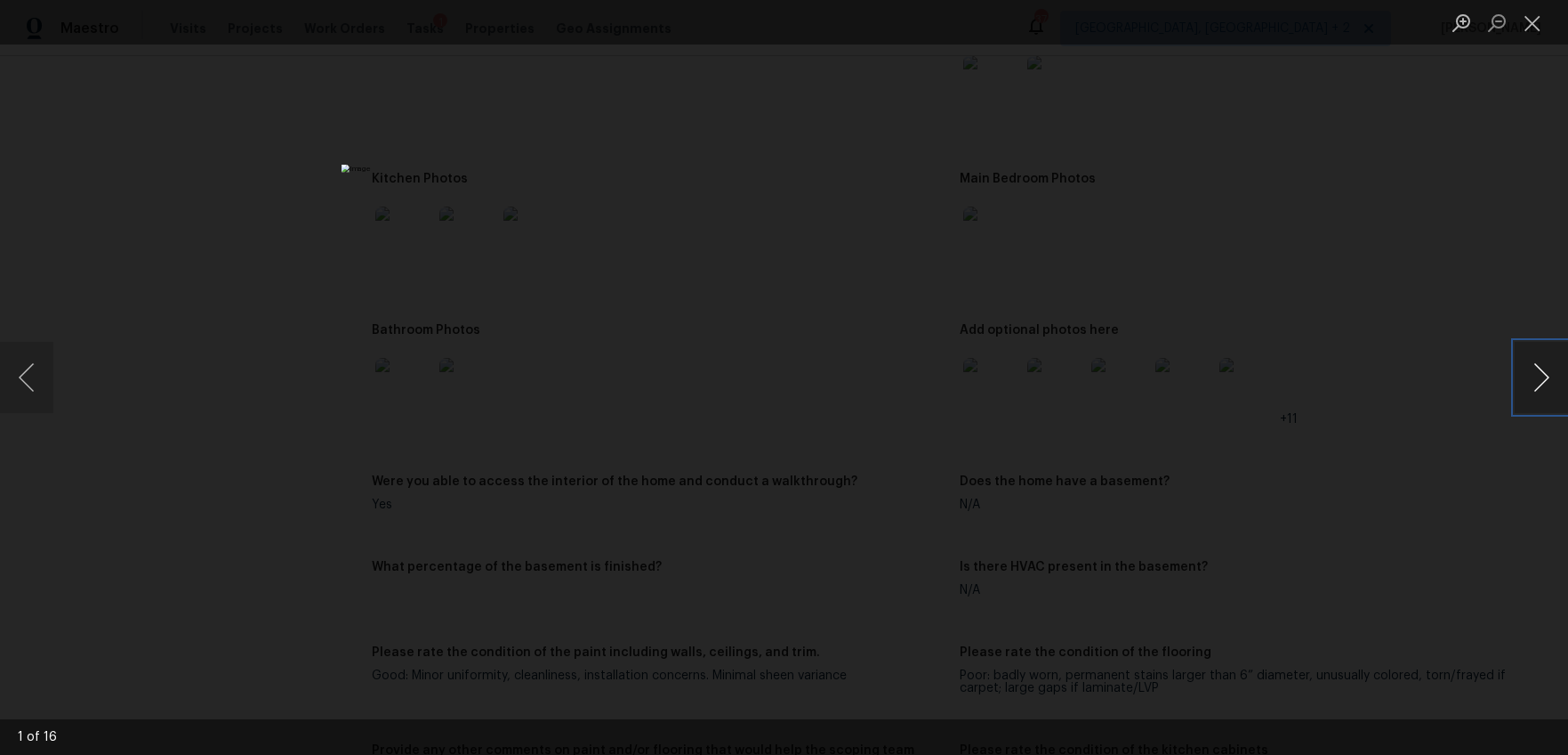
click at [1536, 382] on button "Next image" at bounding box center [1542, 377] width 53 height 71
click at [1405, 498] on div "Lightbox" at bounding box center [784, 378] width 1568 height 755
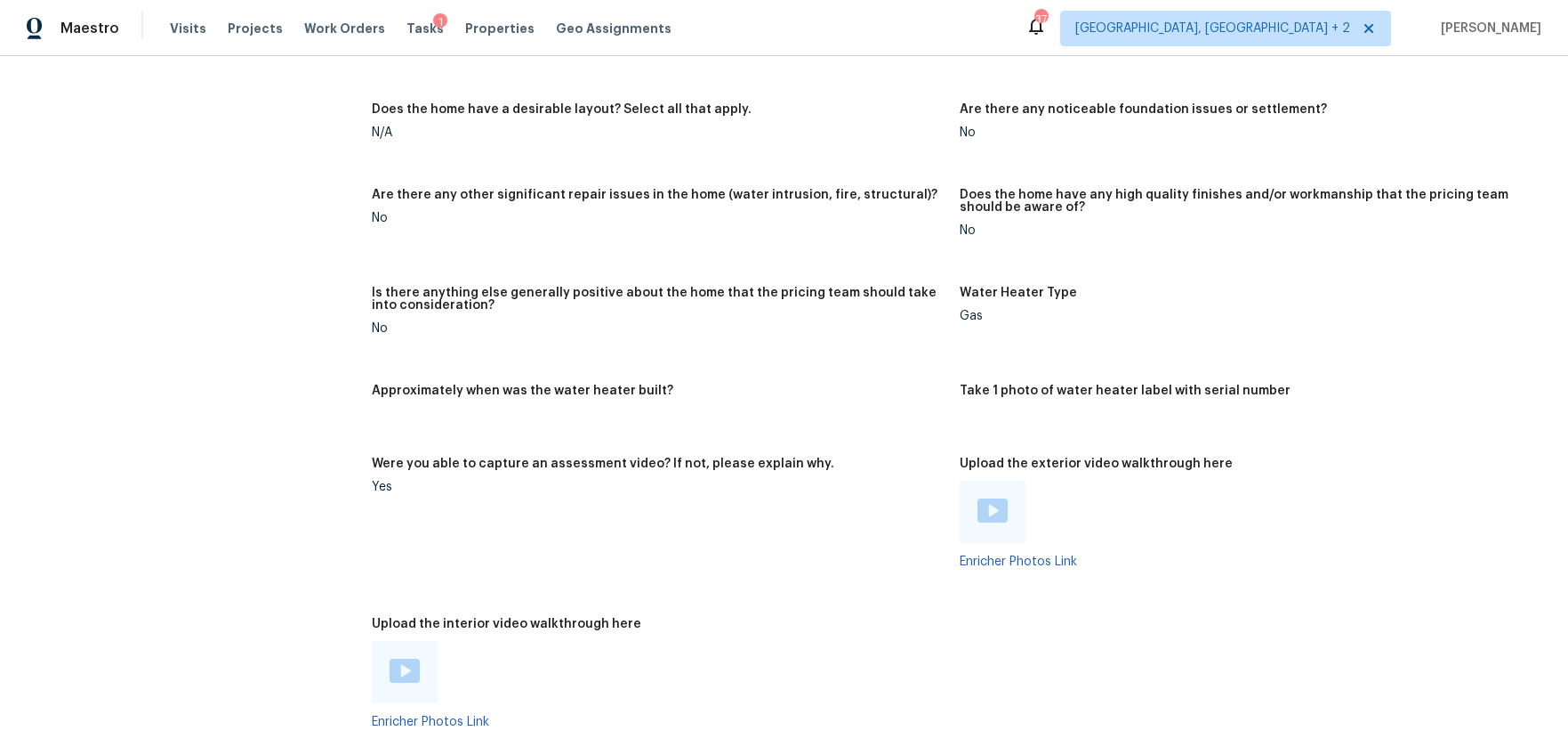
scroll to position [3211, 0]
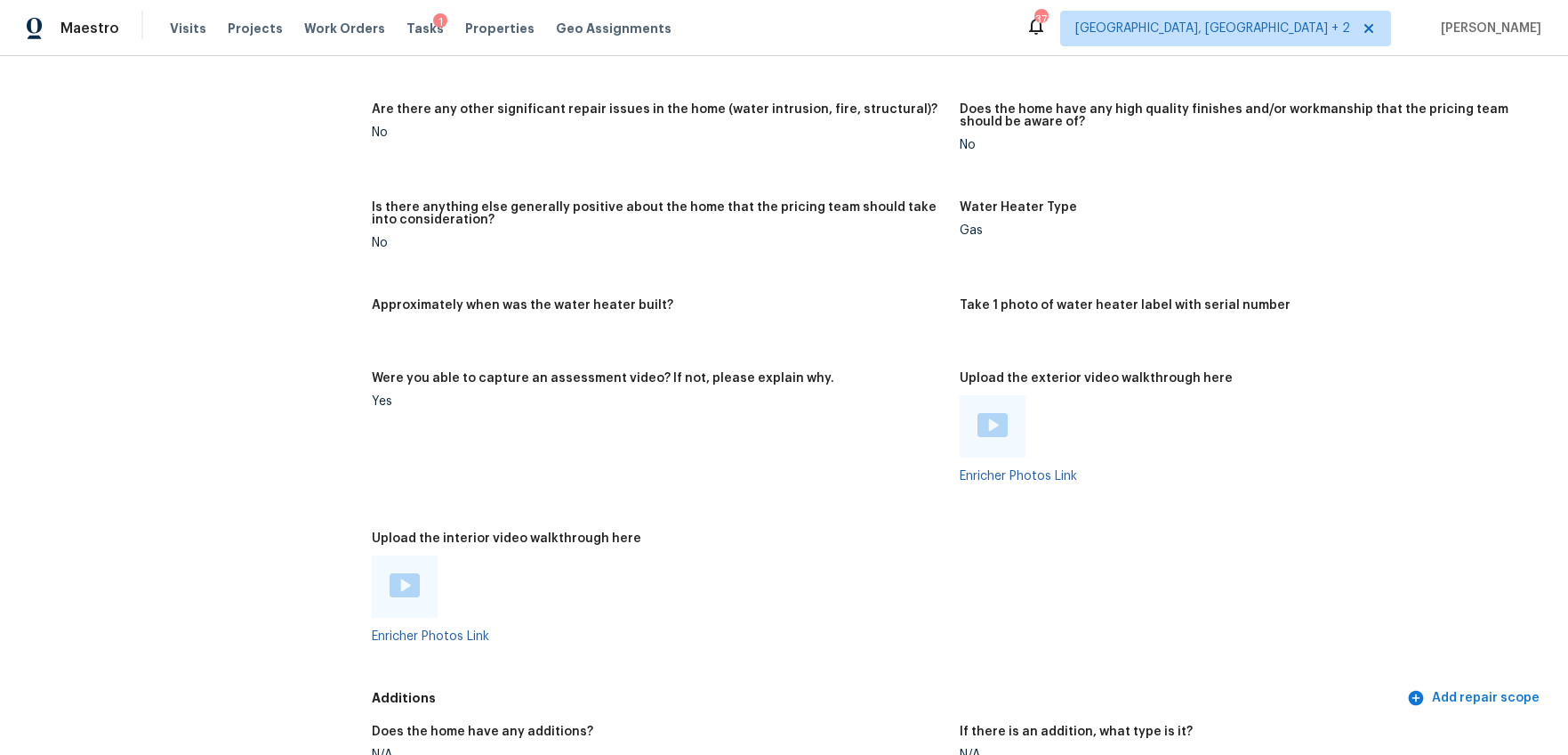
click at [987, 424] on img at bounding box center [993, 424] width 30 height 24
click at [400, 594] on img at bounding box center [405, 585] width 30 height 24
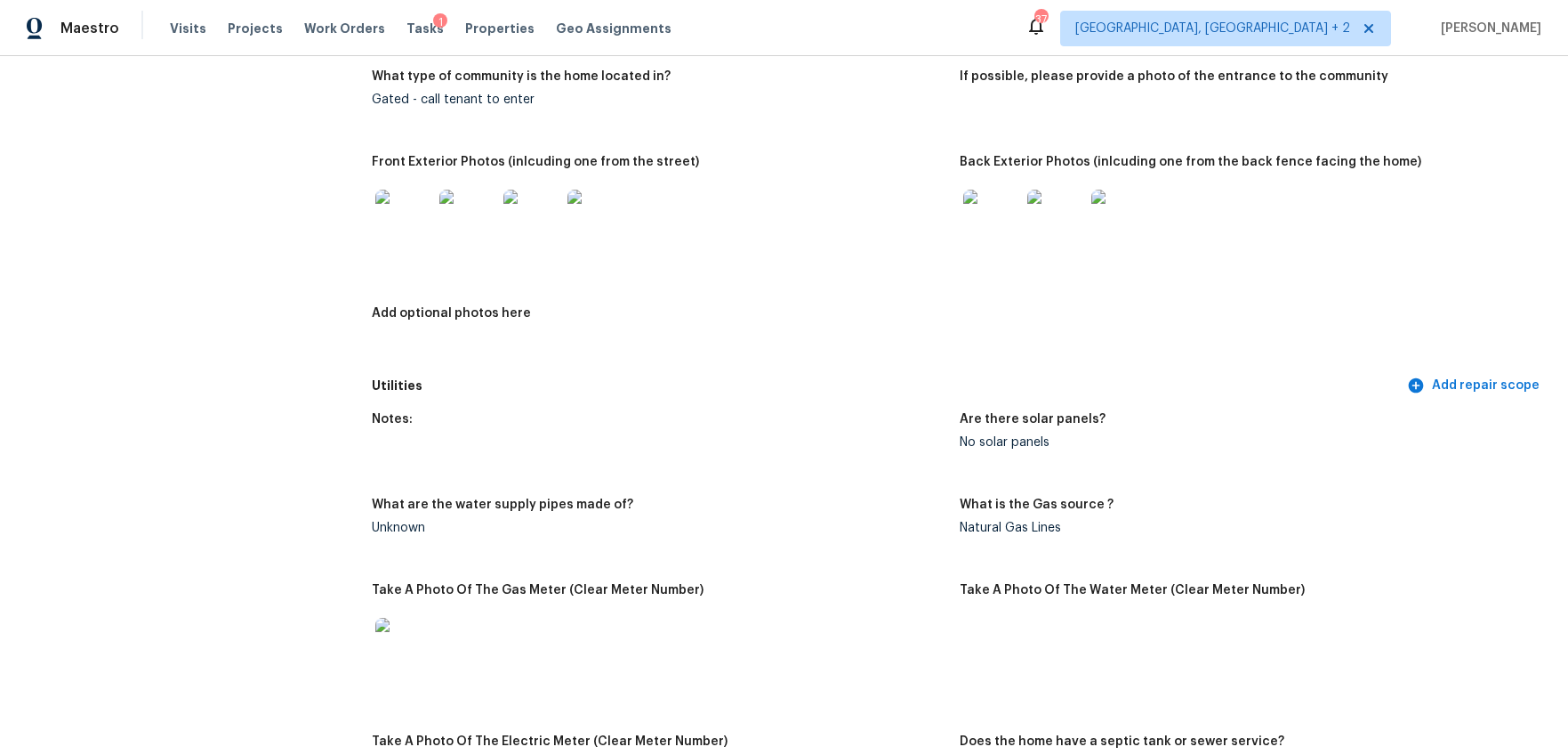
scroll to position [0, 0]
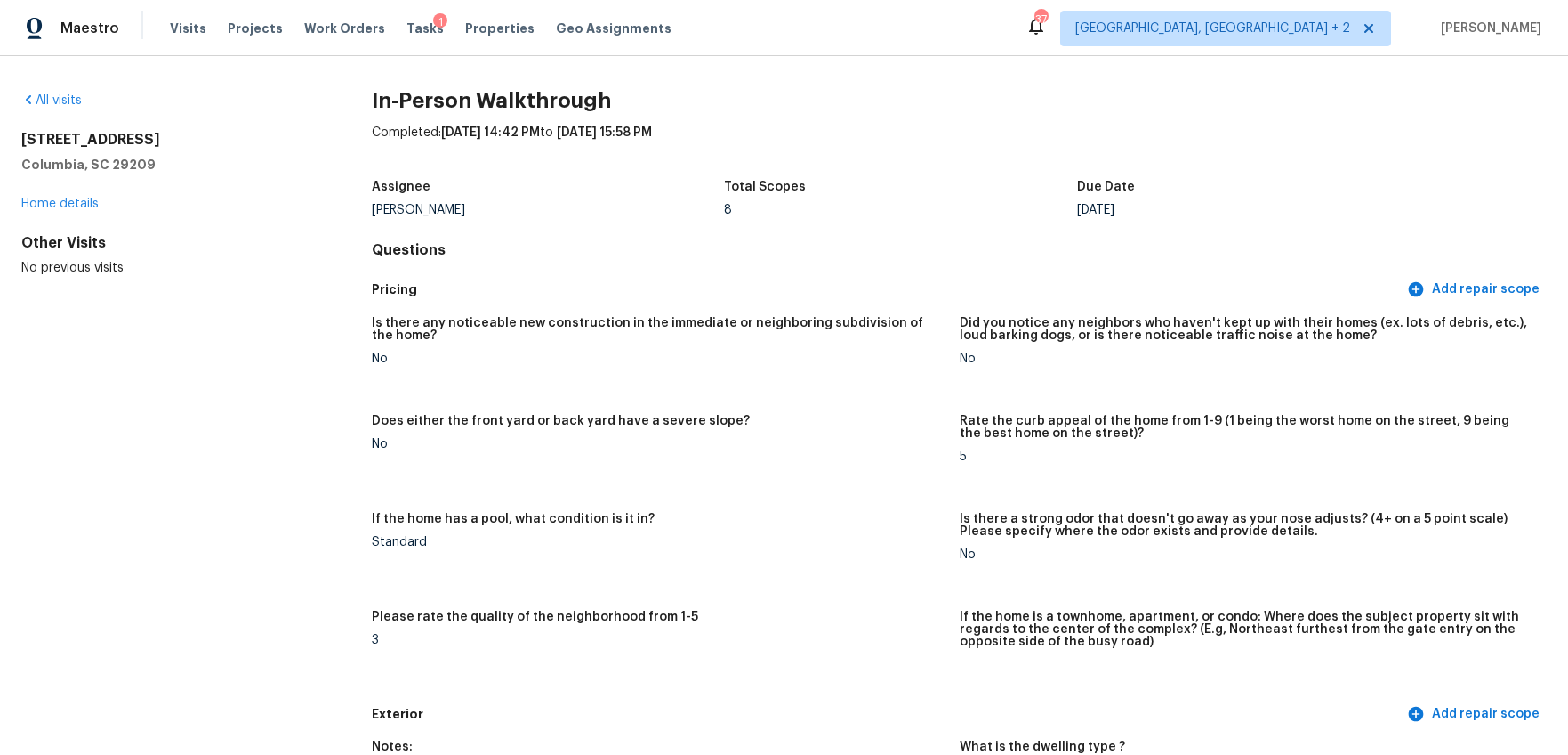
click at [73, 108] on div "All visits" at bounding box center [168, 100] width 293 height 18
click at [73, 101] on link "All visits" at bounding box center [52, 100] width 61 height 12
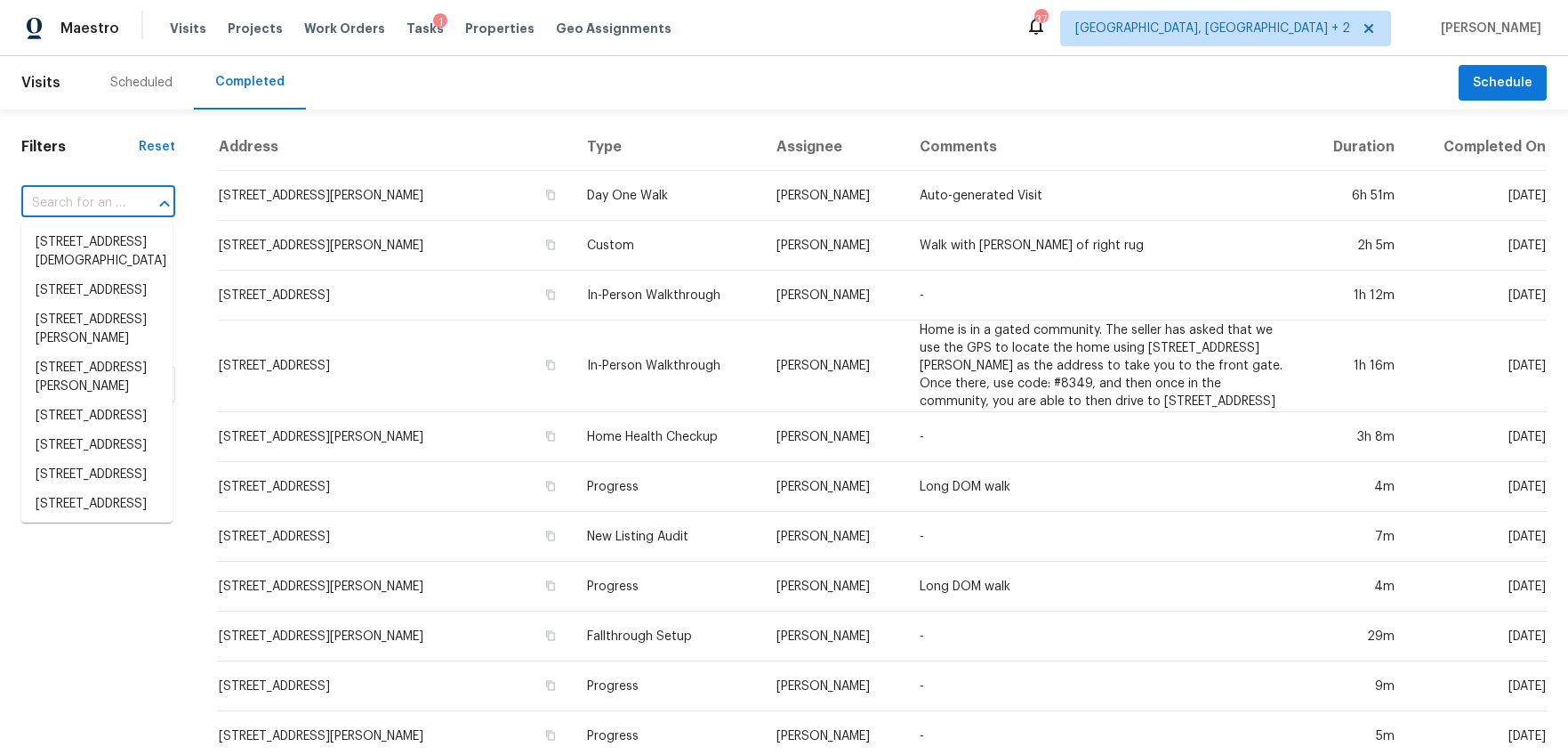
click at [117, 195] on input "text" at bounding box center [74, 202] width 104 height 27
paste input "337 Rhapsody Ln, Boiling Springs, SC 29316"
type input "337 Rhapsody Ln, Boiling Springs, SC 29316"
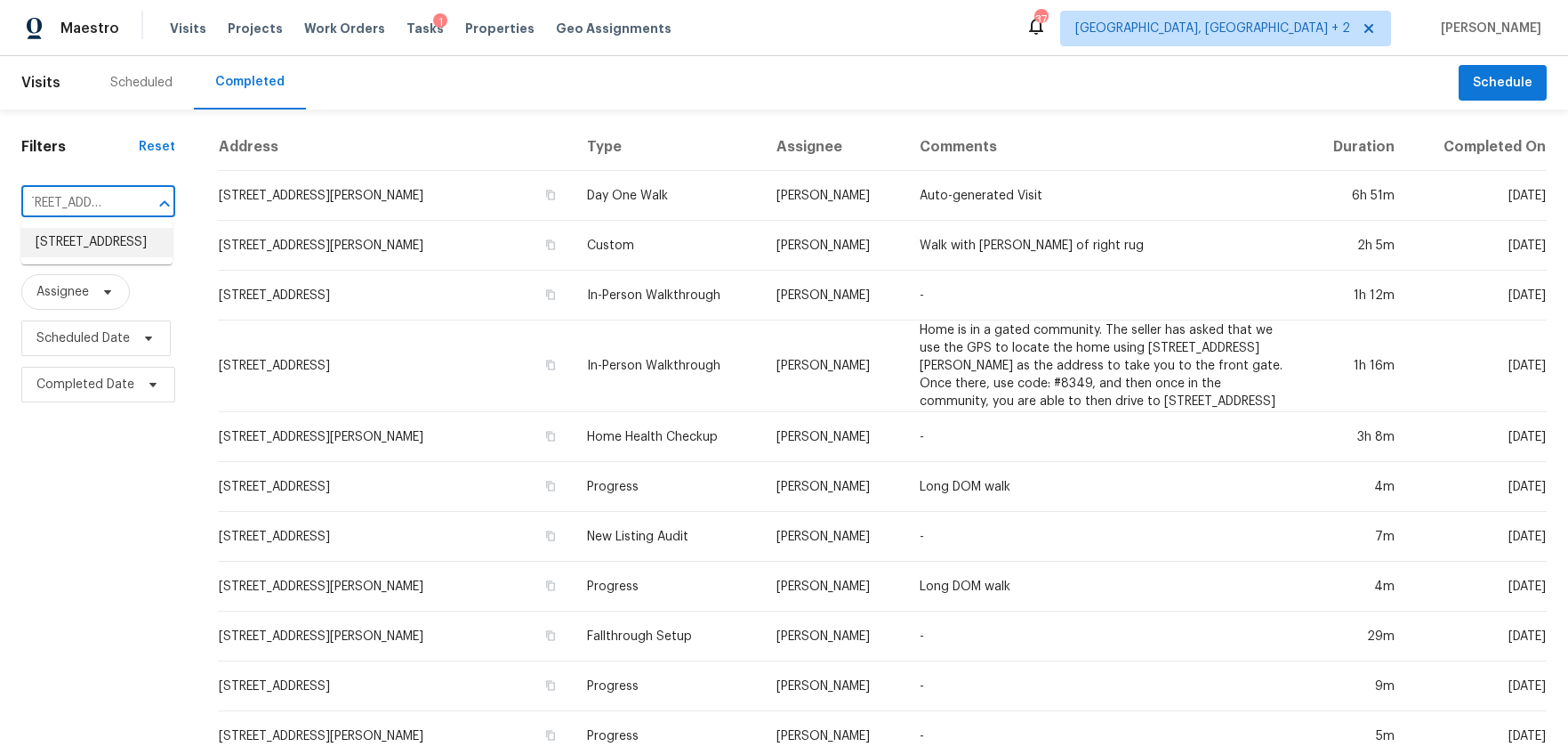
click at [91, 248] on li "337 Rhapsody Ln, Boiling Springs, SC 29316" at bounding box center [97, 242] width 151 height 29
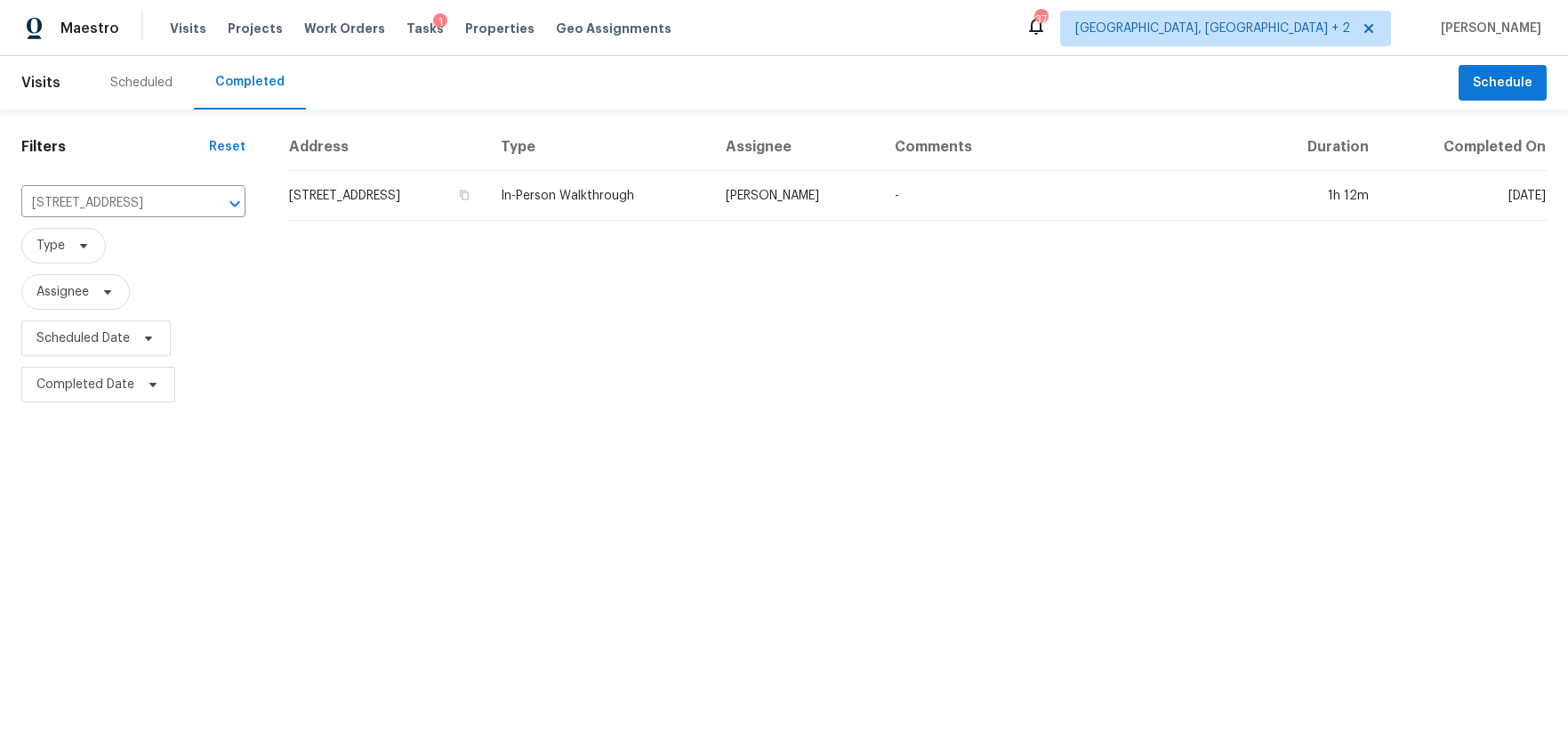
click at [399, 201] on td "337 Rhapsody Ln, Boiling Springs, SC 29316" at bounding box center [388, 196] width 199 height 50
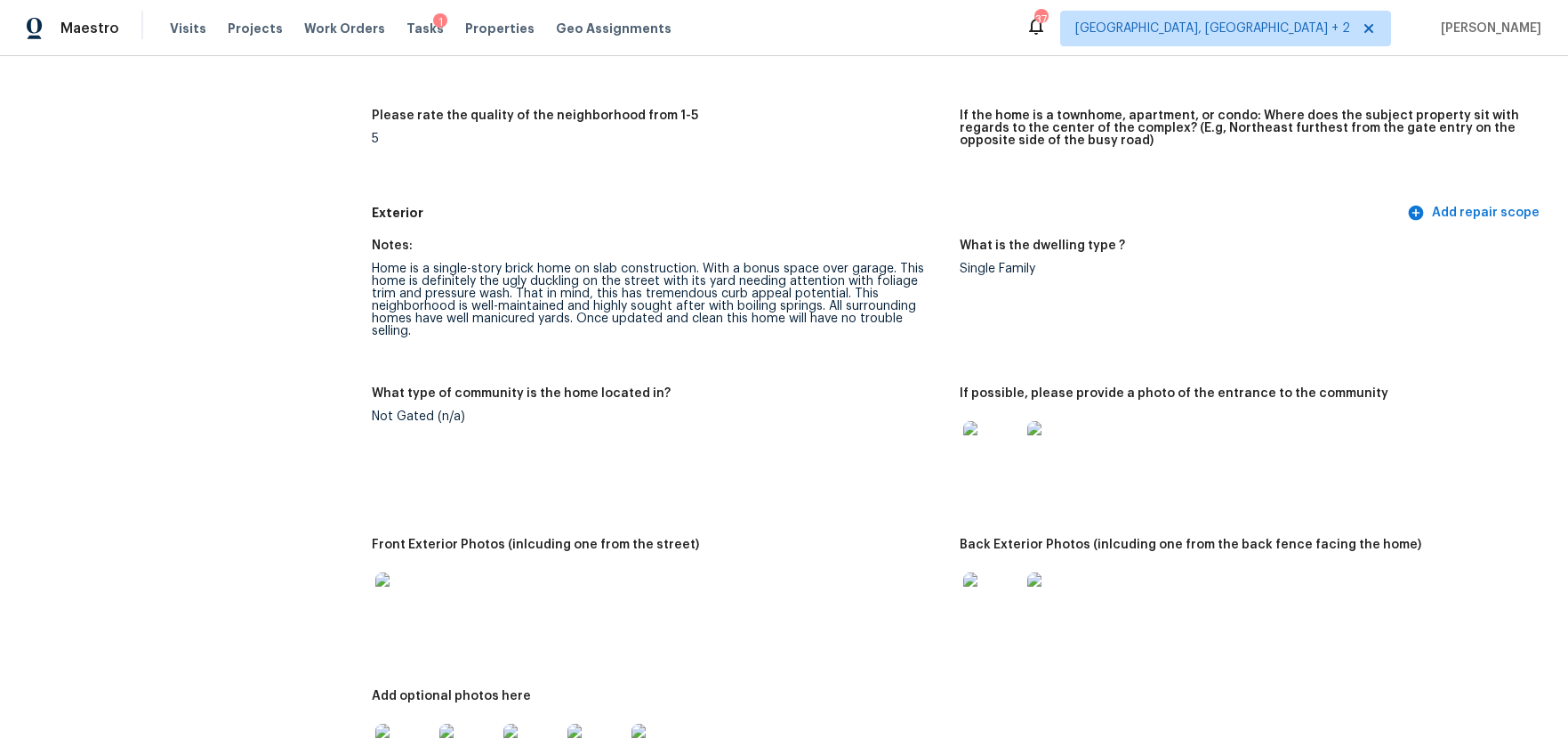
scroll to position [523, 0]
click at [985, 438] on img at bounding box center [992, 448] width 57 height 57
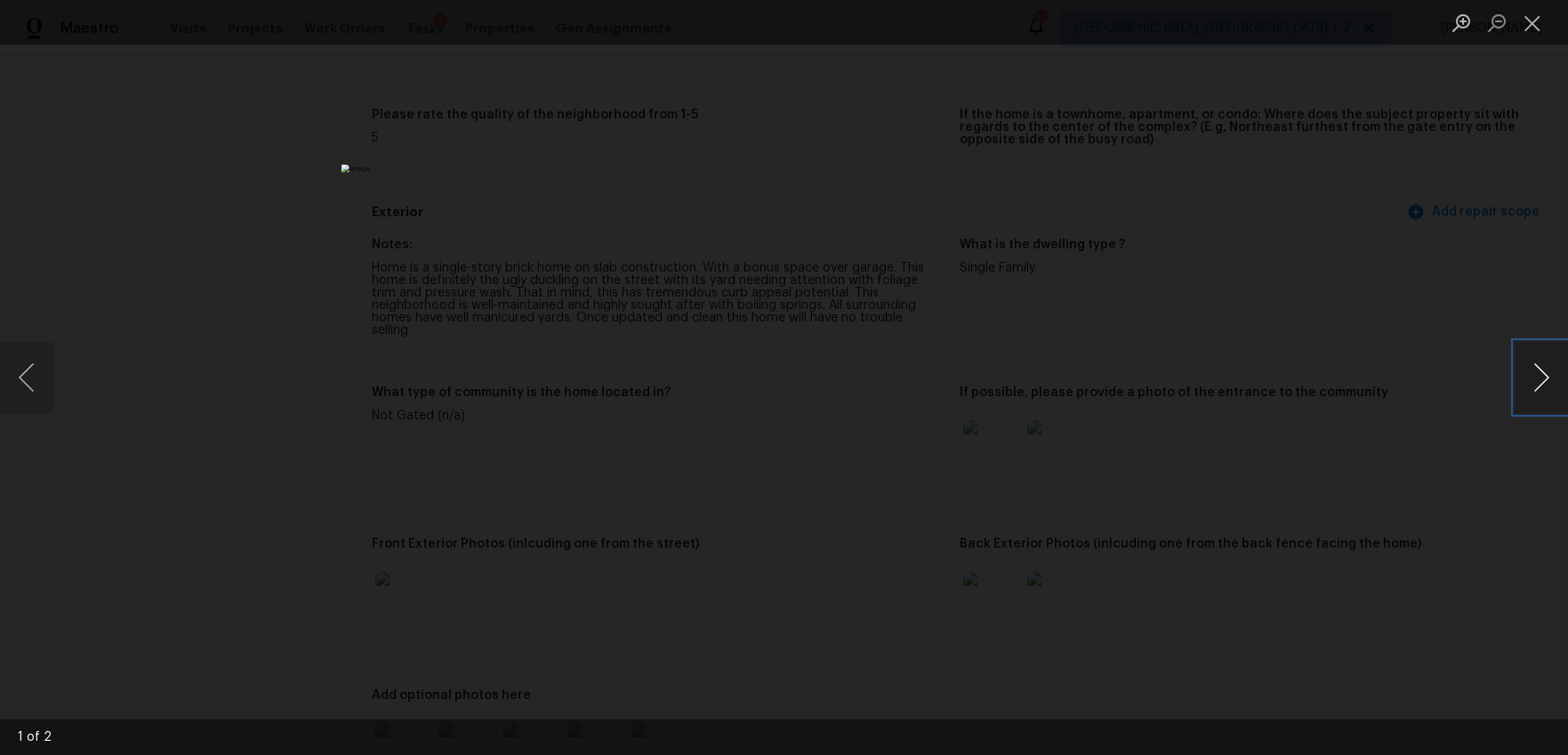
click at [1545, 372] on button "Next image" at bounding box center [1542, 377] width 53 height 71
click at [1401, 529] on div "Lightbox" at bounding box center [784, 378] width 1568 height 755
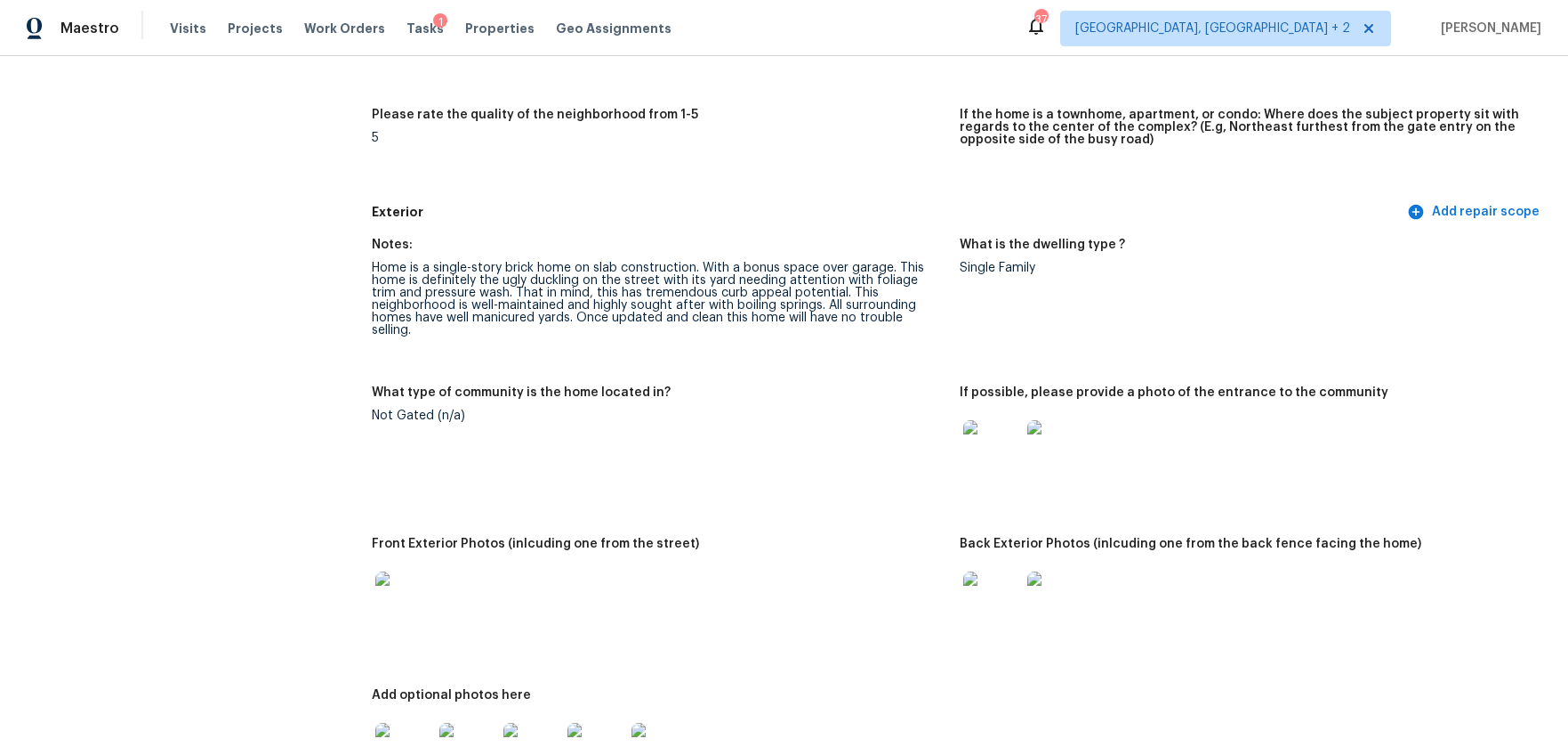
click at [375, 599] on img at bounding box center [404, 600] width 57 height 57
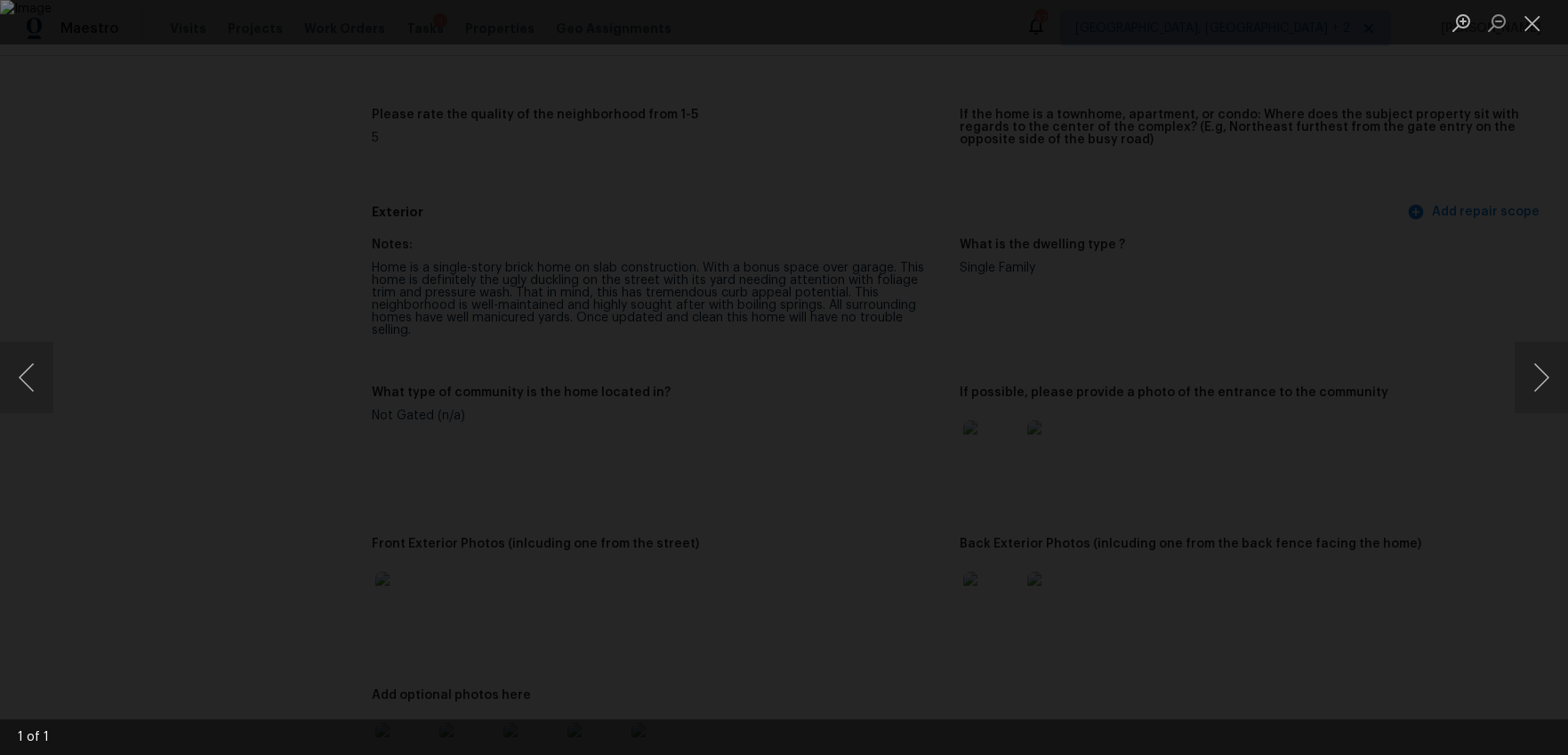
click at [1428, 574] on div "Lightbox" at bounding box center [784, 378] width 1568 height 755
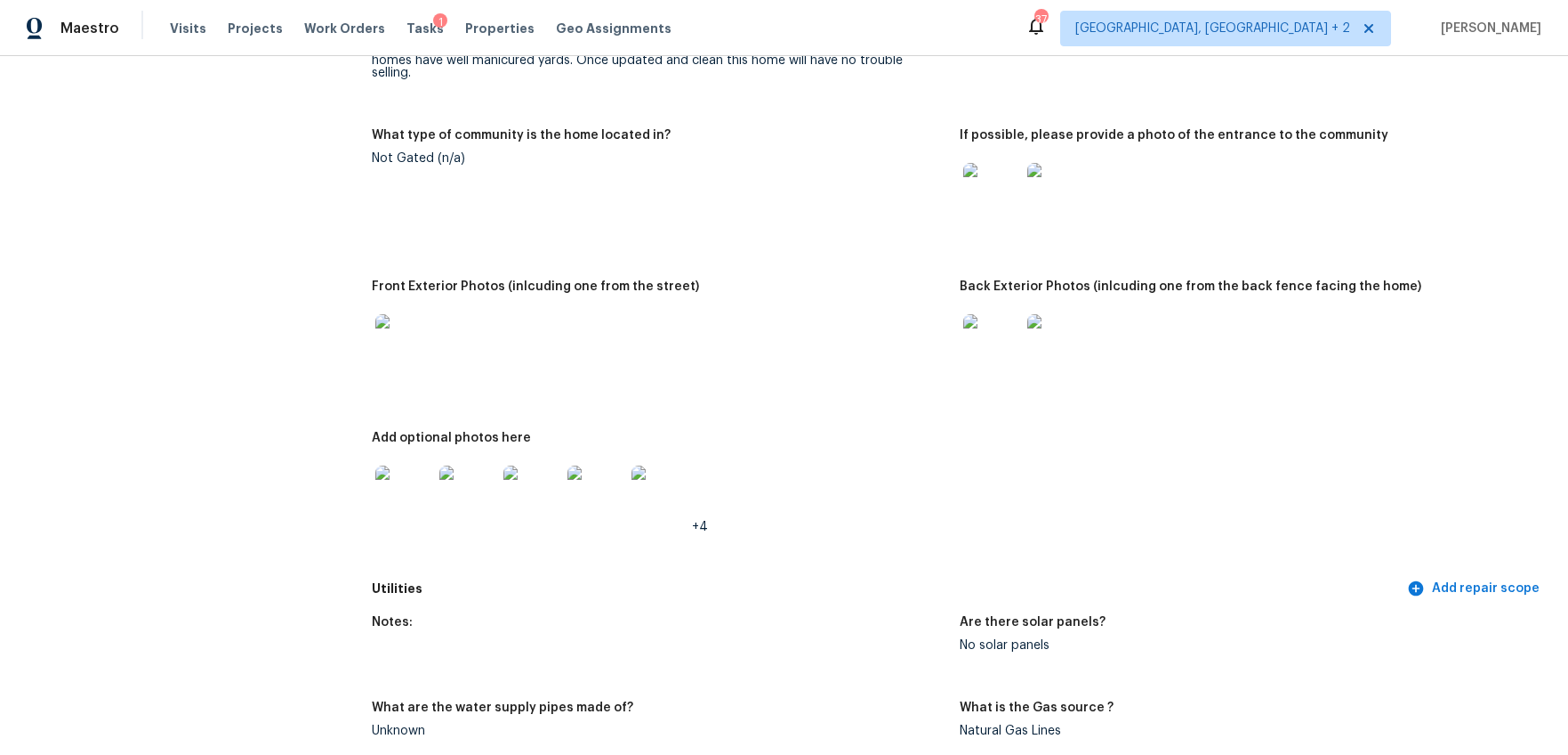
scroll to position [748, 0]
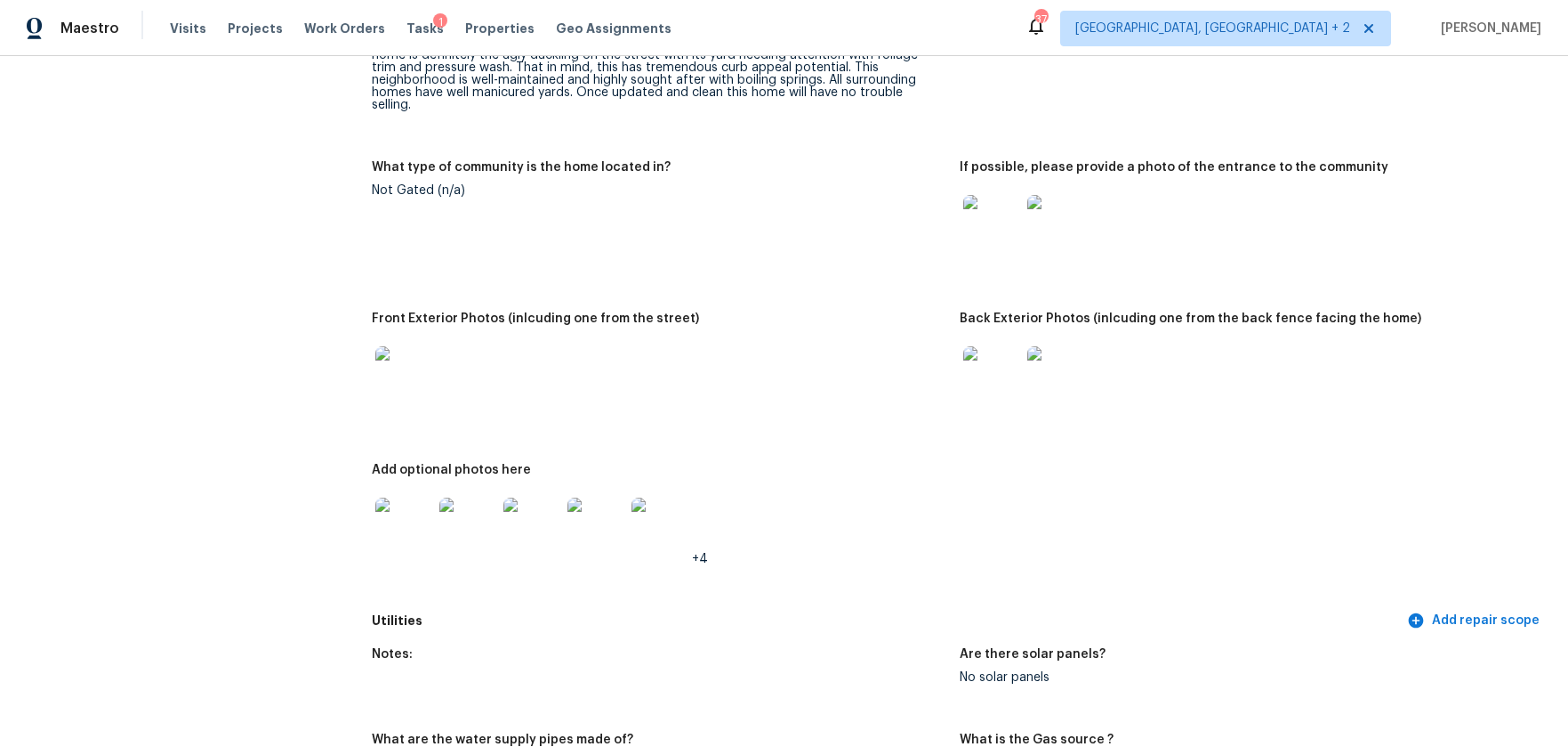
click at [1002, 363] on img at bounding box center [992, 375] width 57 height 57
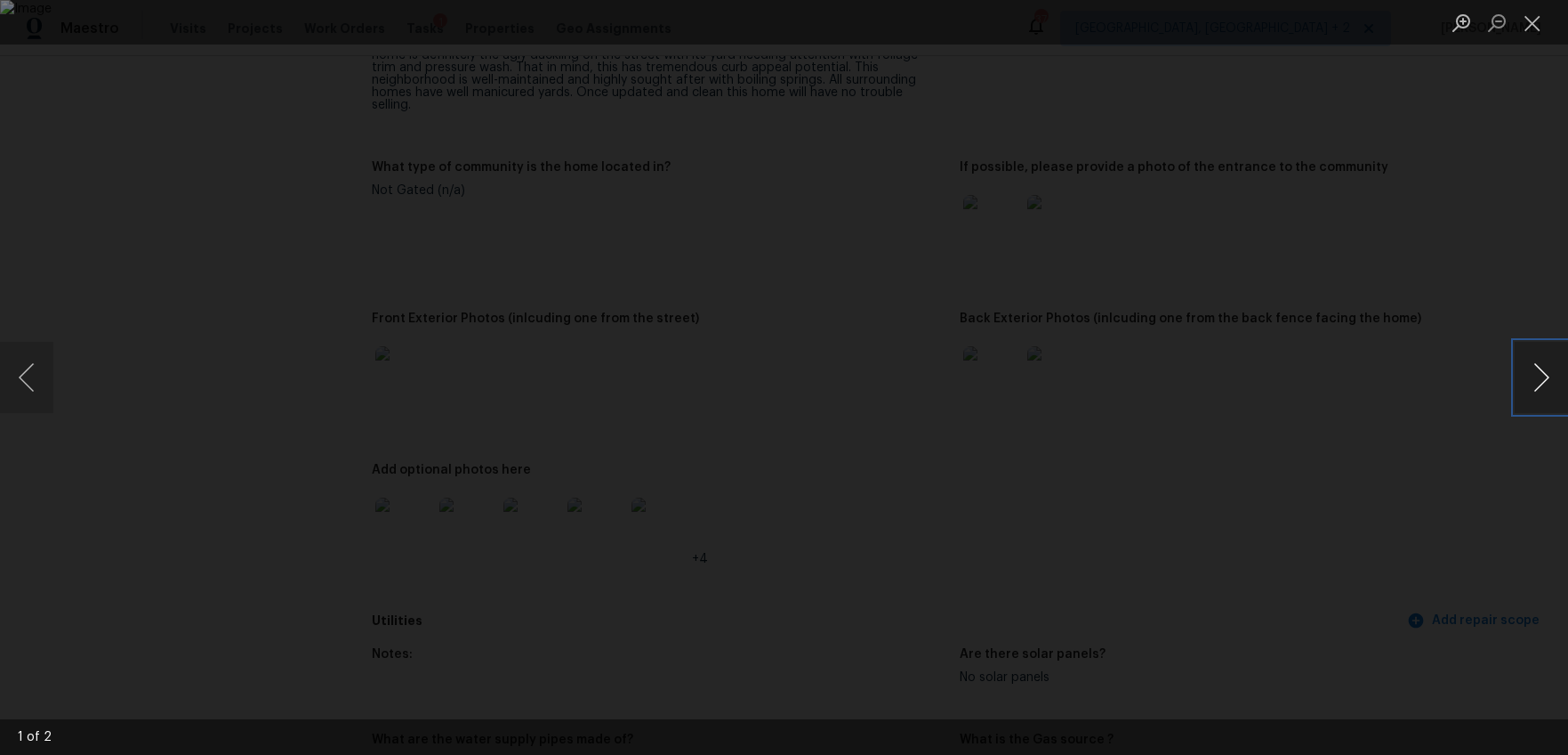
click at [1516, 376] on button "Next image" at bounding box center [1542, 377] width 53 height 71
click at [1437, 457] on div "Lightbox" at bounding box center [784, 378] width 1568 height 755
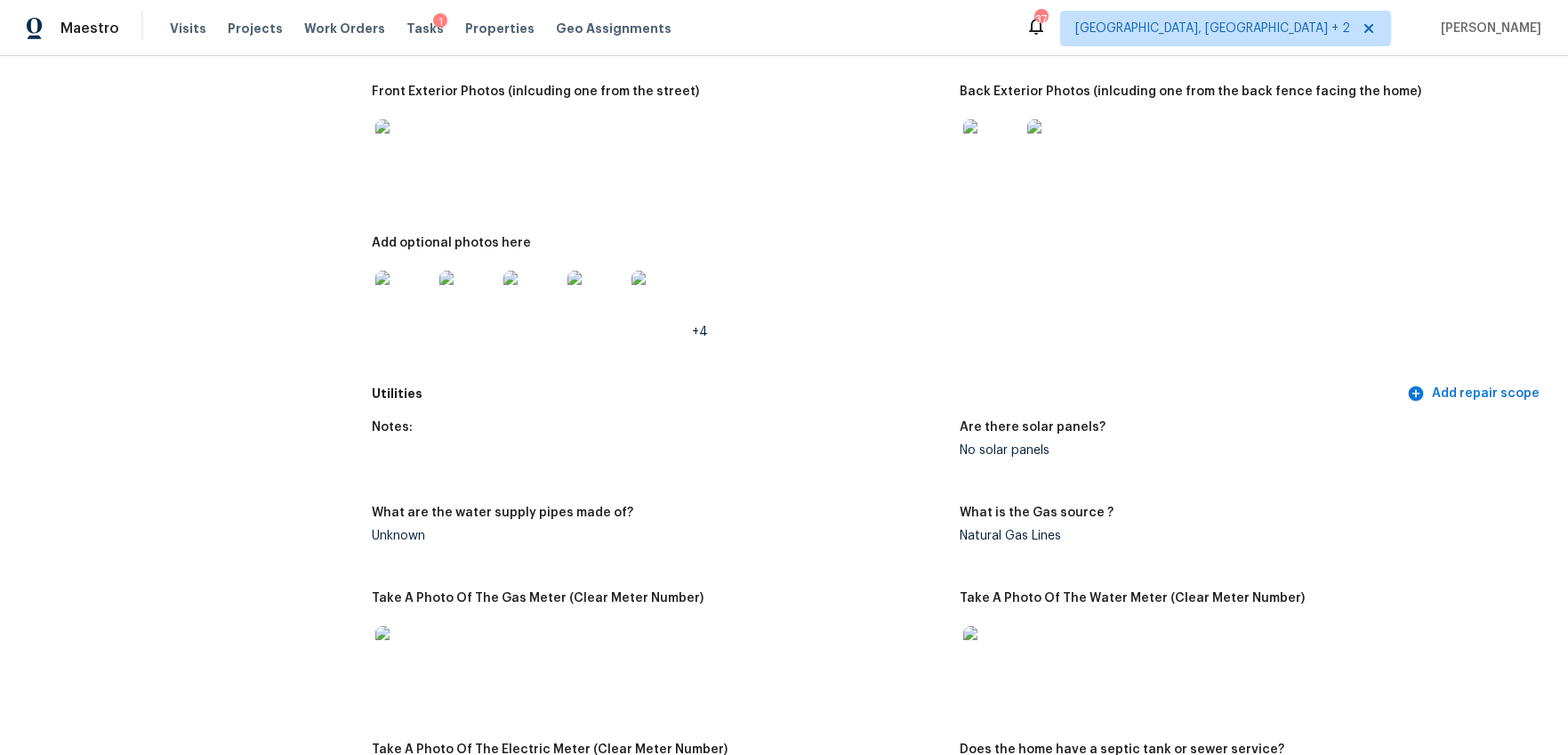
scroll to position [1153, 0]
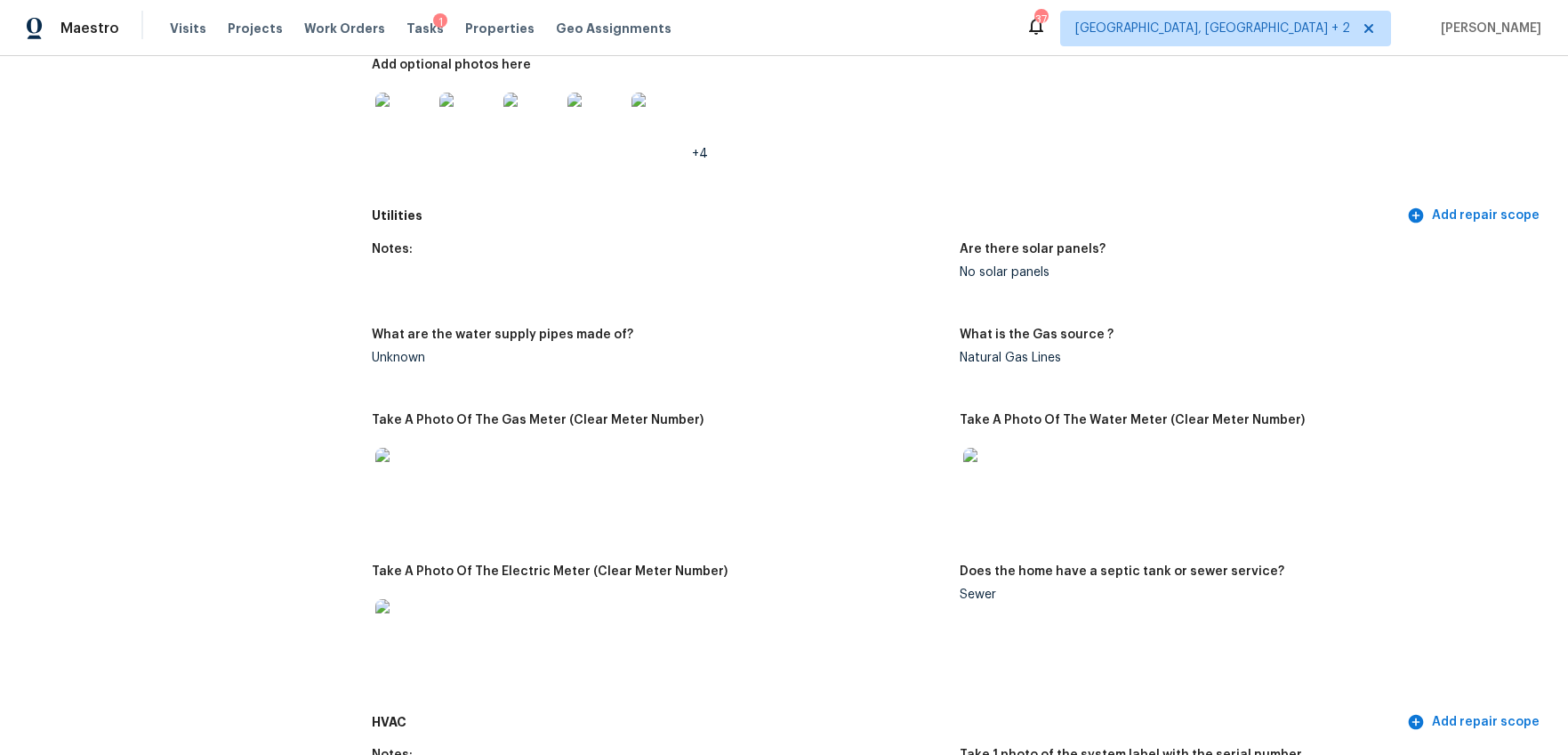
click at [389, 107] on img at bounding box center [404, 121] width 57 height 57
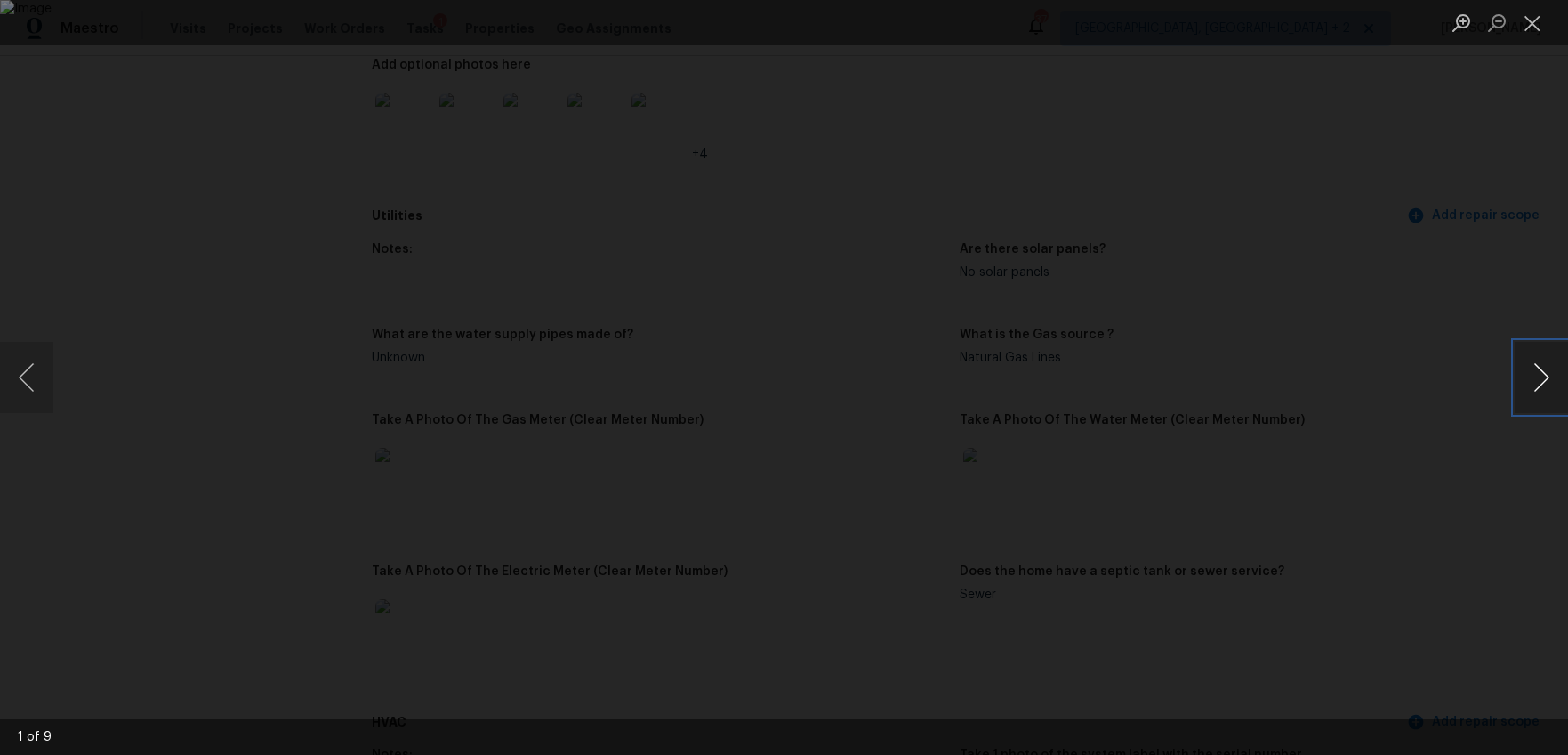
click at [1539, 382] on button "Next image" at bounding box center [1542, 377] width 53 height 71
click at [25, 375] on button "Previous image" at bounding box center [26, 377] width 53 height 71
click at [1547, 378] on button "Next image" at bounding box center [1542, 377] width 53 height 71
click at [1549, 378] on button "Next image" at bounding box center [1542, 377] width 53 height 71
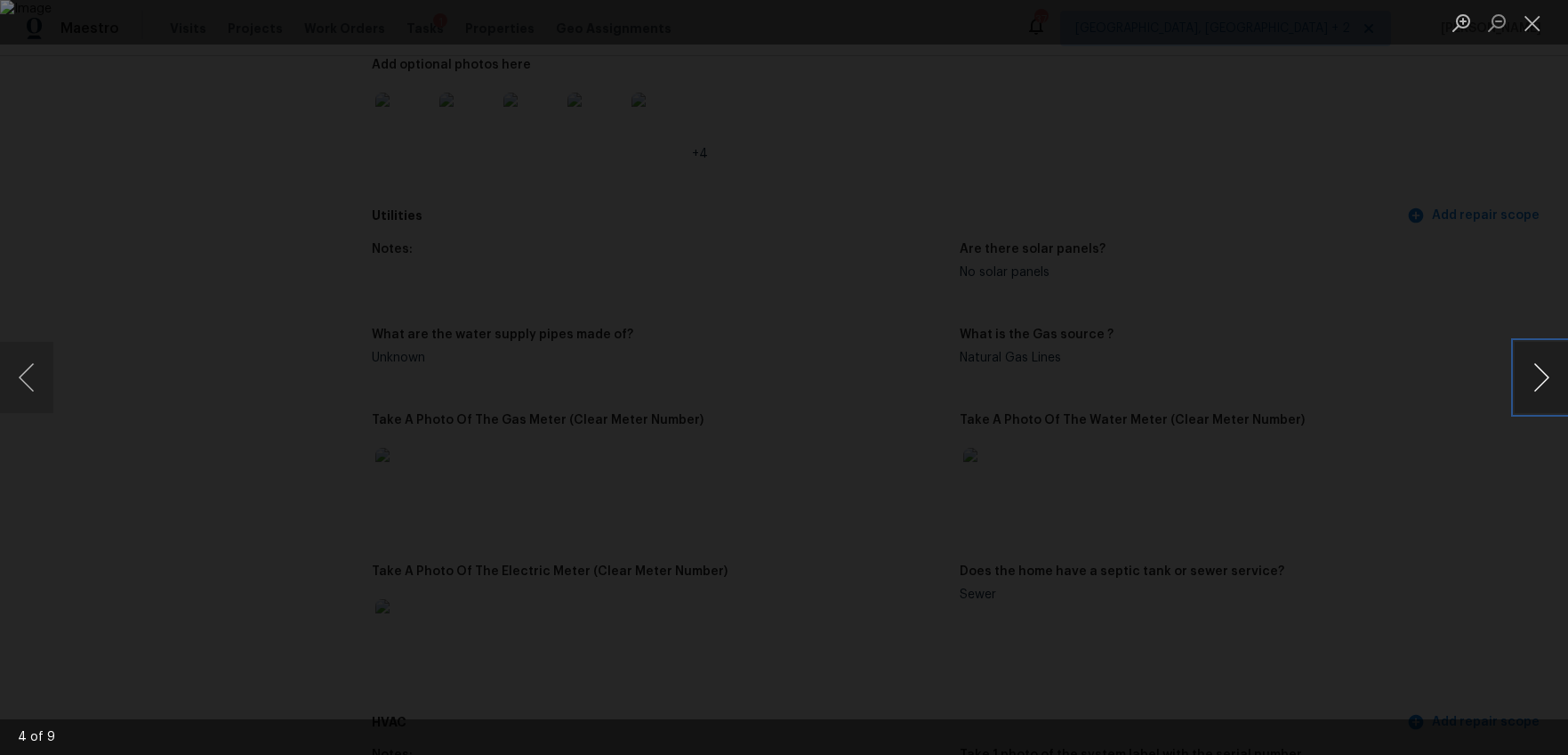
click at [1549, 378] on button "Next image" at bounding box center [1542, 377] width 53 height 71
click at [1437, 508] on div "Lightbox" at bounding box center [784, 378] width 1568 height 755
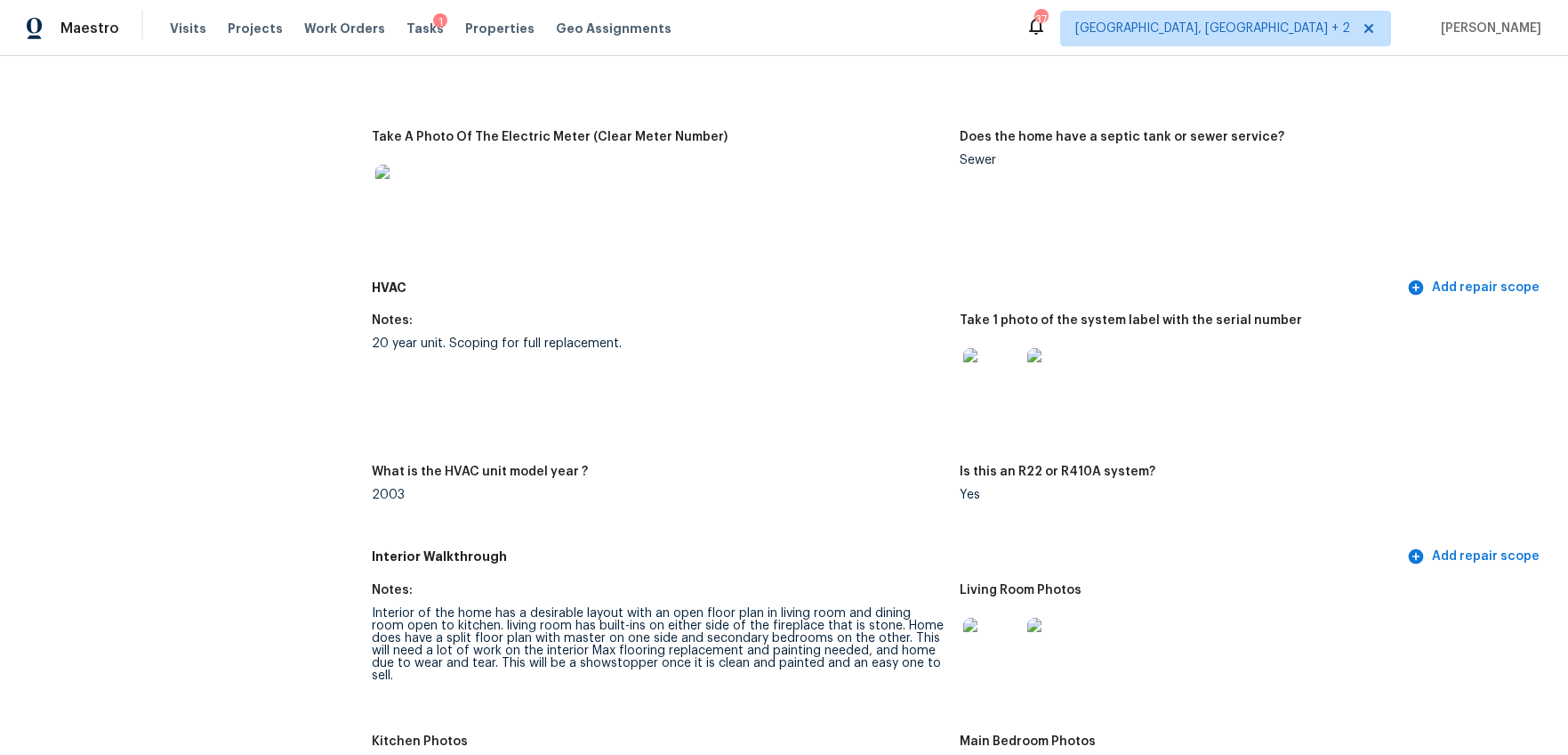
scroll to position [1587, 0]
click at [986, 379] on img at bounding box center [992, 378] width 57 height 57
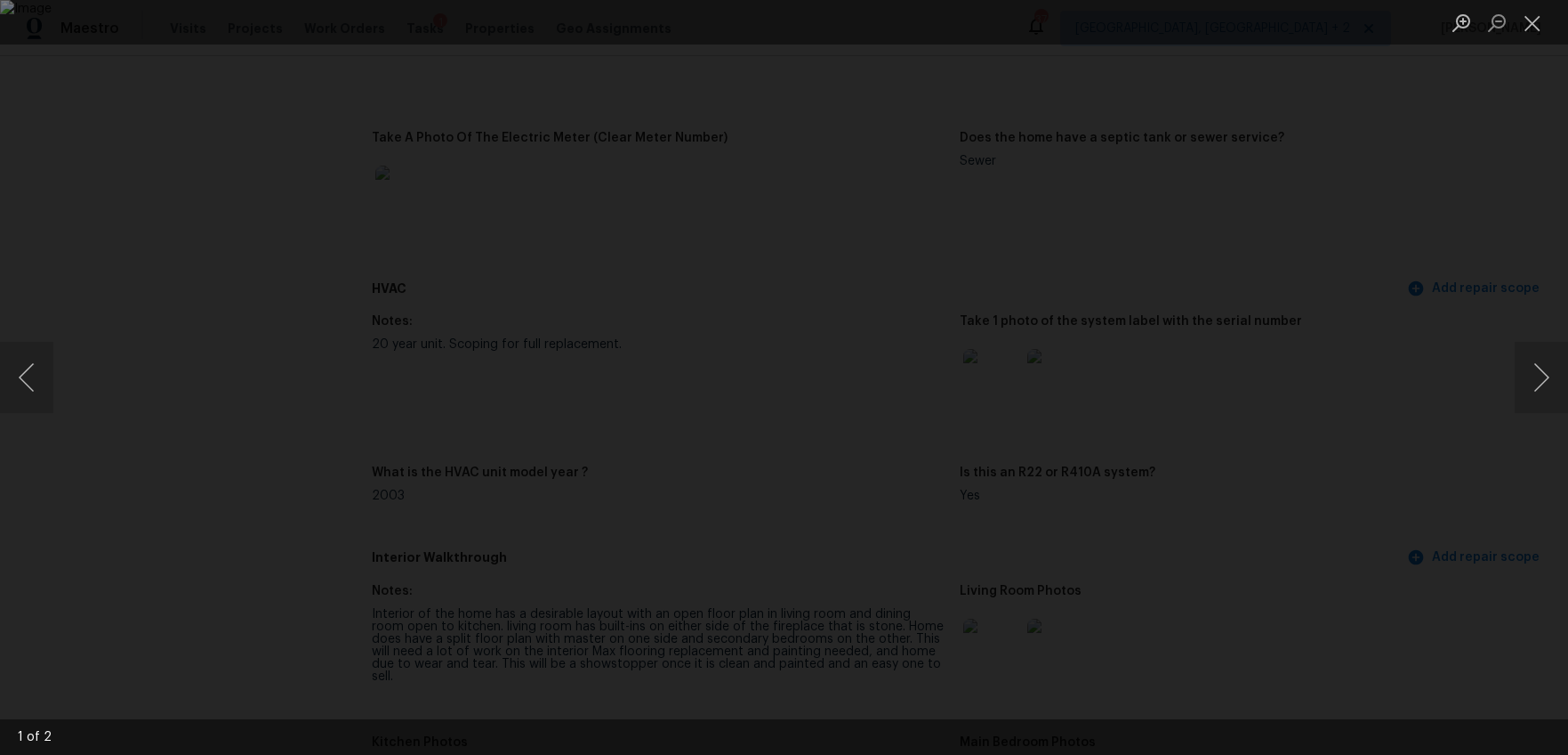
click at [1353, 239] on div "Lightbox" at bounding box center [784, 378] width 1568 height 755
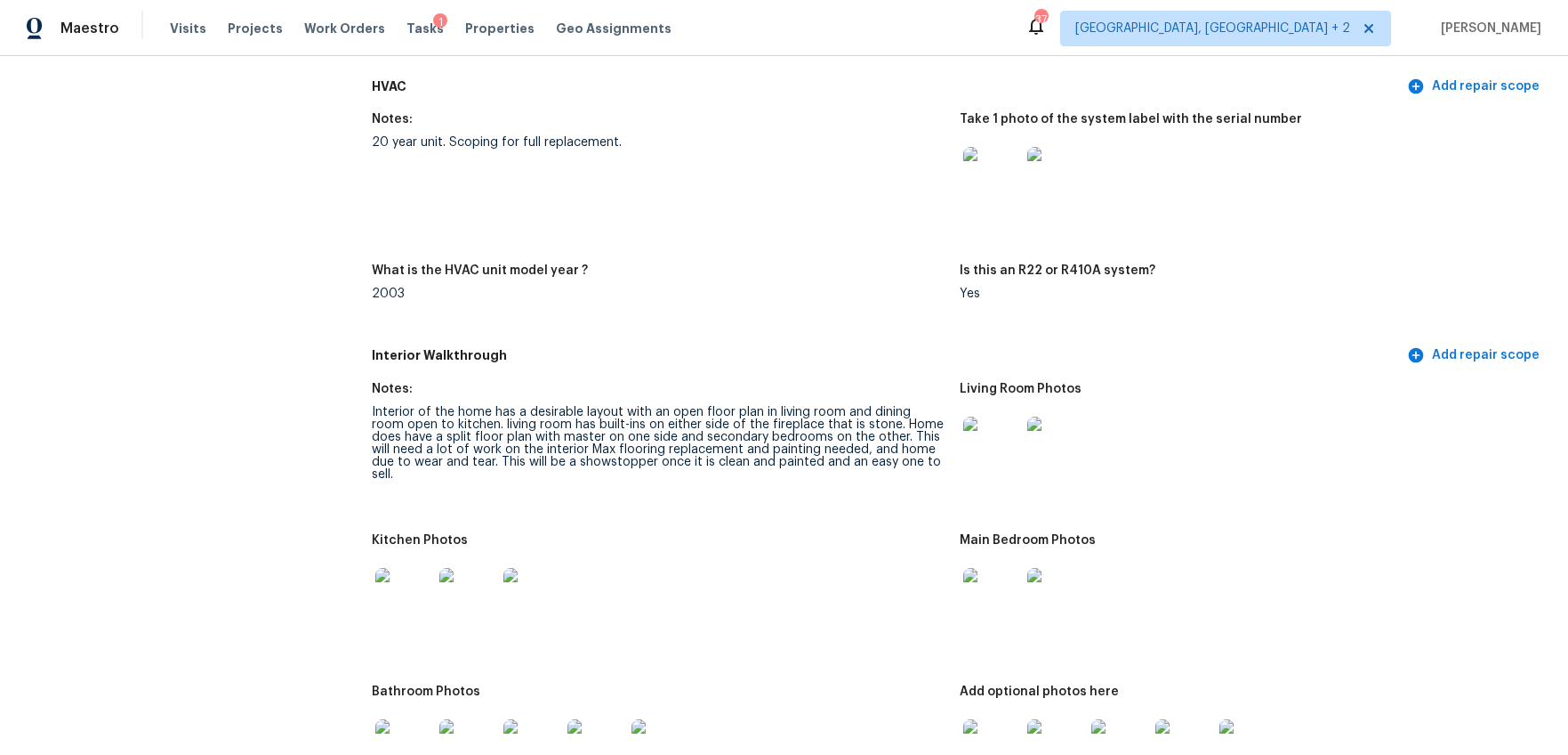
scroll to position [1770, 0]
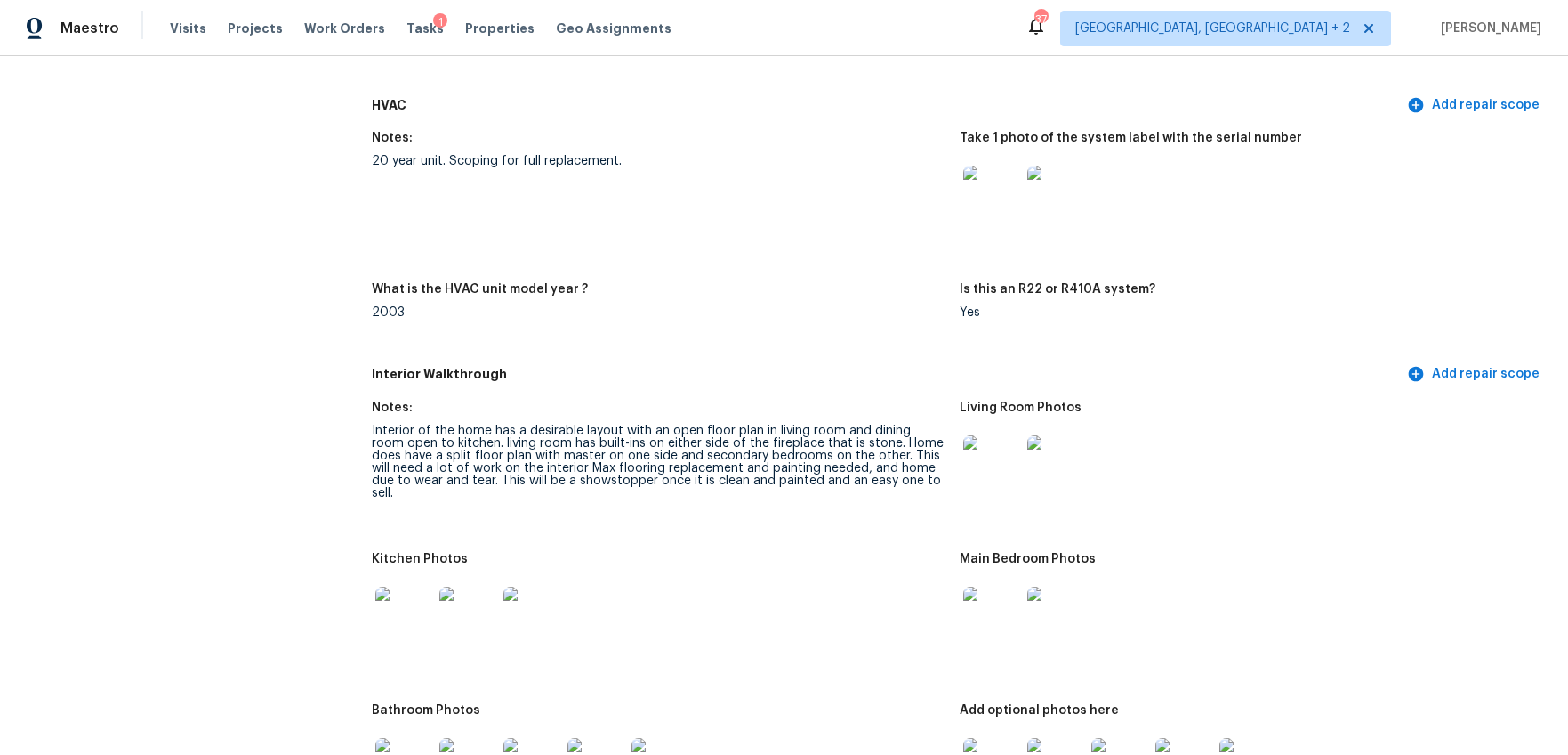
click at [1024, 444] on div at bounding box center [1056, 464] width 64 height 79
click at [1004, 451] on img at bounding box center [992, 464] width 57 height 57
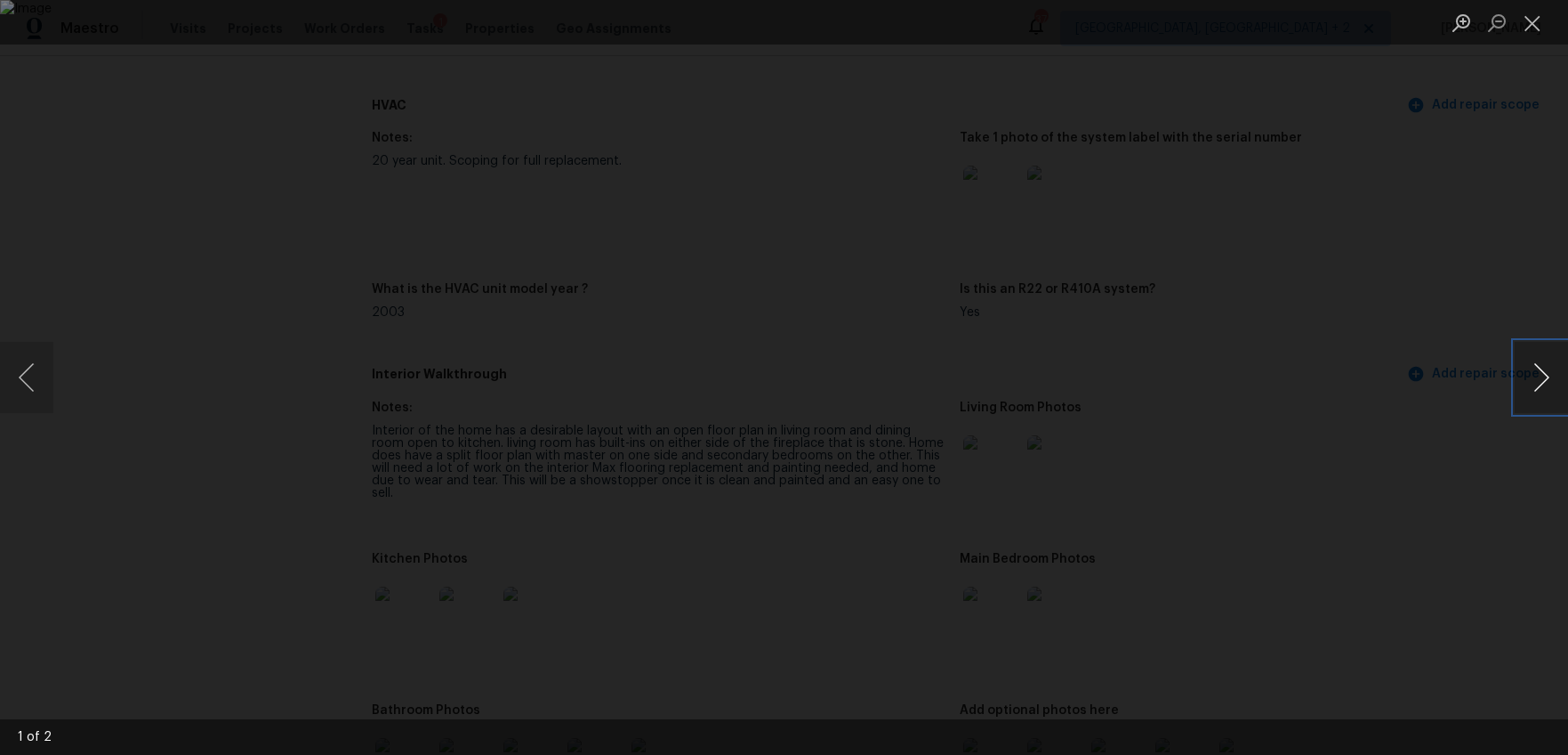
click at [1532, 393] on button "Next image" at bounding box center [1542, 377] width 53 height 71
click at [1438, 504] on div "Lightbox" at bounding box center [784, 378] width 1568 height 755
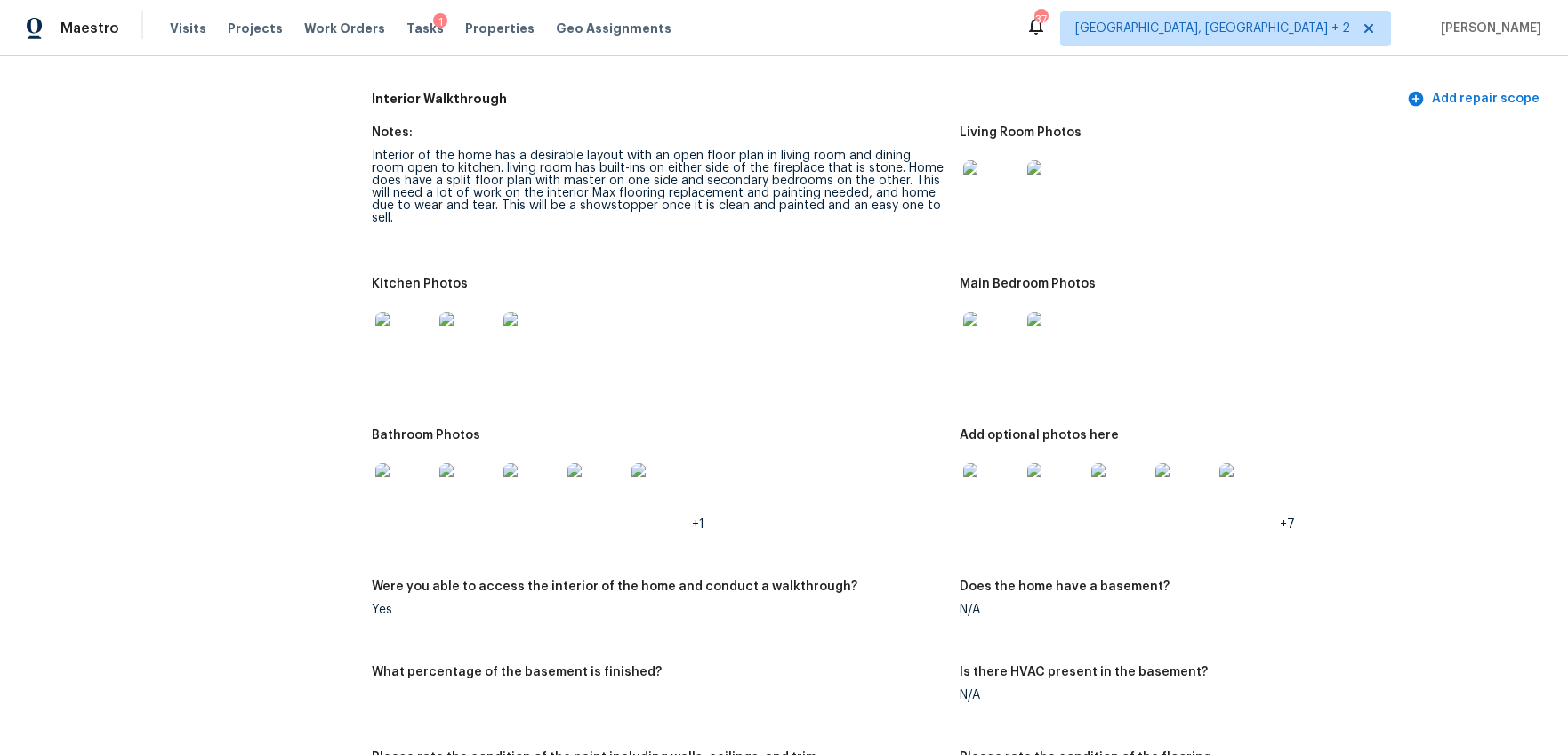
scroll to position [1966, 0]
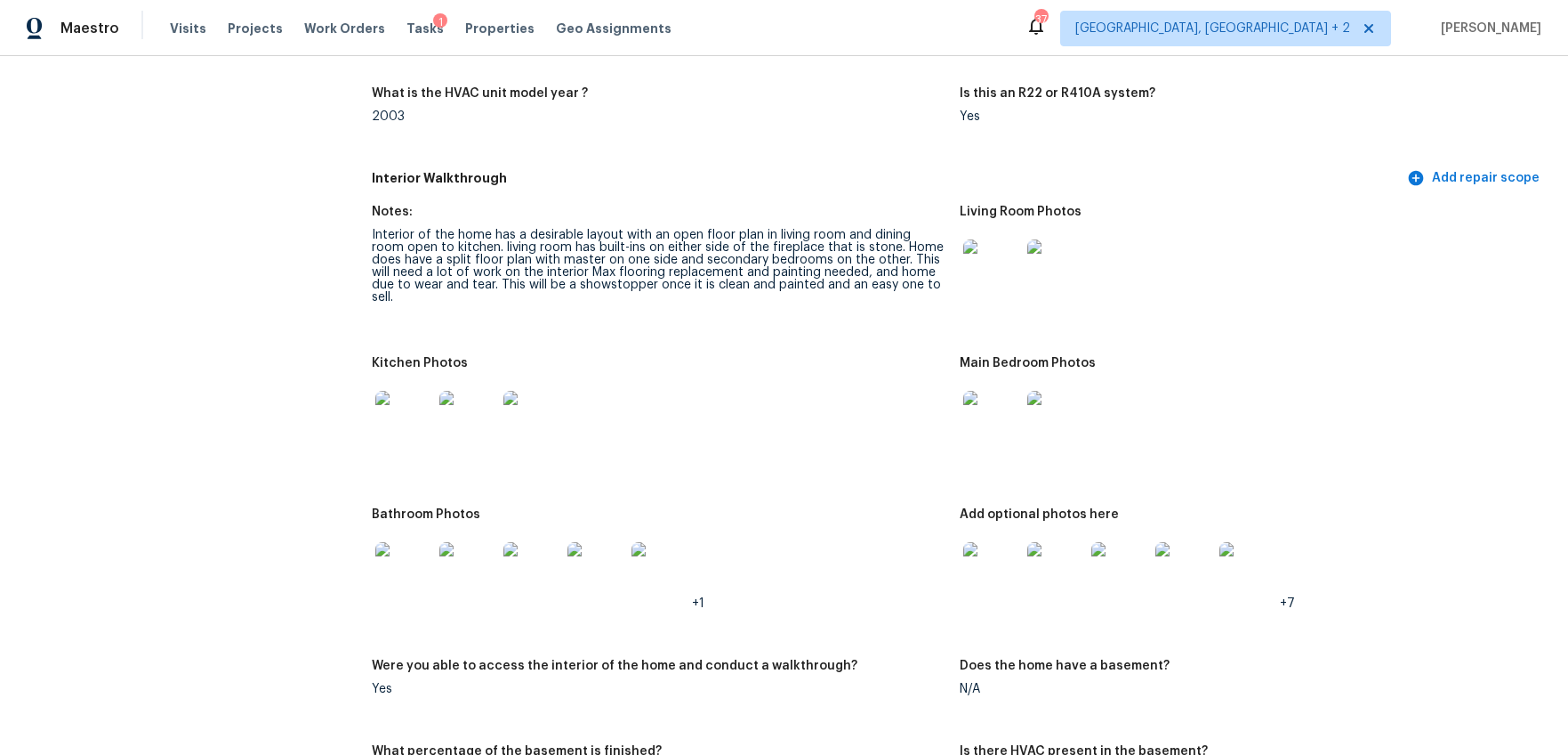
click at [413, 412] on img at bounding box center [404, 419] width 57 height 57
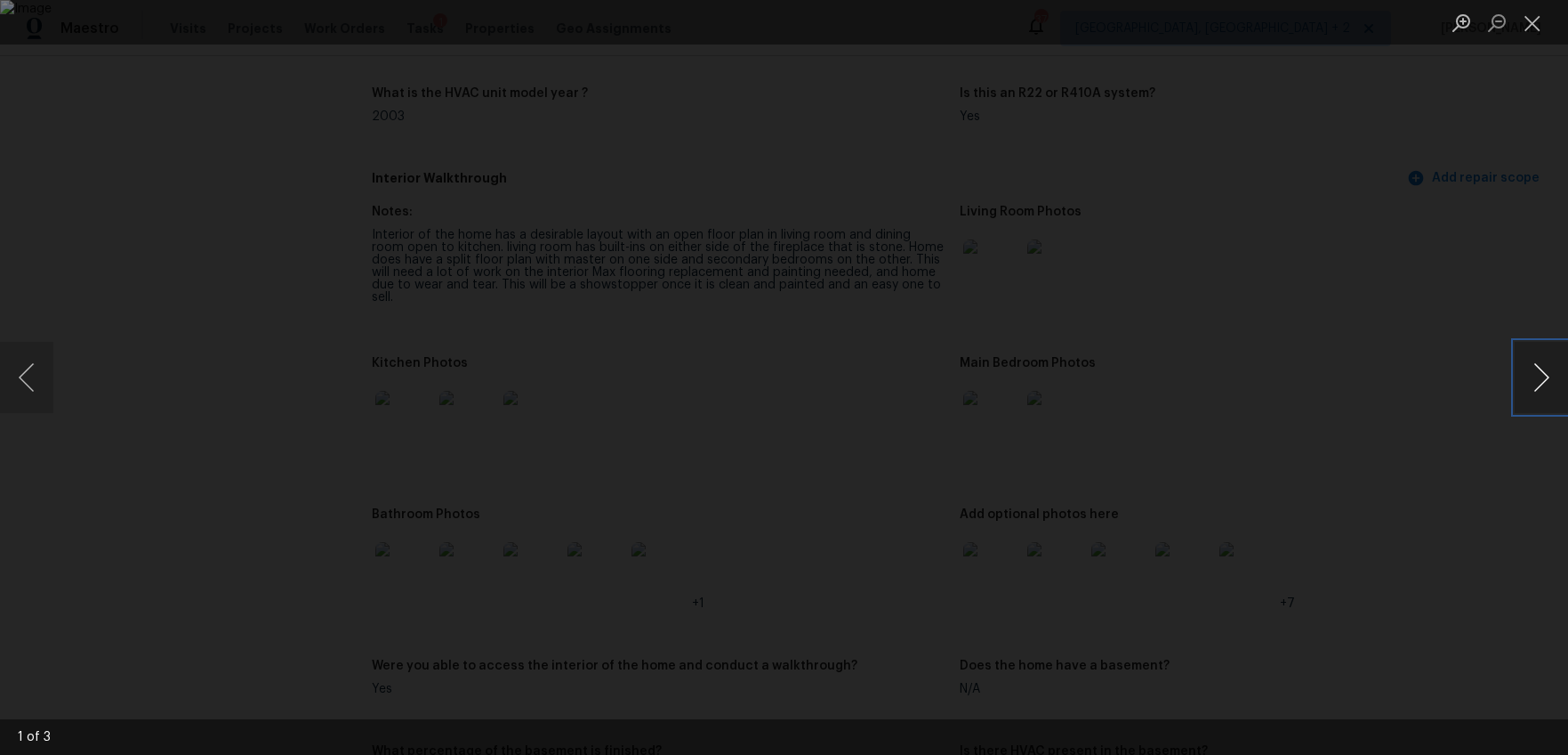
click at [1532, 365] on button "Next image" at bounding box center [1542, 377] width 53 height 71
click at [1533, 365] on button "Next image" at bounding box center [1542, 377] width 53 height 71
click at [1477, 464] on div "Lightbox" at bounding box center [784, 378] width 1568 height 755
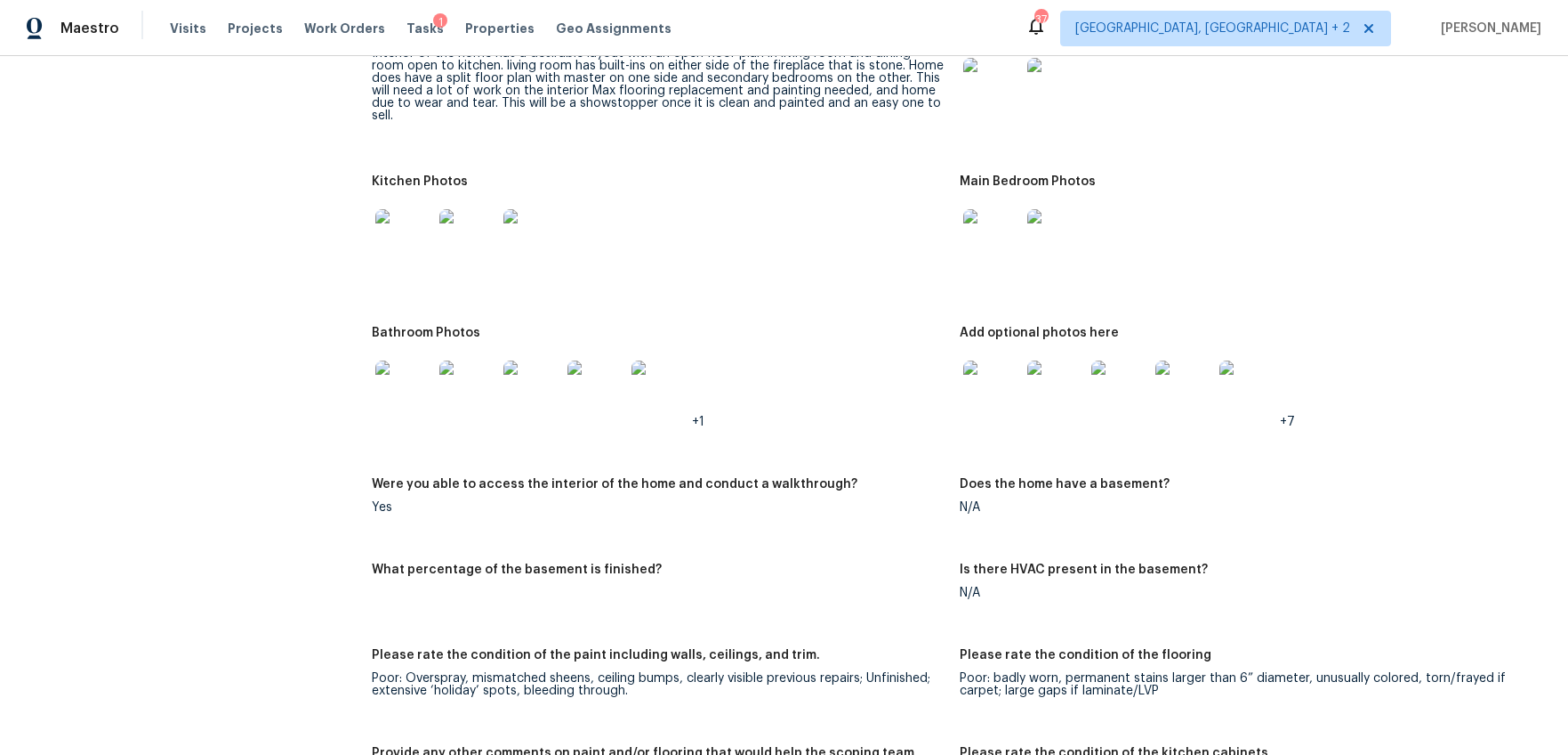
scroll to position [2129, 0]
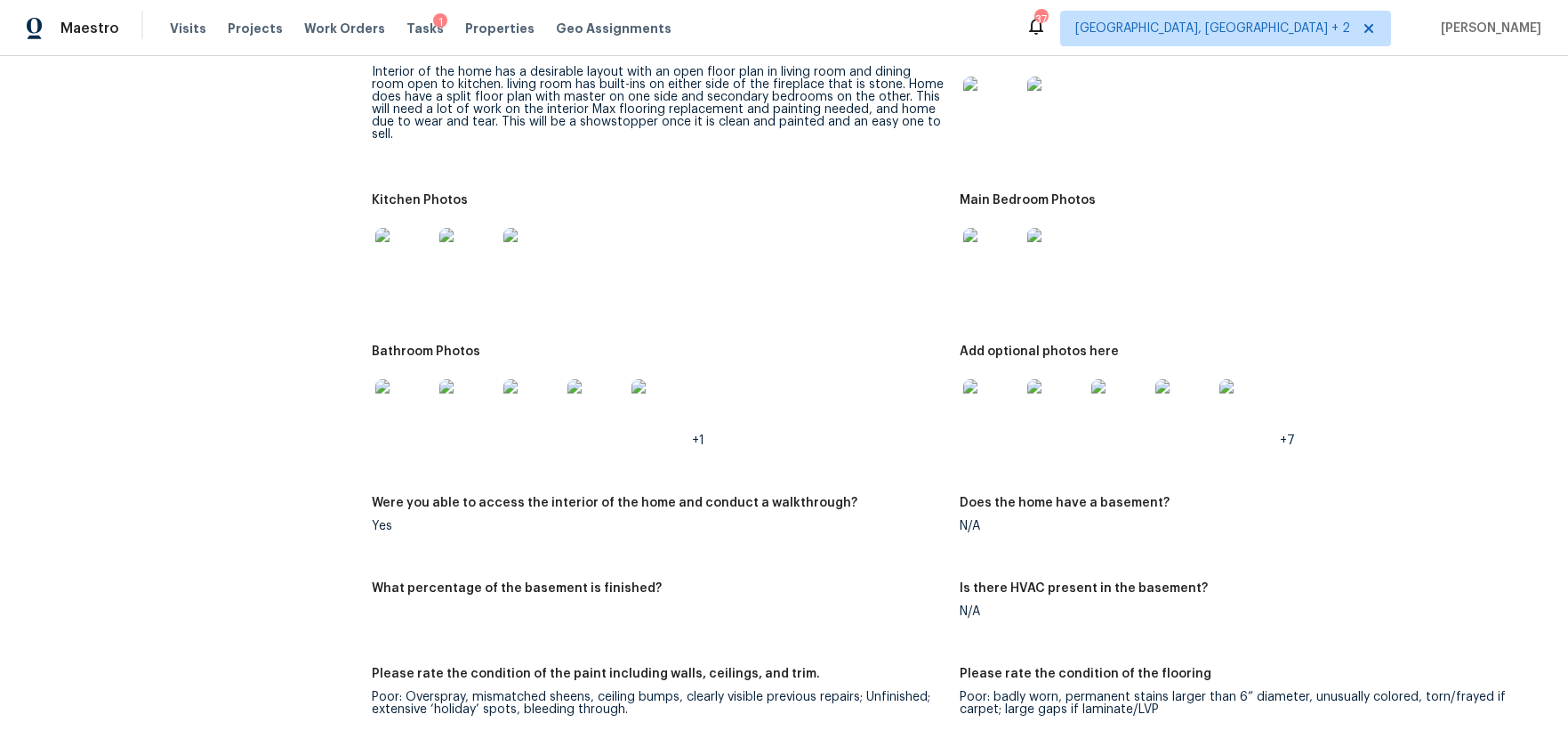
click at [519, 381] on img at bounding box center [531, 408] width 57 height 57
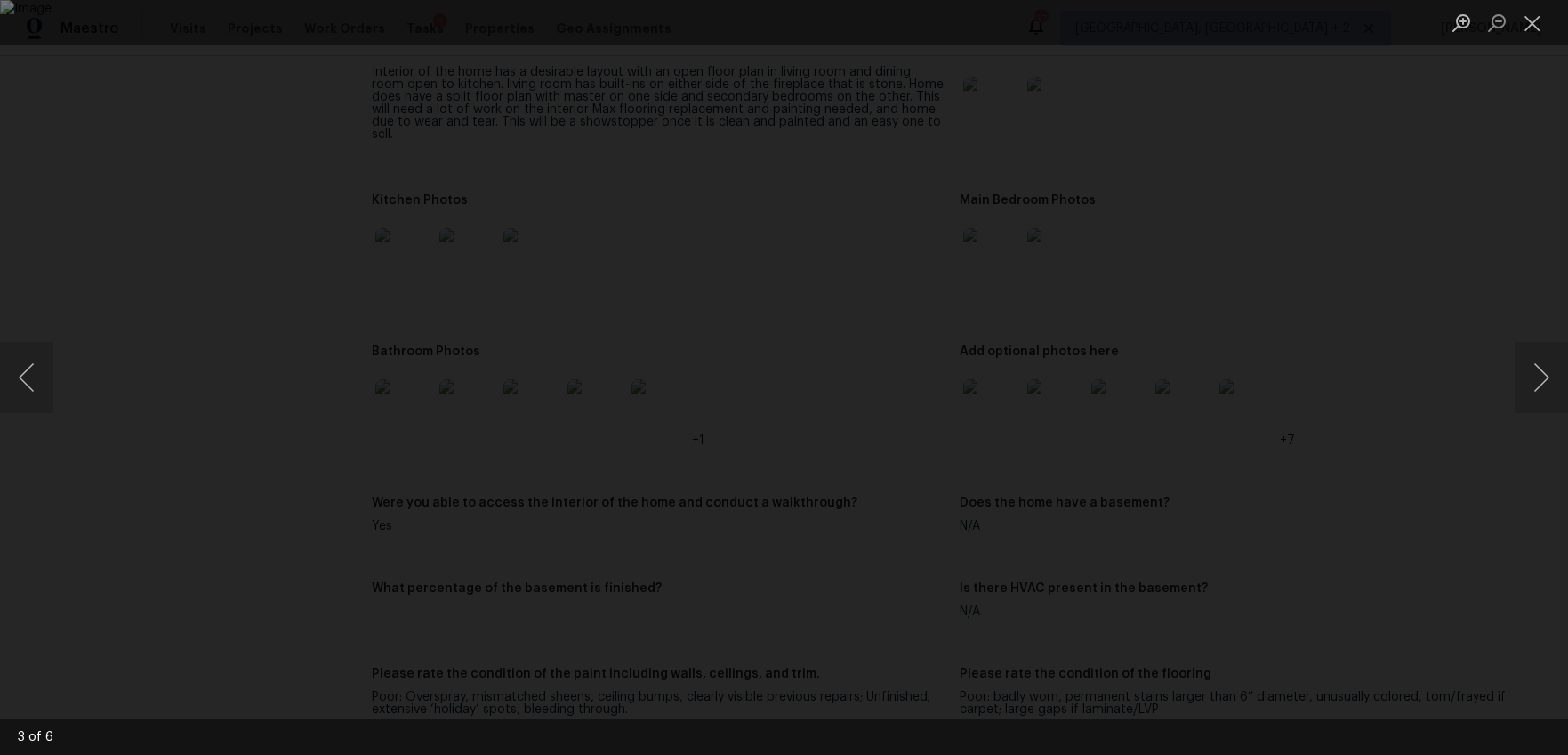
click at [1439, 535] on div "Lightbox" at bounding box center [784, 378] width 1568 height 755
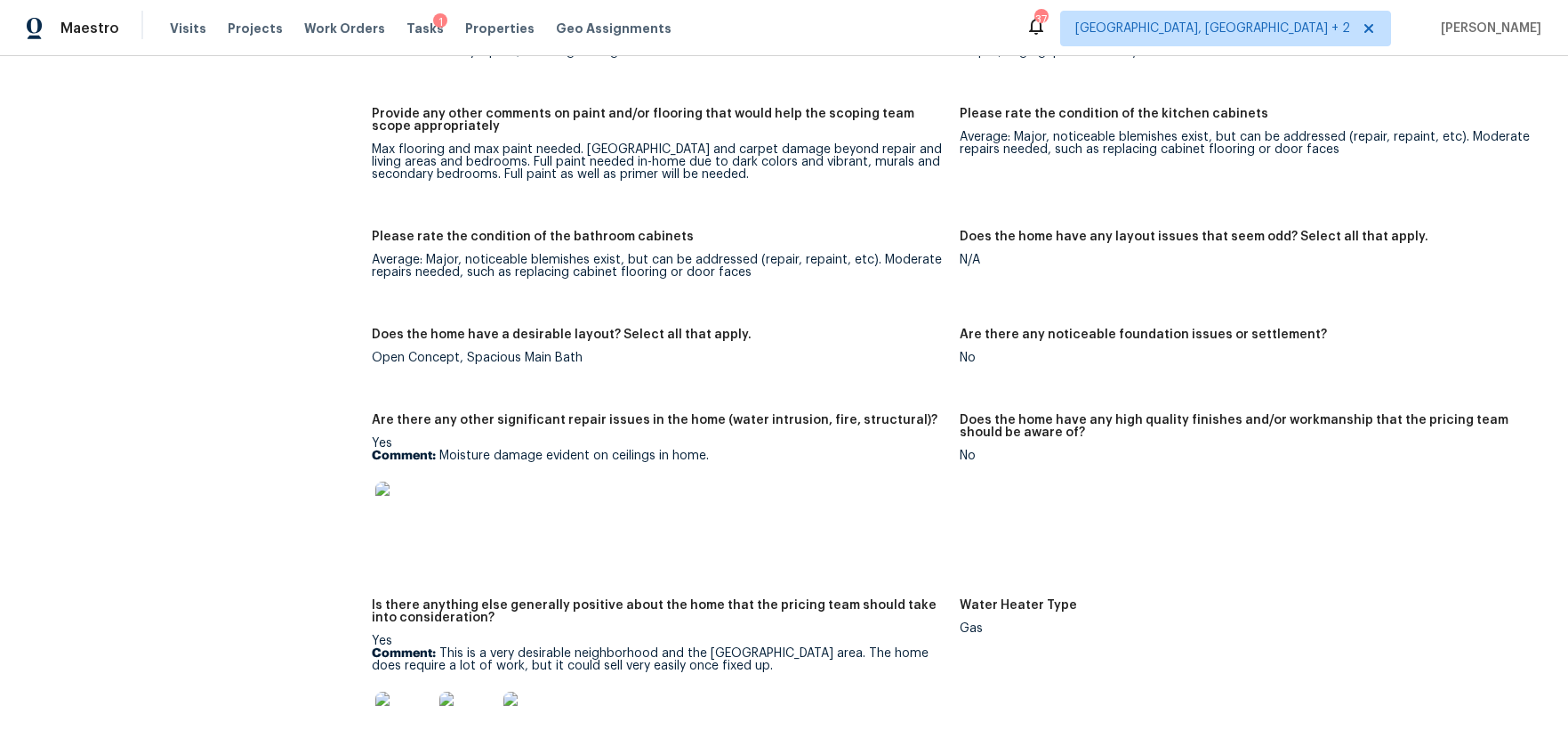
scroll to position [2892, 0]
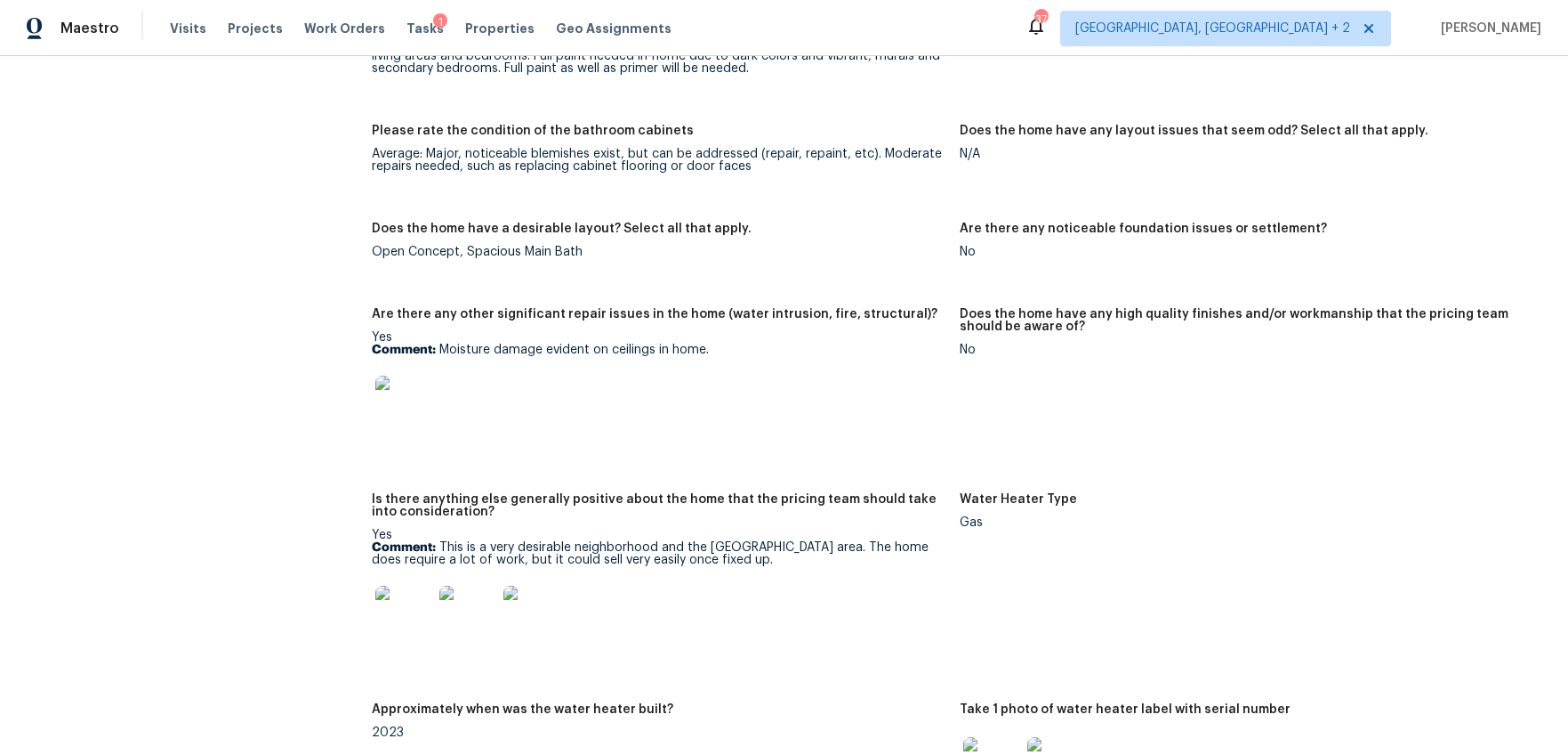
click at [421, 379] on img at bounding box center [404, 404] width 57 height 57
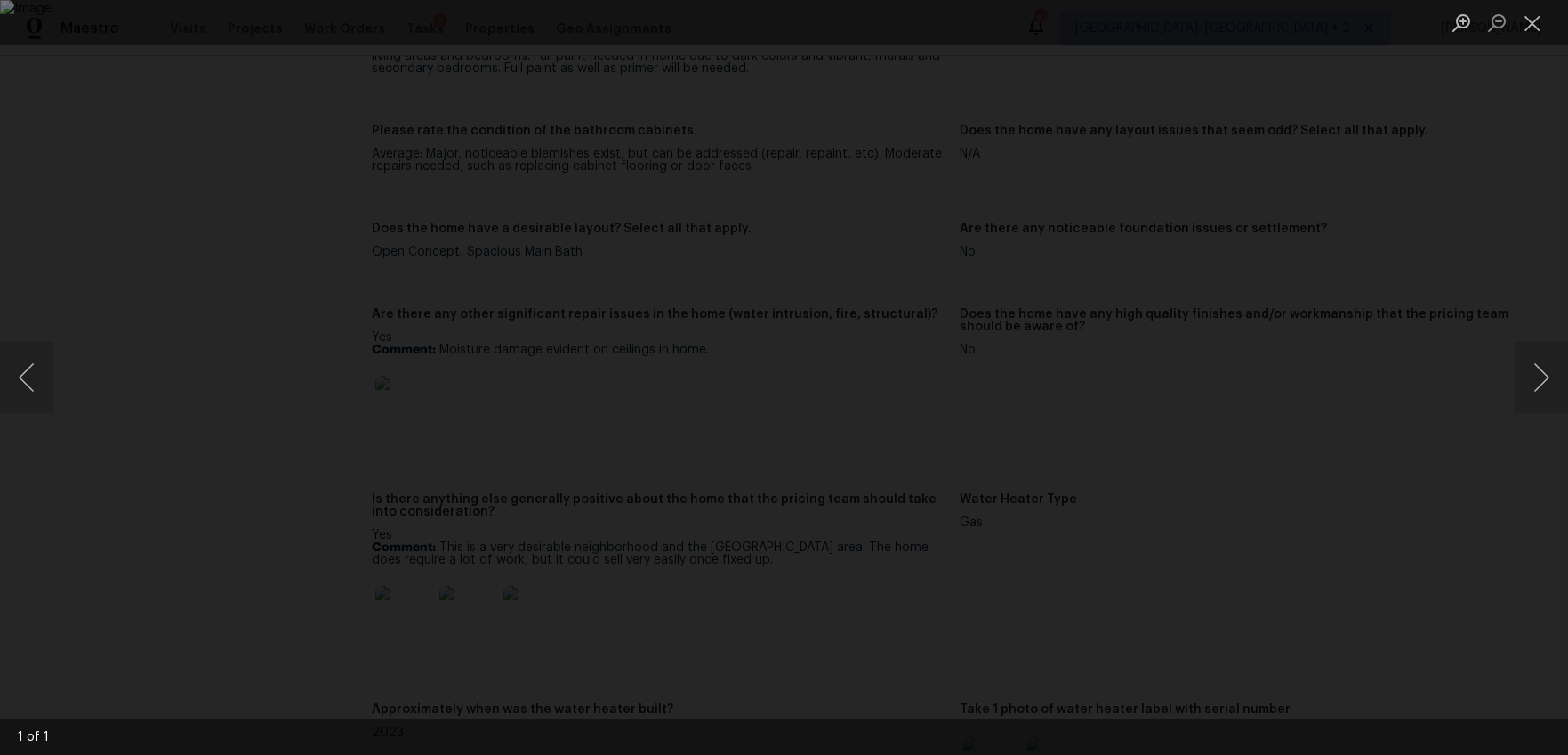
click at [1307, 473] on div "Lightbox" at bounding box center [784, 378] width 1568 height 755
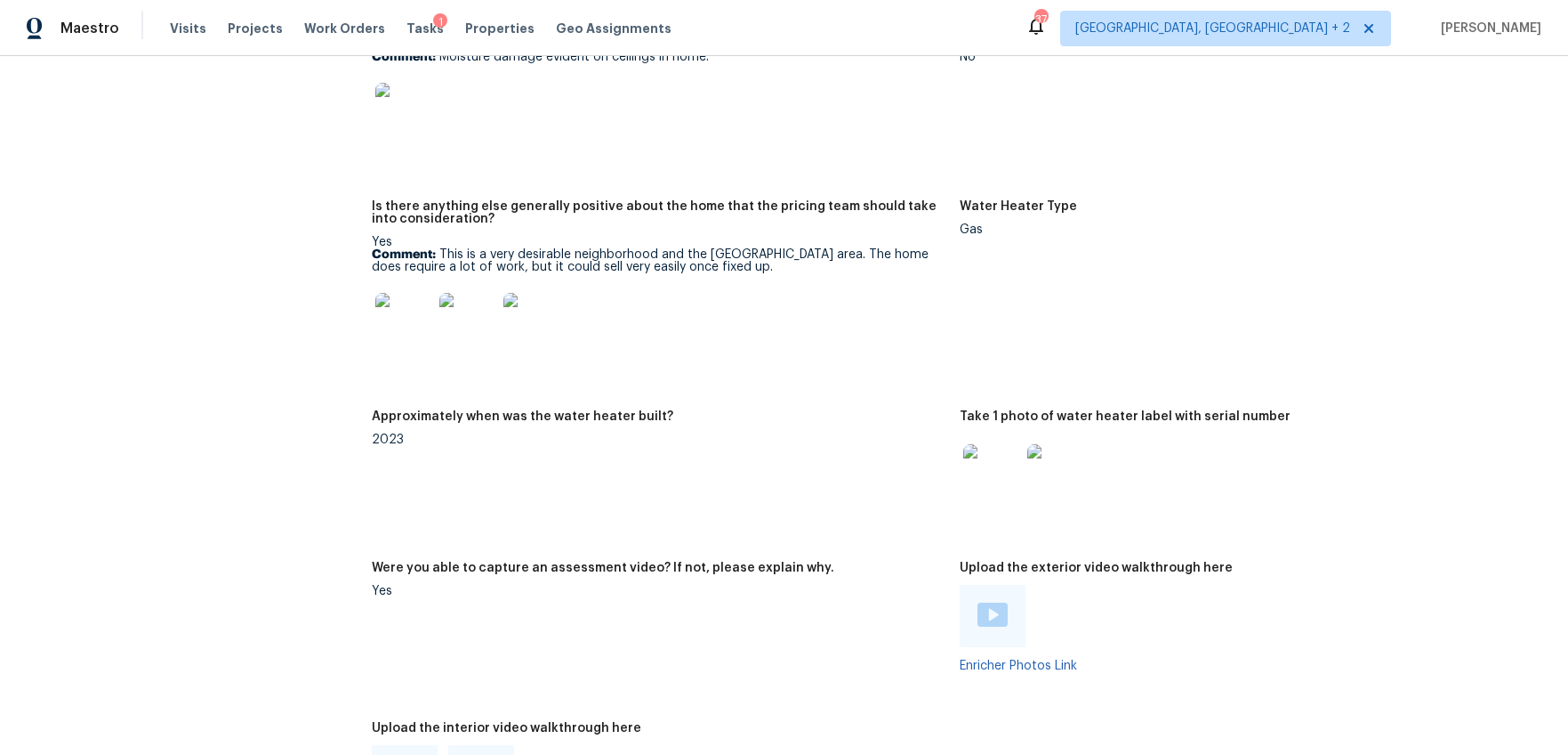
scroll to position [3360, 0]
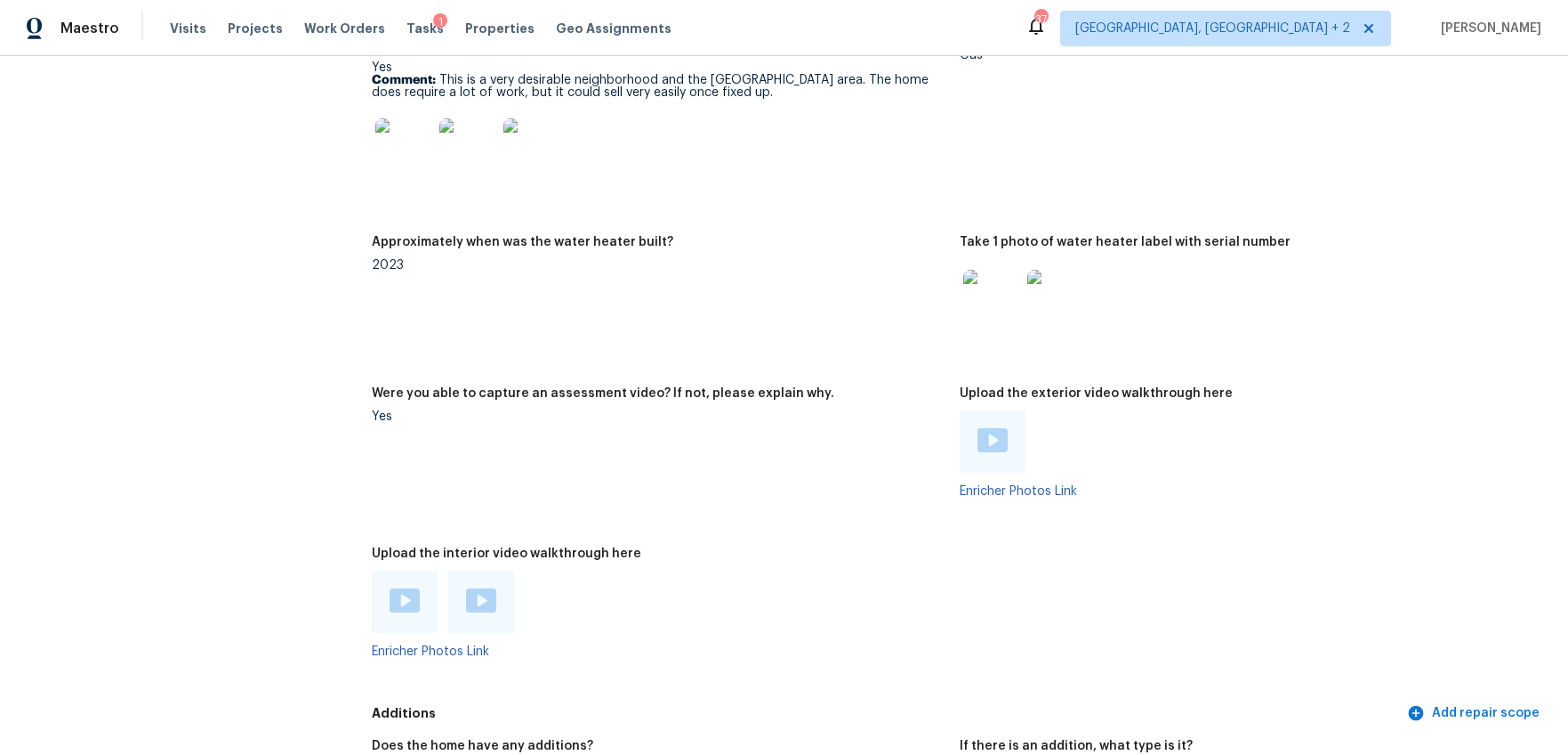
click at [984, 428] on img at bounding box center [993, 439] width 30 height 24
click at [404, 591] on img at bounding box center [405, 600] width 30 height 24
click at [495, 586] on div at bounding box center [481, 602] width 66 height 62
click at [480, 589] on img at bounding box center [481, 600] width 30 height 24
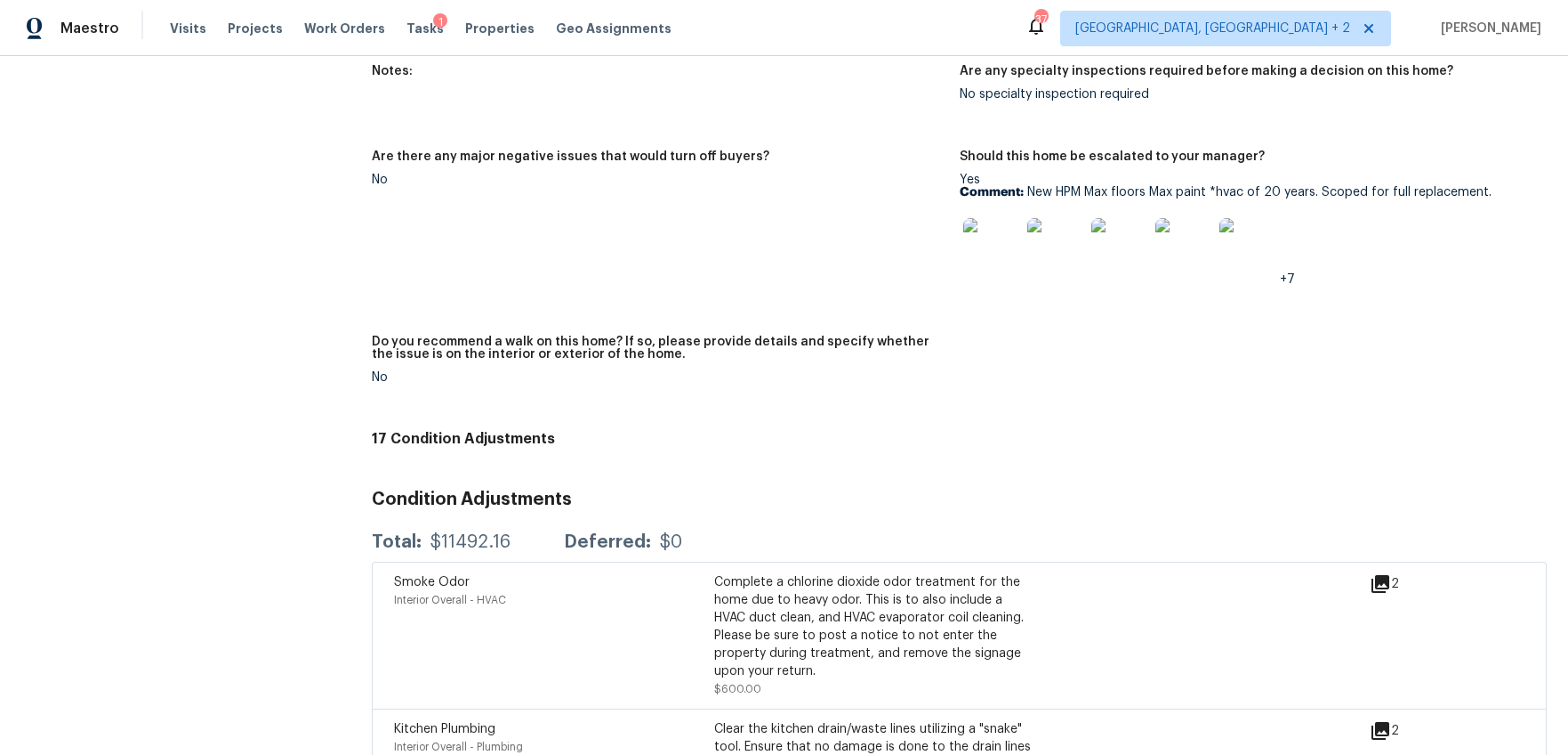
scroll to position [4226, 0]
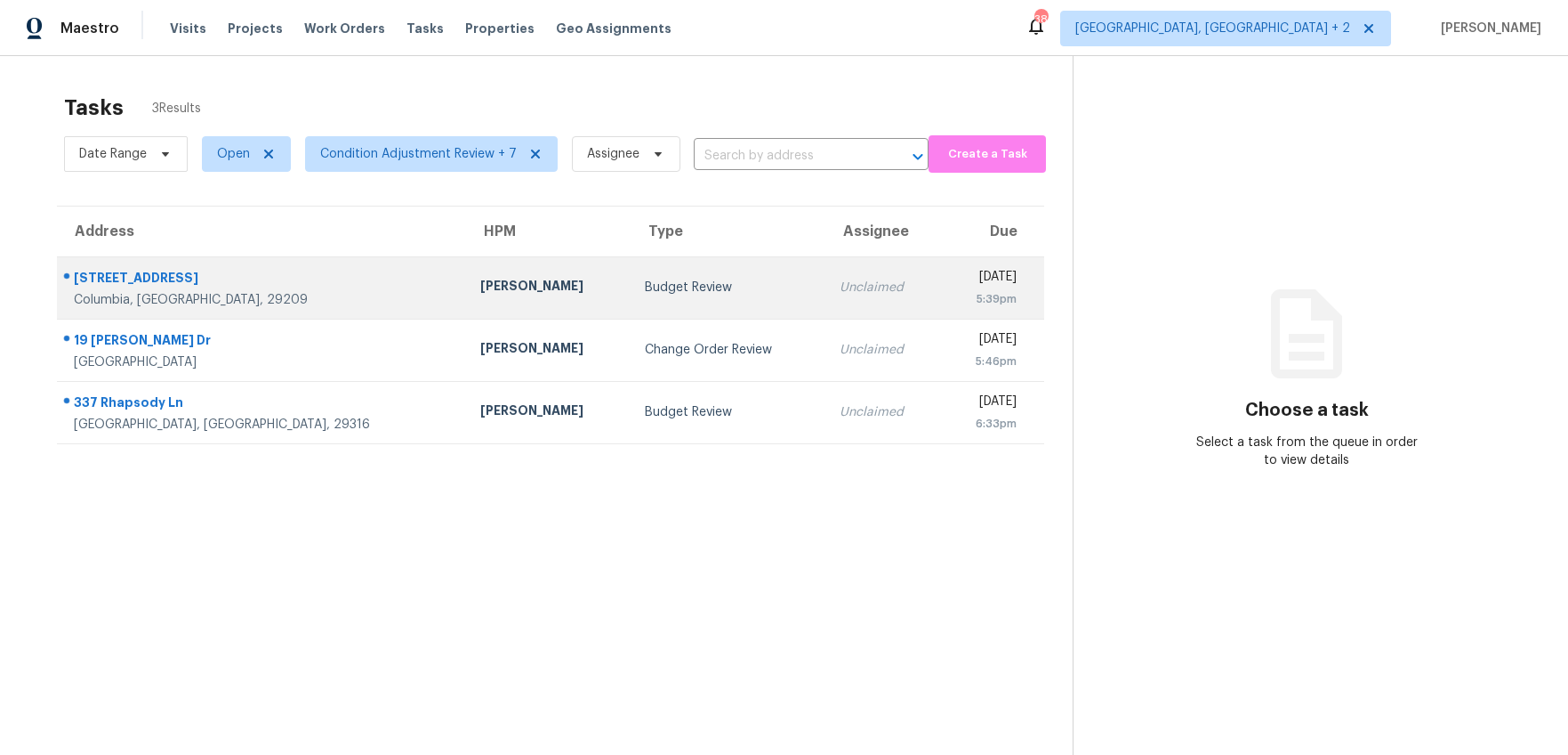
click at [205, 280] on div "[STREET_ADDRESS]" at bounding box center [263, 280] width 378 height 23
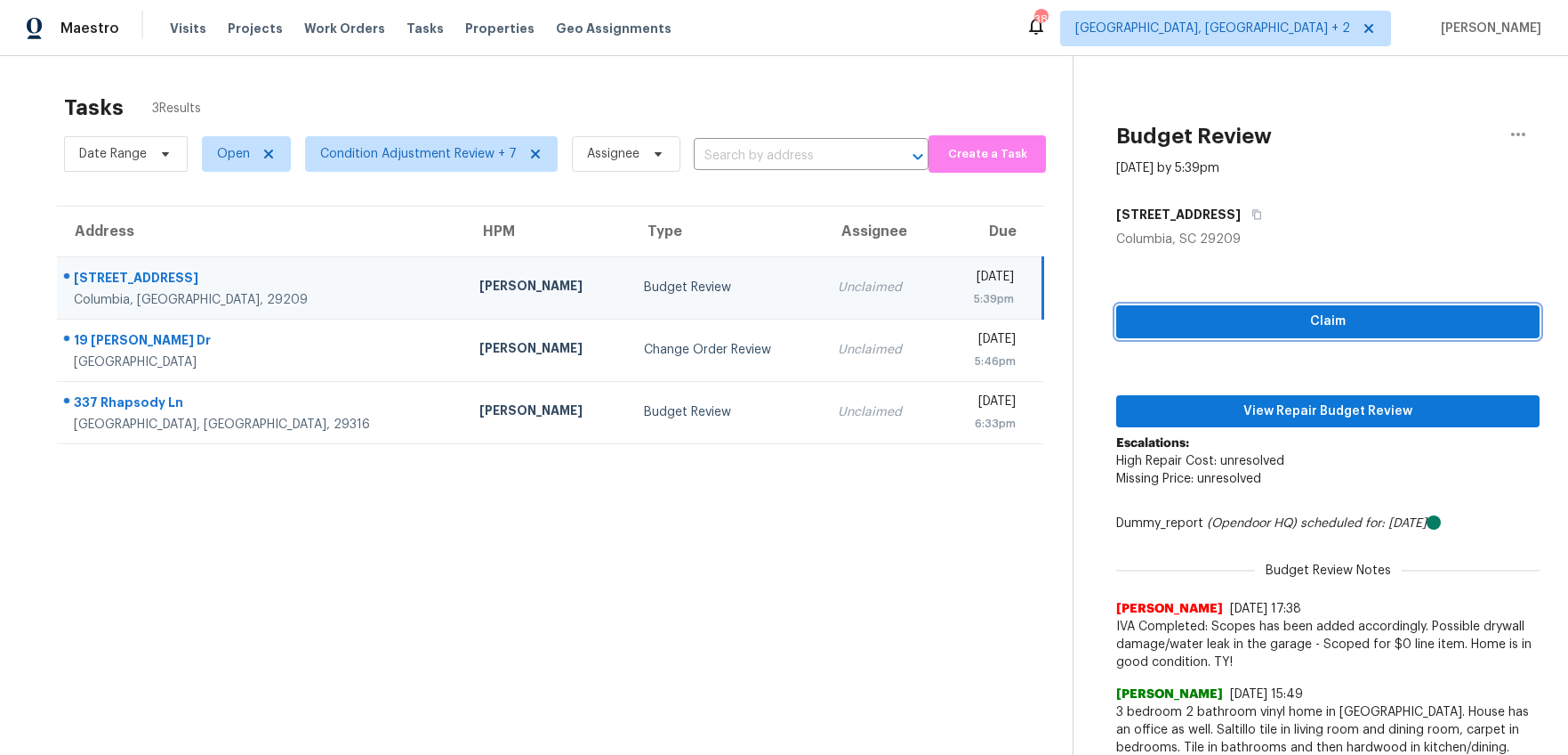
click at [1351, 329] on span "Claim" at bounding box center [1329, 322] width 395 height 23
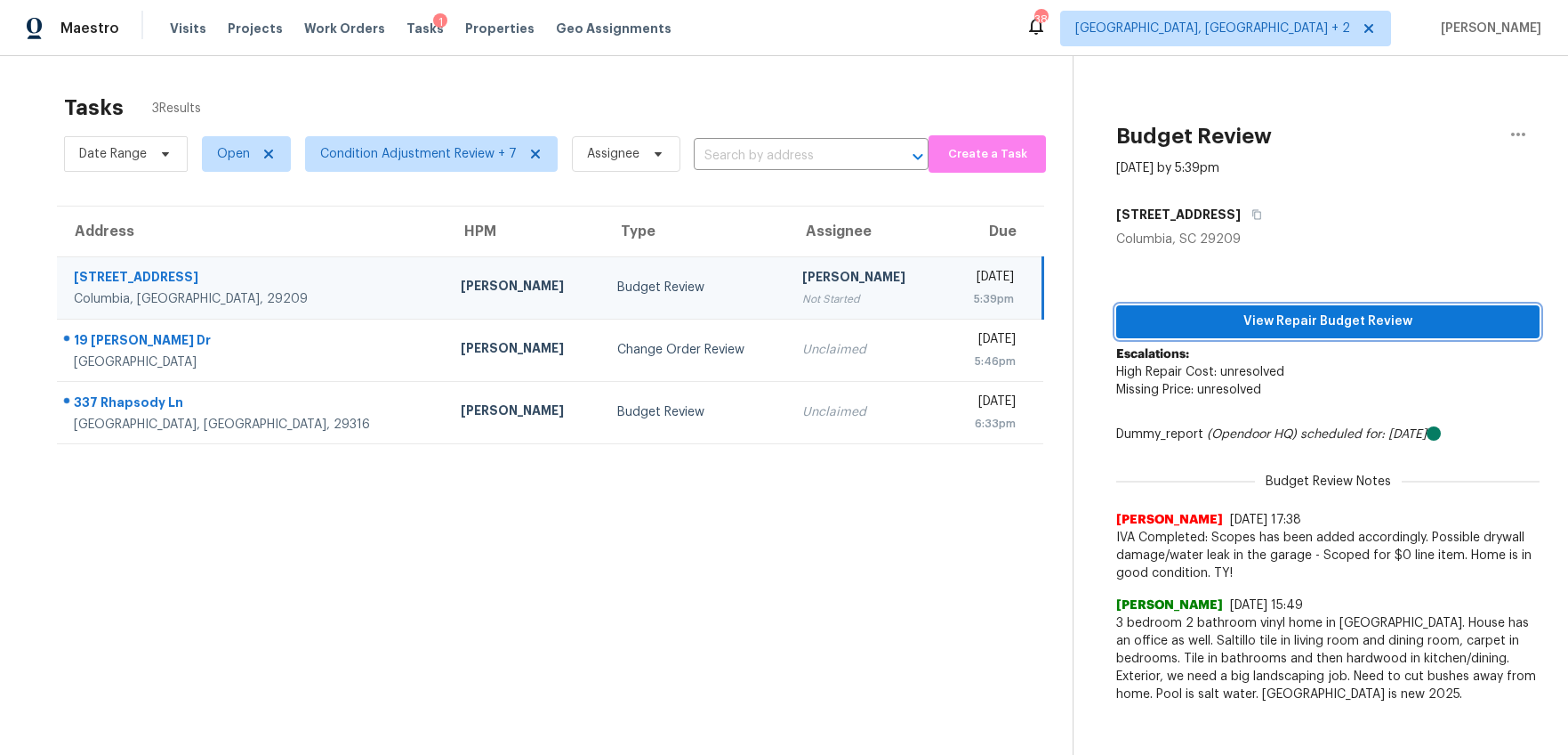
click at [1316, 312] on span "View Repair Budget Review" at bounding box center [1329, 322] width 395 height 23
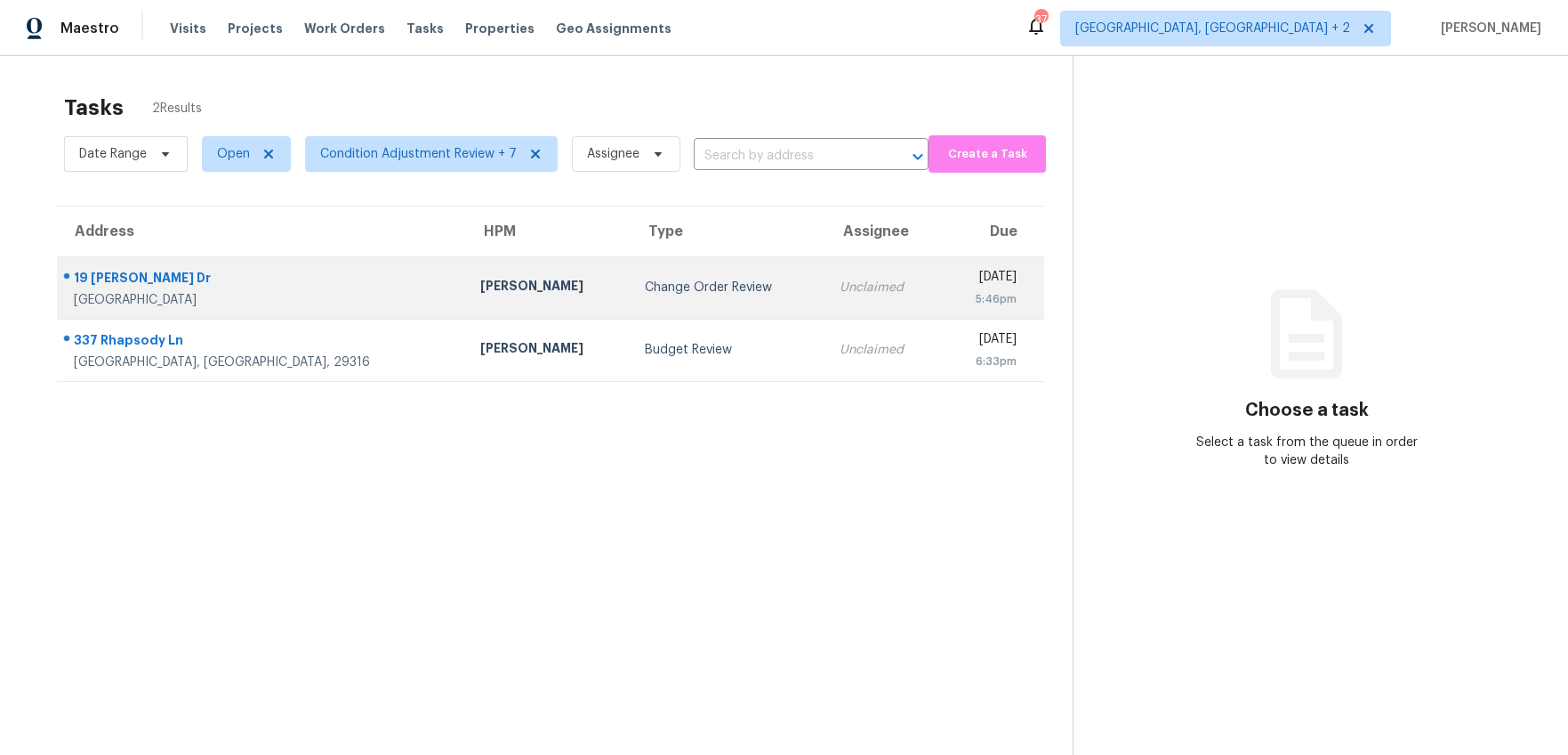
click at [631, 286] on td "Change Order Review" at bounding box center [728, 288] width 195 height 62
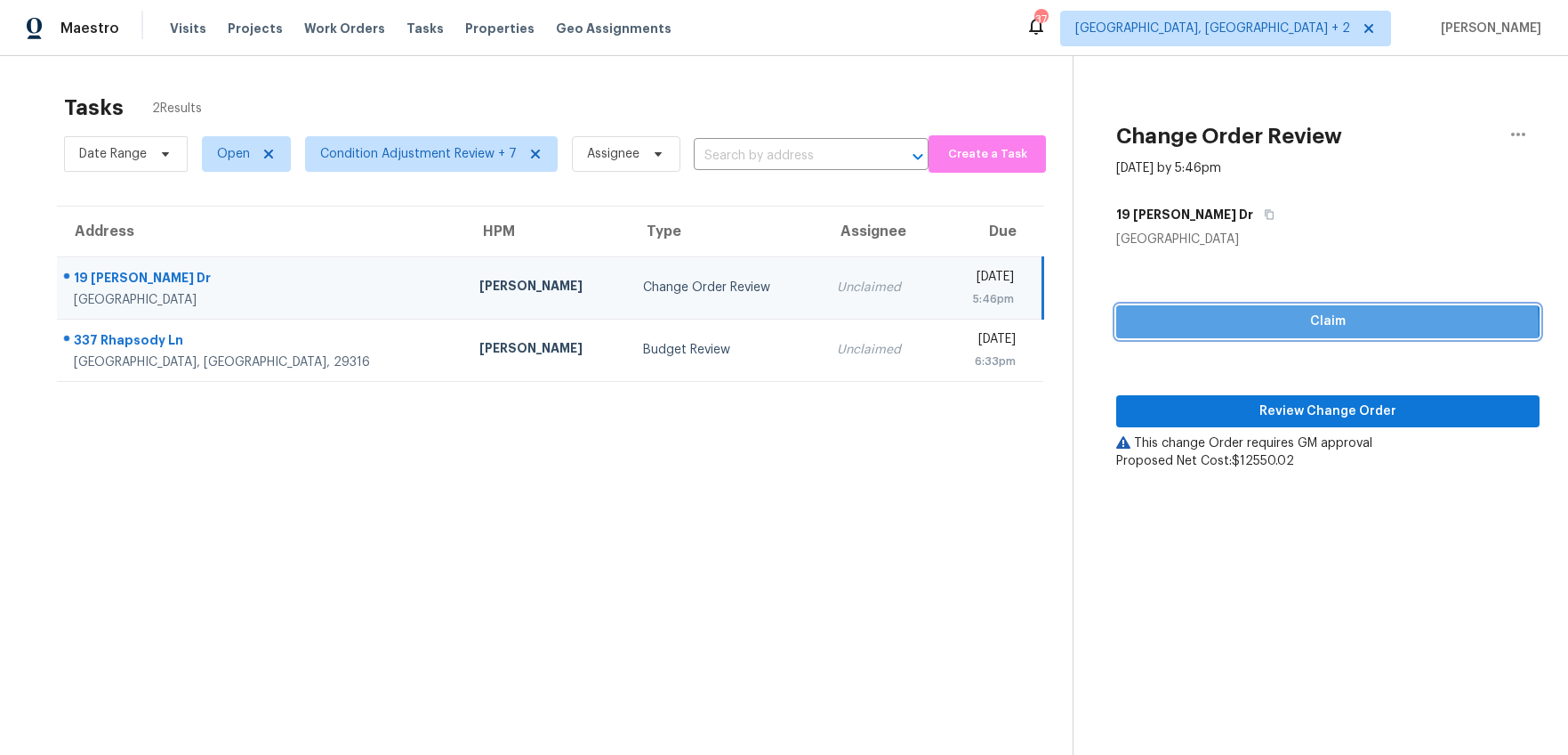
click at [1249, 325] on span "Claim" at bounding box center [1329, 322] width 395 height 23
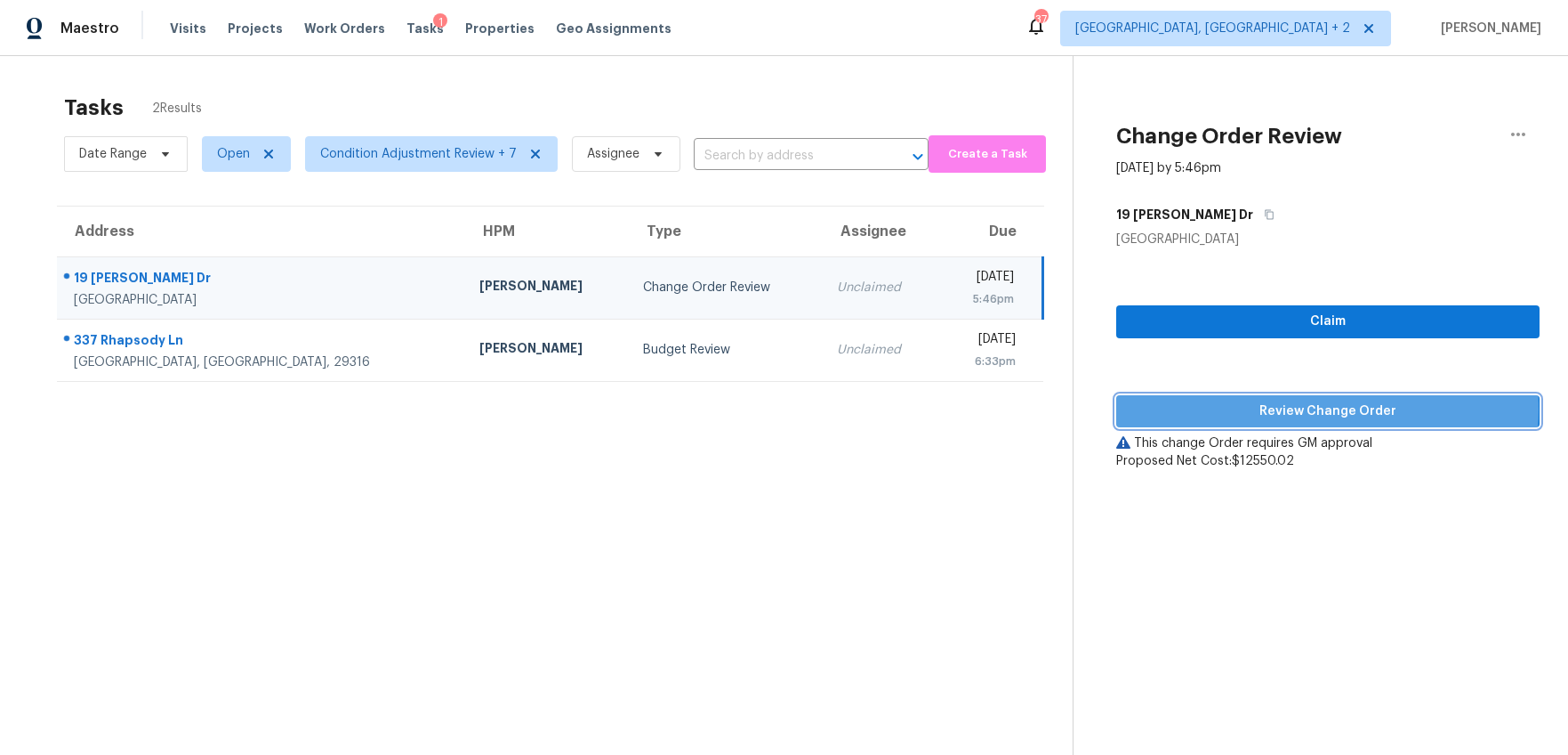
click at [1289, 409] on section "Change Order Review Oct 14th 2025 by 5:46pm 19 Milton Dr Greenville, SC 29605 C…" at bounding box center [1306, 433] width 467 height 755
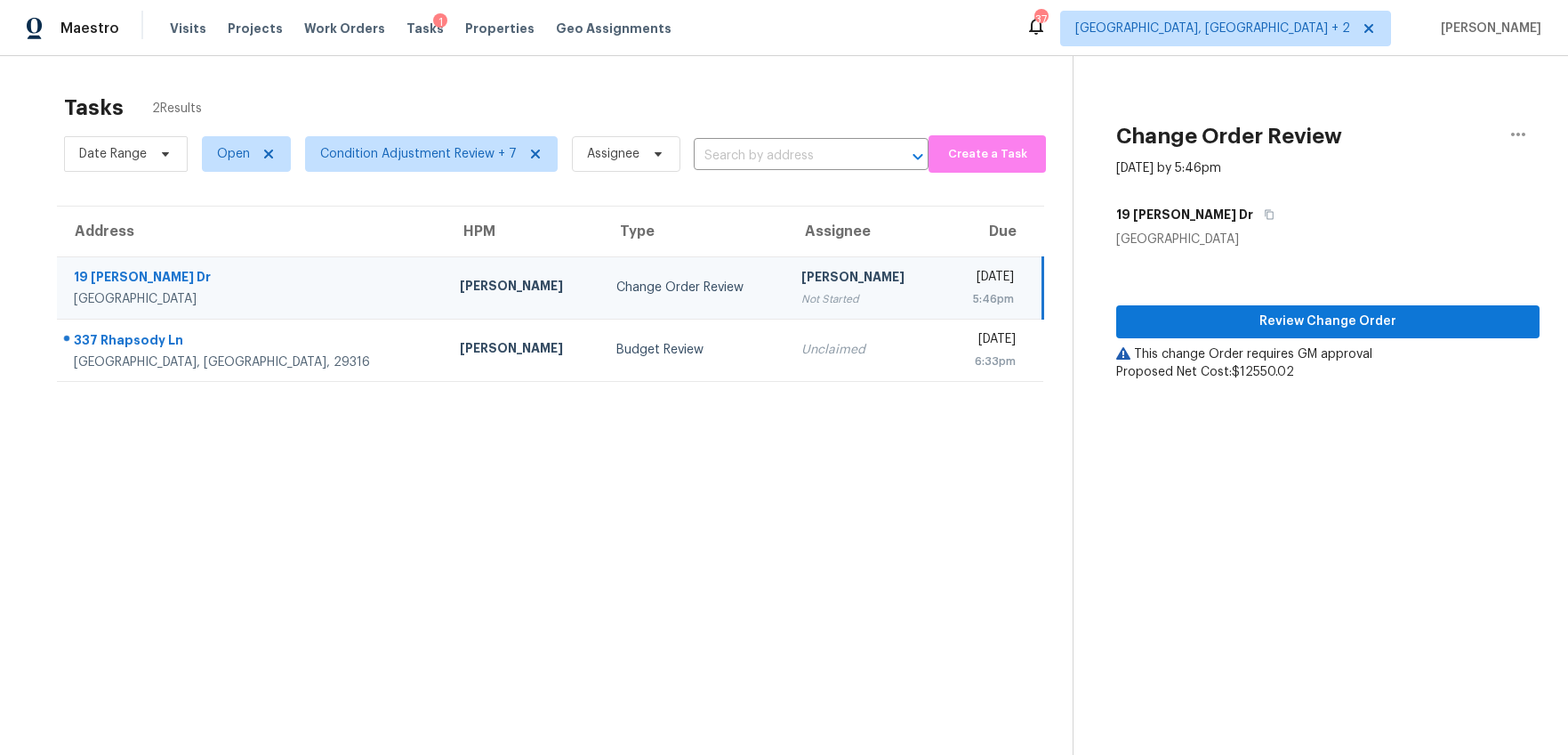
click at [1298, 302] on div "Review Change Order This change Order requires GM approval Proposed Net Cost: $…" at bounding box center [1328, 314] width 424 height 132
click at [1293, 325] on span "Review Change Order" at bounding box center [1329, 322] width 395 height 23
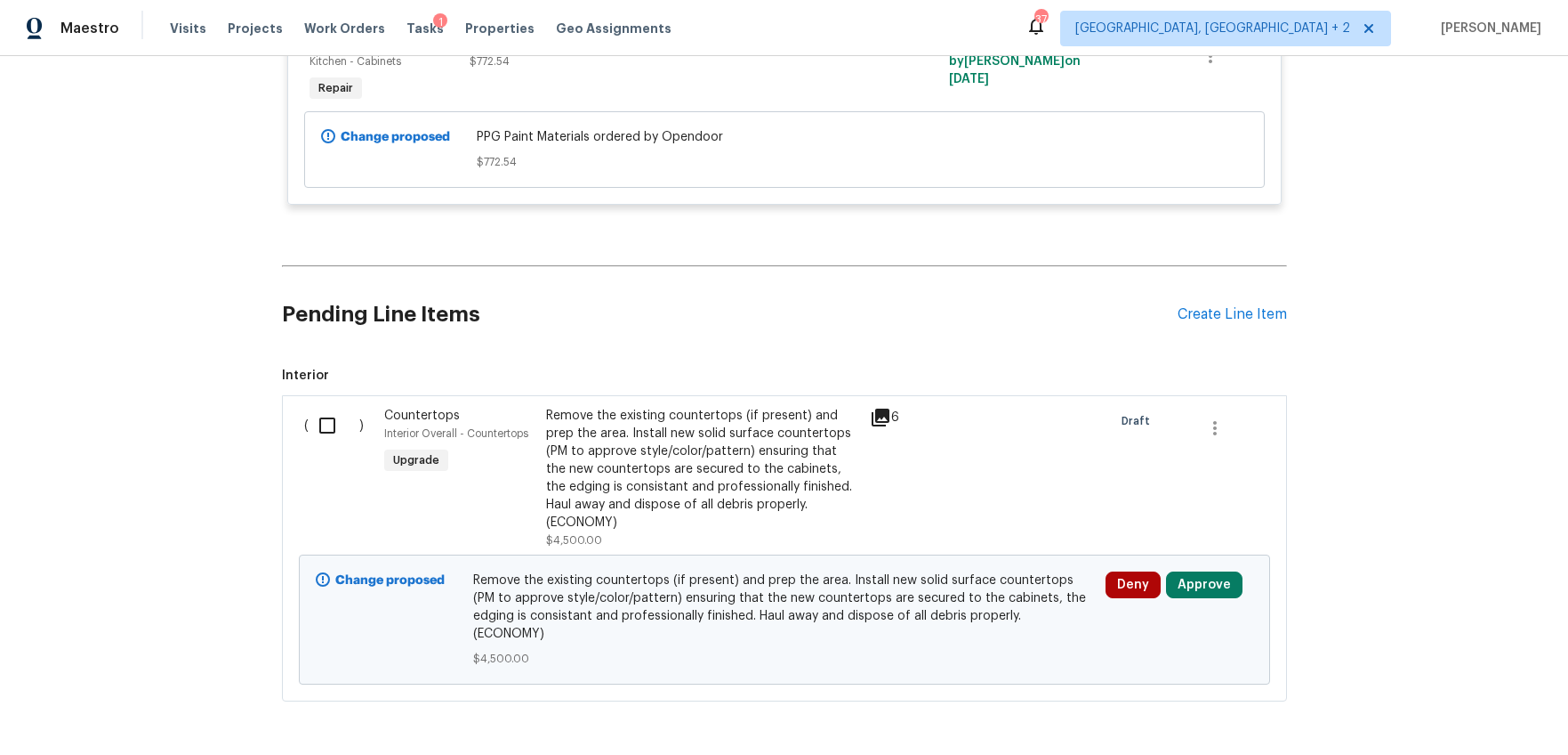
scroll to position [7652, 0]
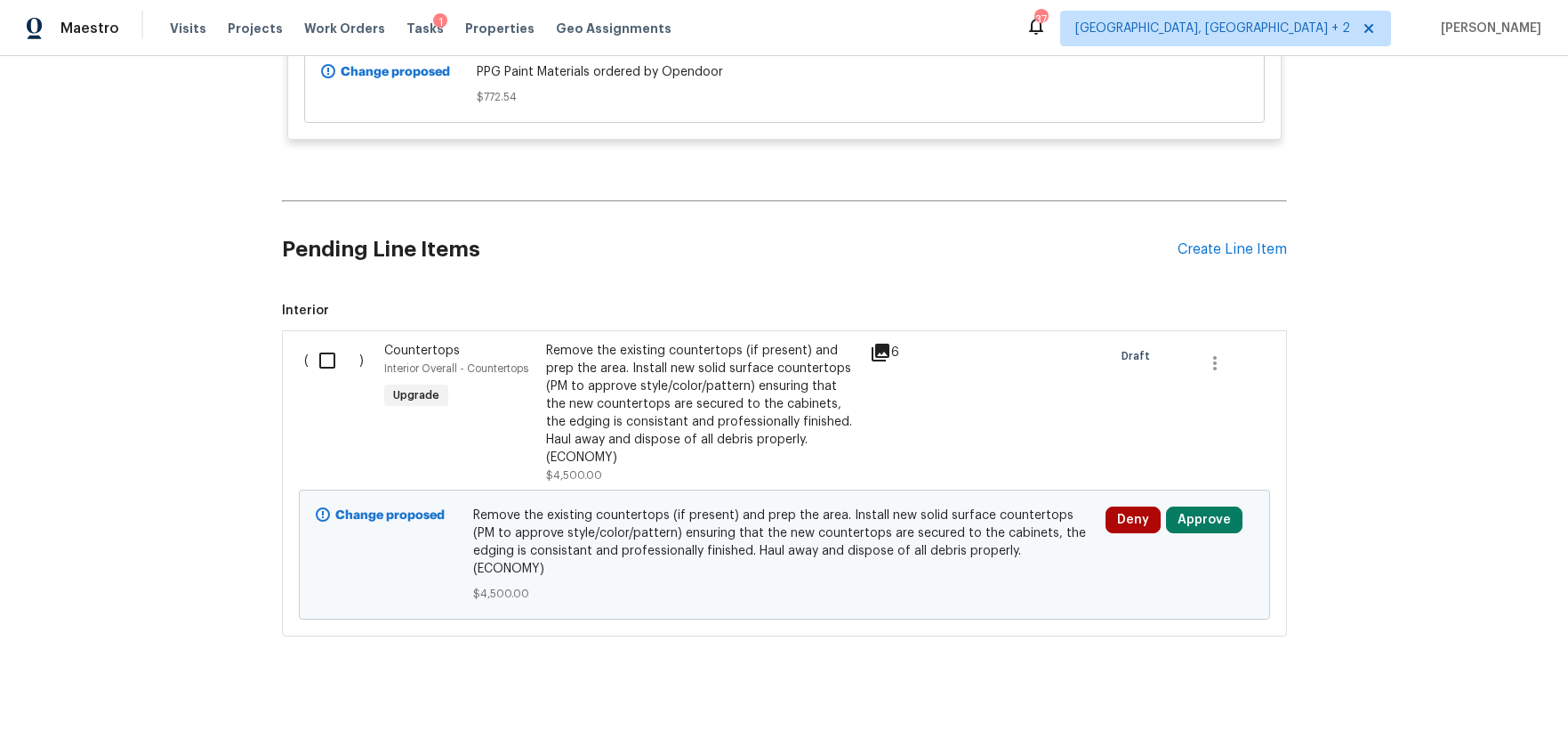
click at [877, 361] on icon at bounding box center [880, 352] width 18 height 18
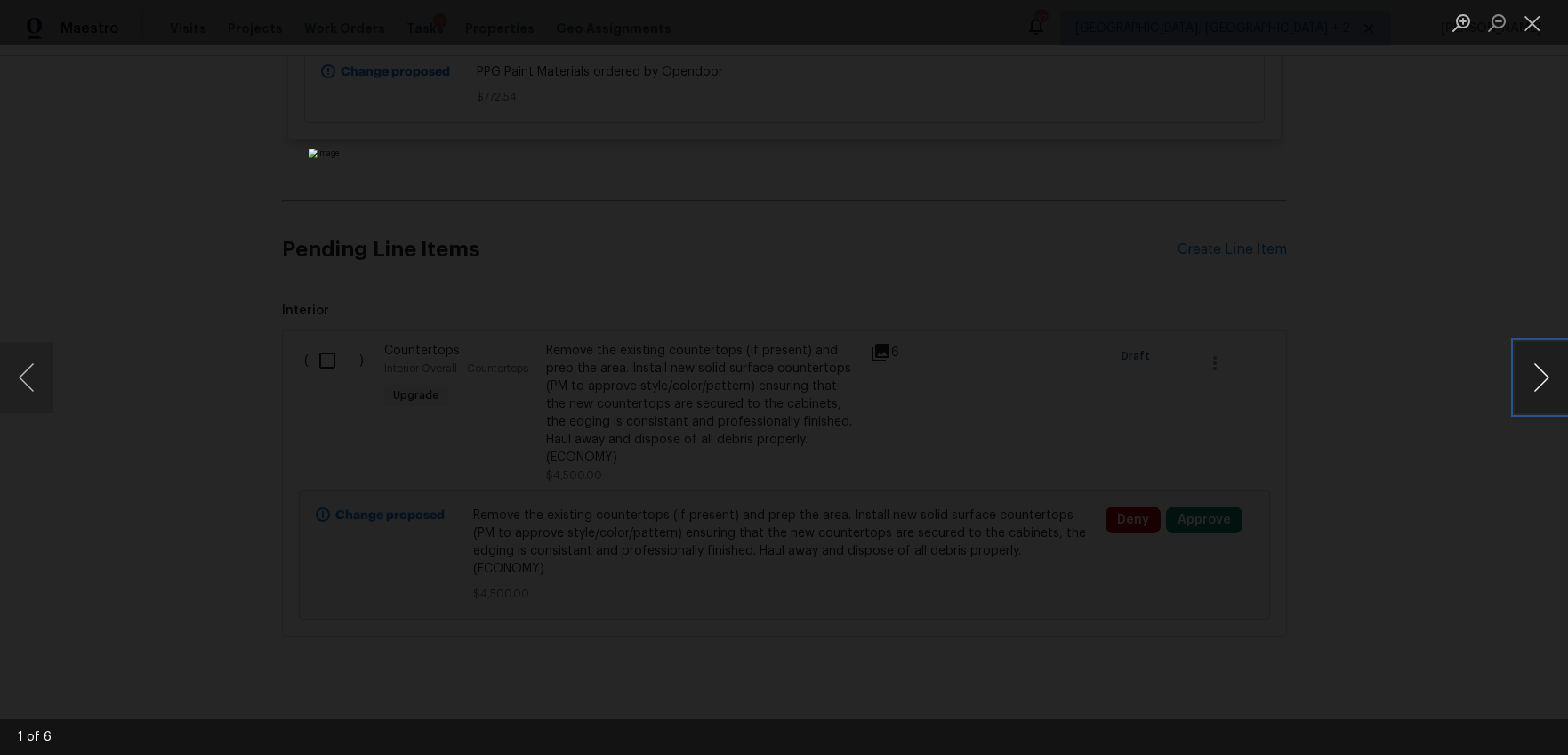
click at [1543, 373] on button "Next image" at bounding box center [1542, 377] width 53 height 71
click at [1547, 373] on button "Next image" at bounding box center [1542, 377] width 53 height 71
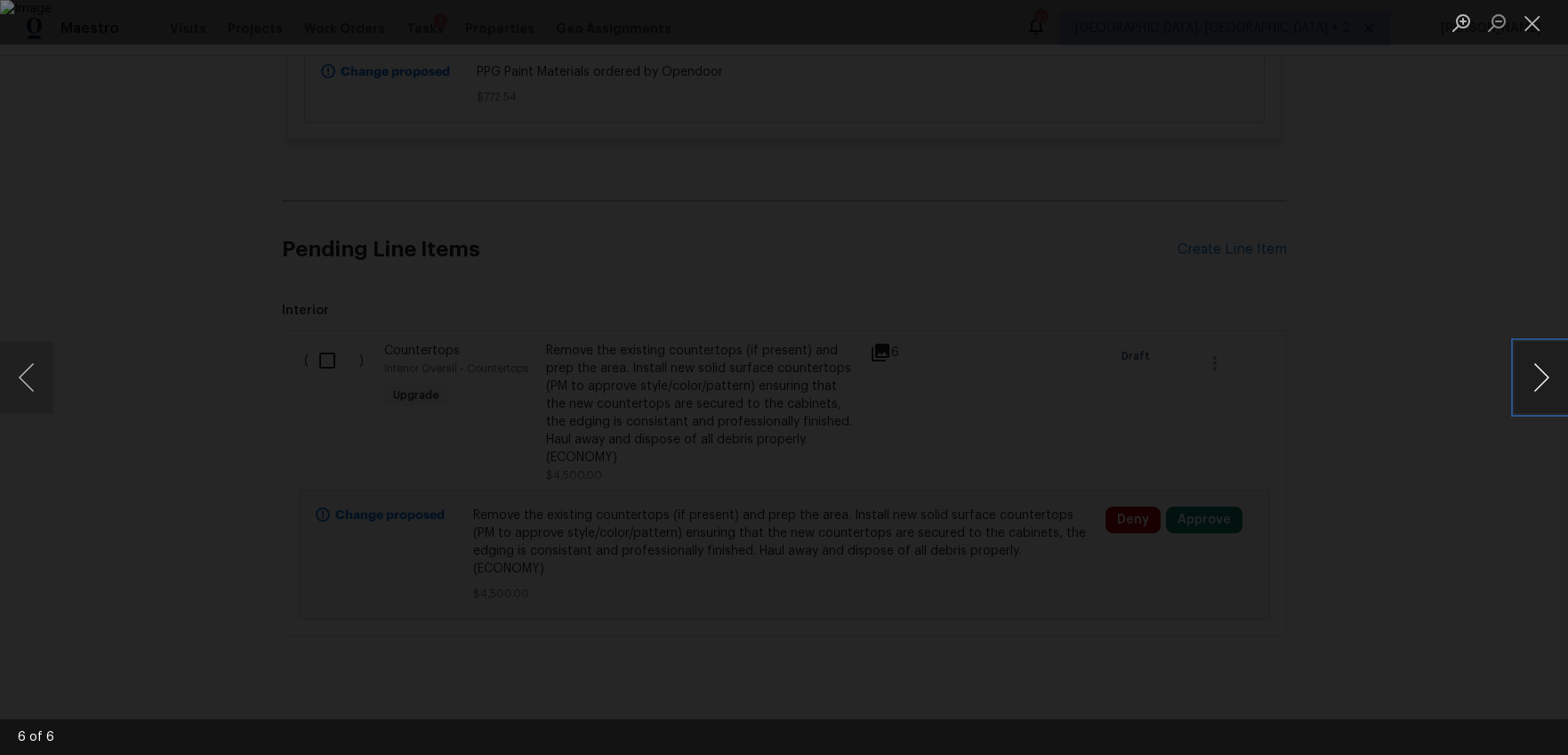
click at [1529, 364] on button "Next image" at bounding box center [1542, 377] width 53 height 71
click at [1433, 361] on div "Lightbox" at bounding box center [784, 378] width 1568 height 755
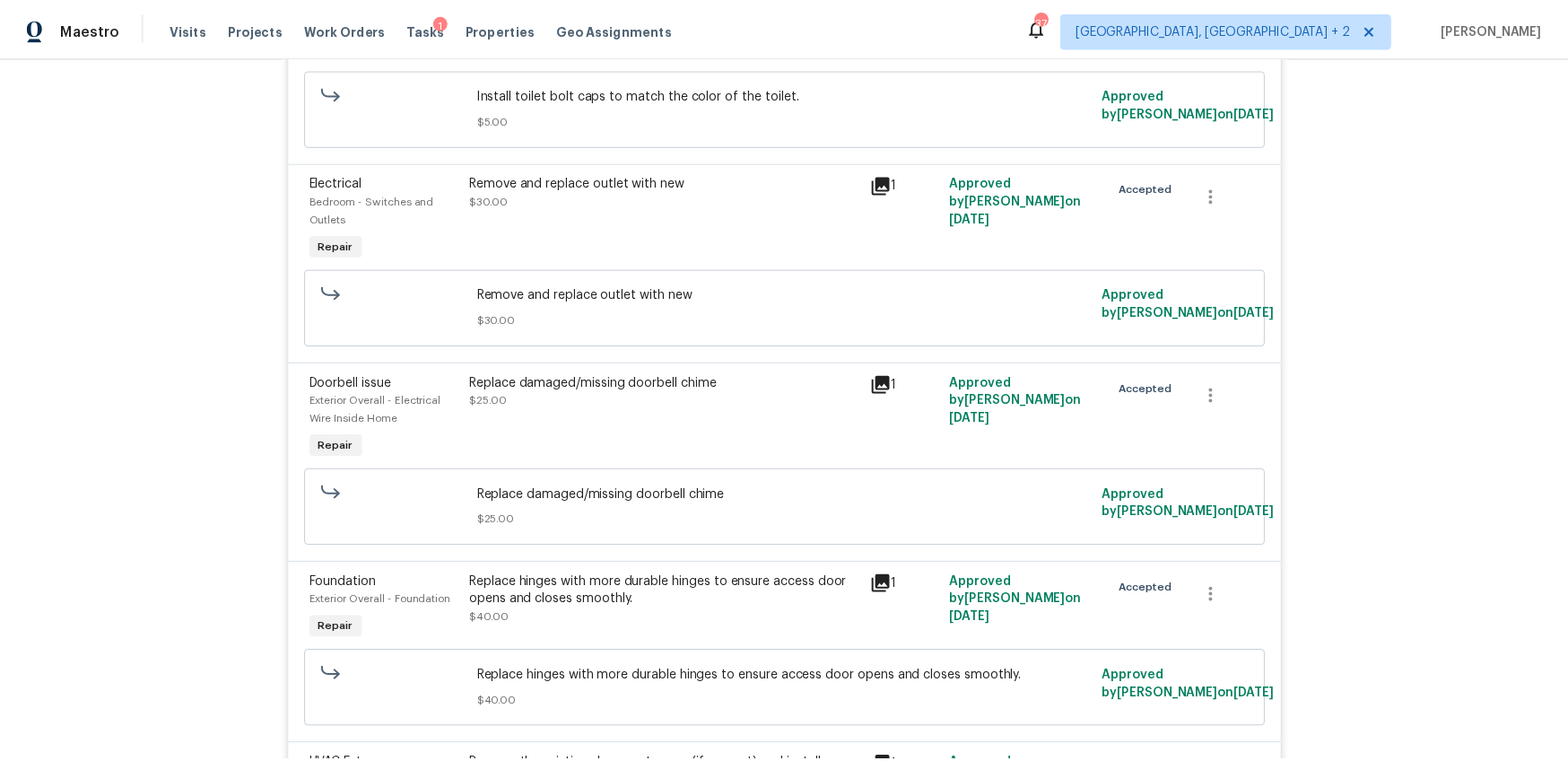
scroll to position [0, 0]
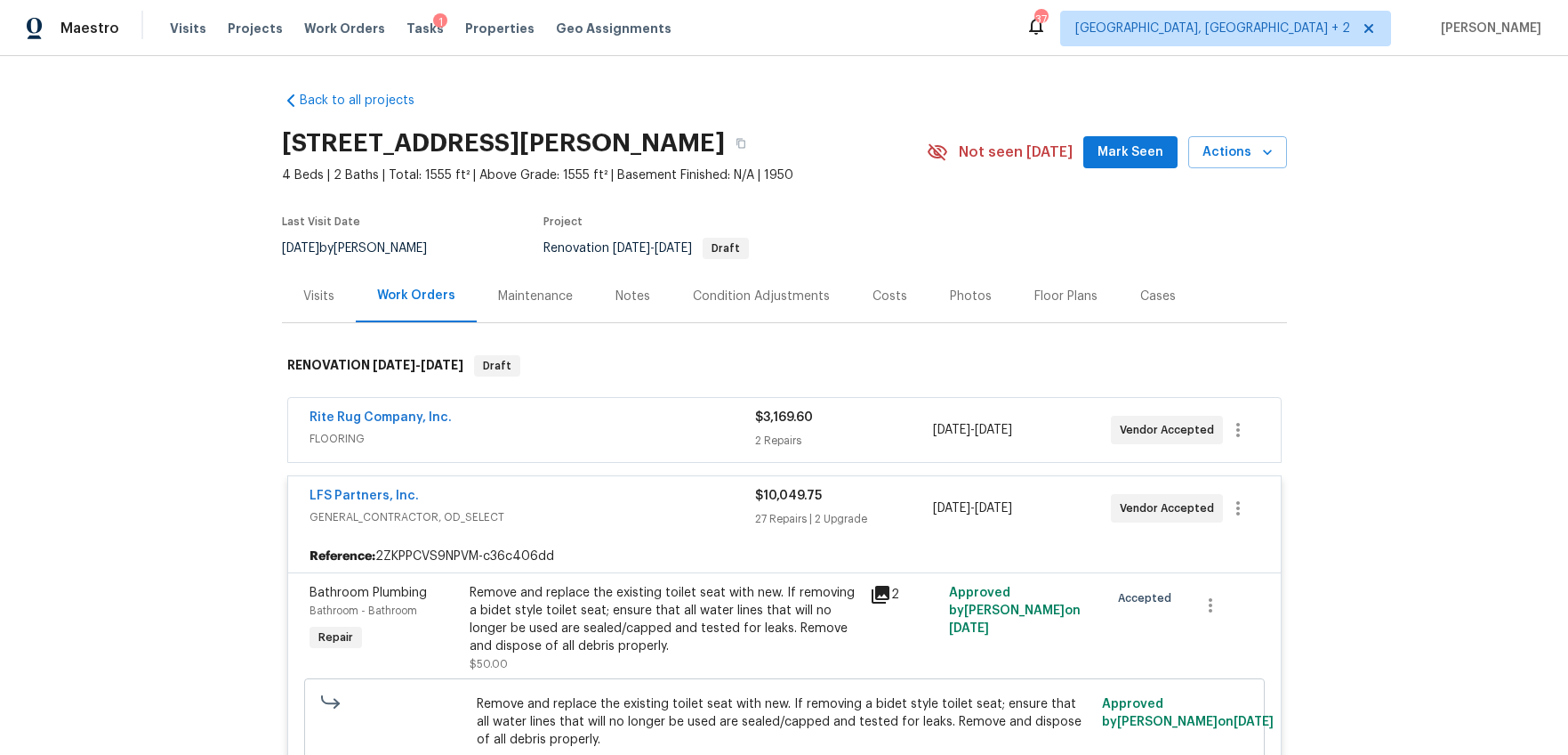
click at [636, 311] on div "Notes" at bounding box center [633, 295] width 78 height 52
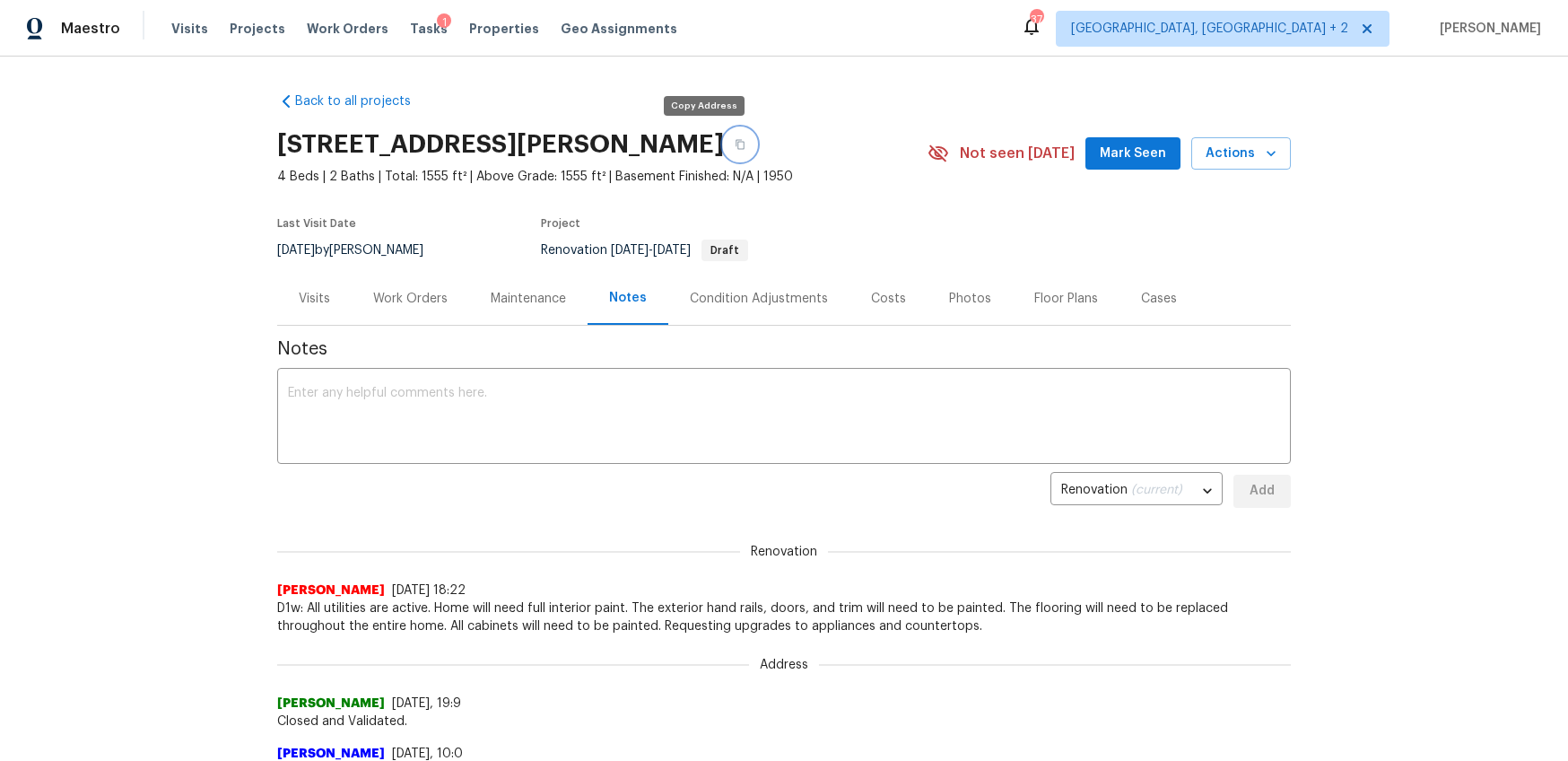
click at [734, 146] on icon "button" at bounding box center [739, 144] width 10 height 10
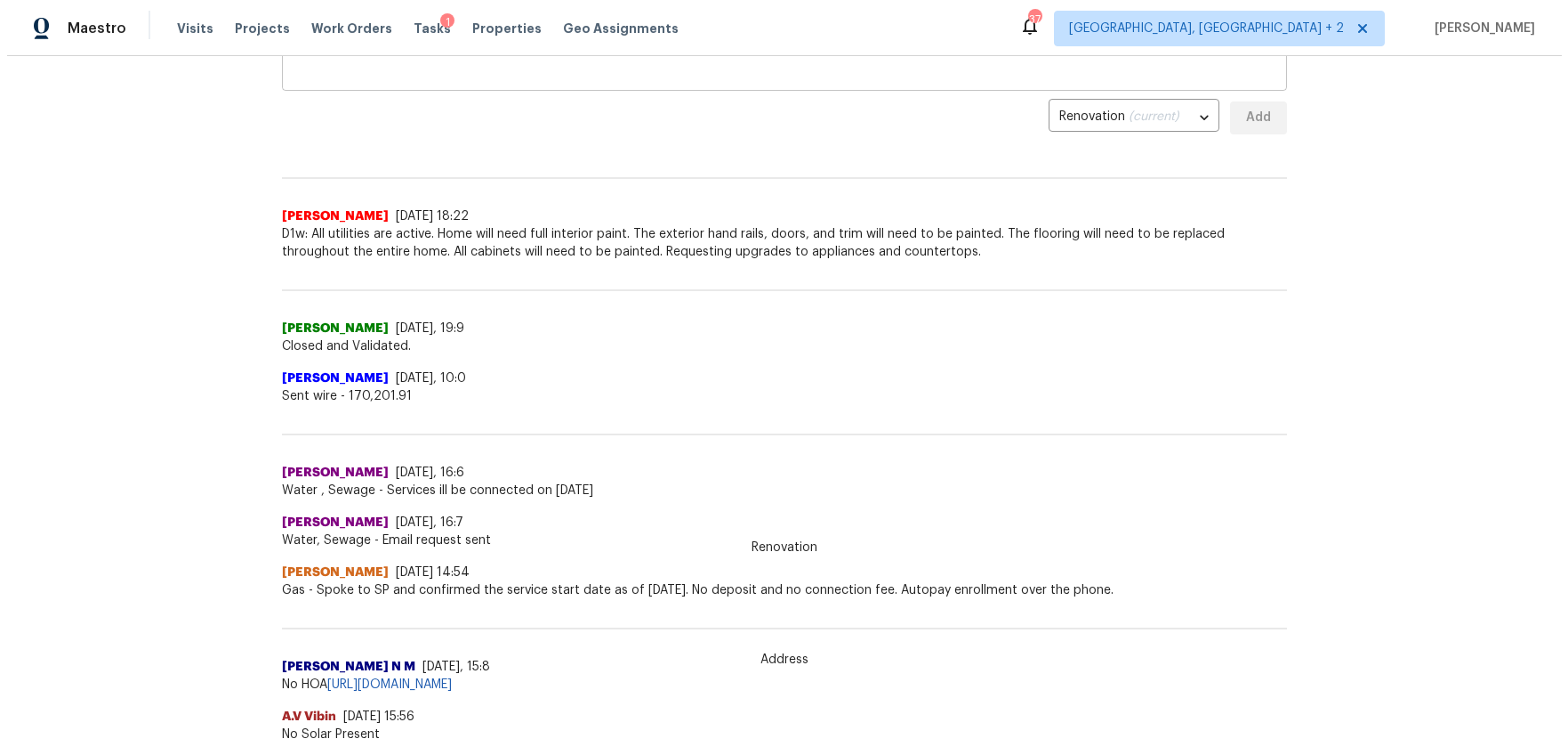
scroll to position [66, 0]
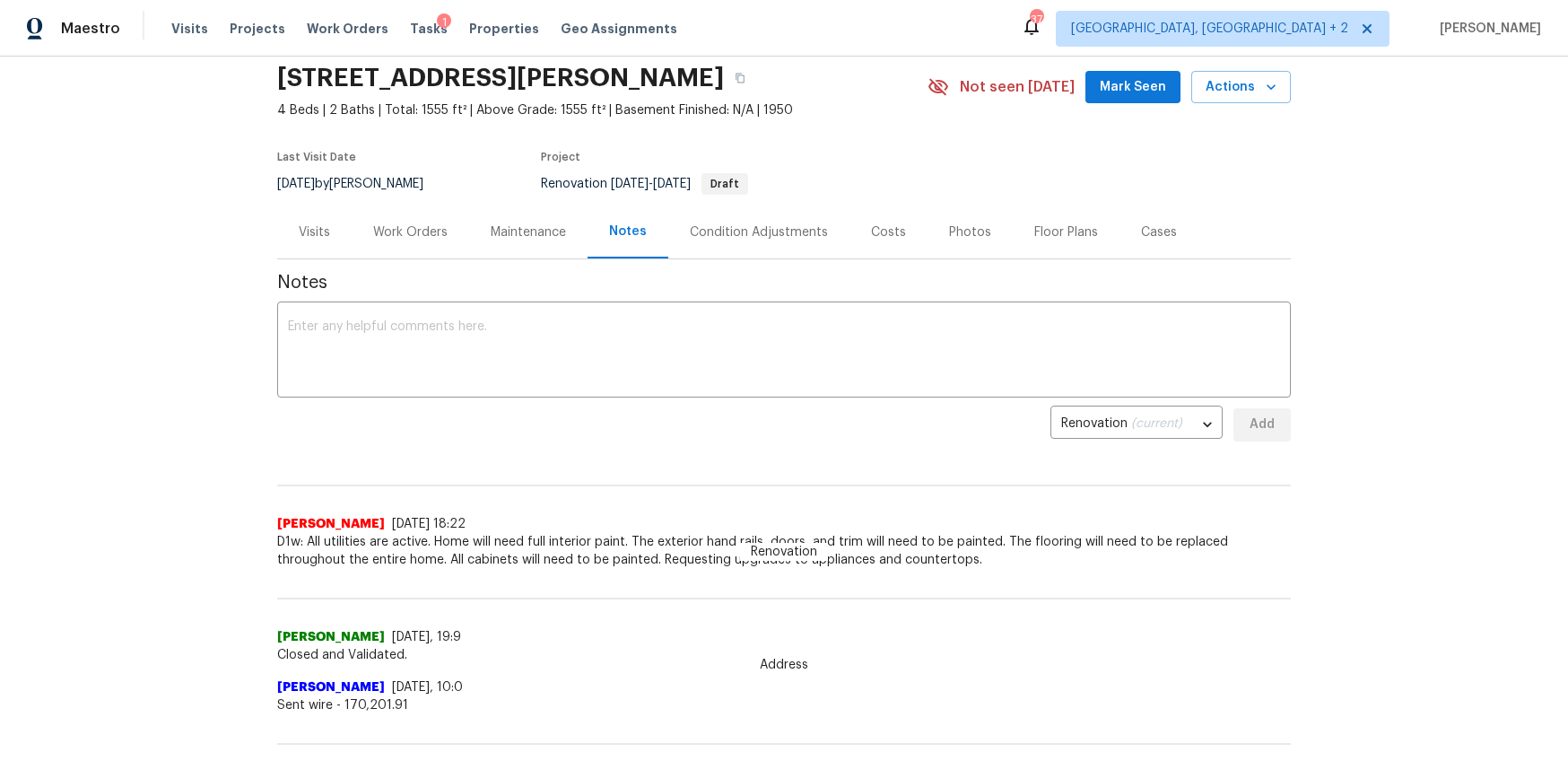
click at [379, 237] on div "Work Orders" at bounding box center [410, 232] width 74 height 18
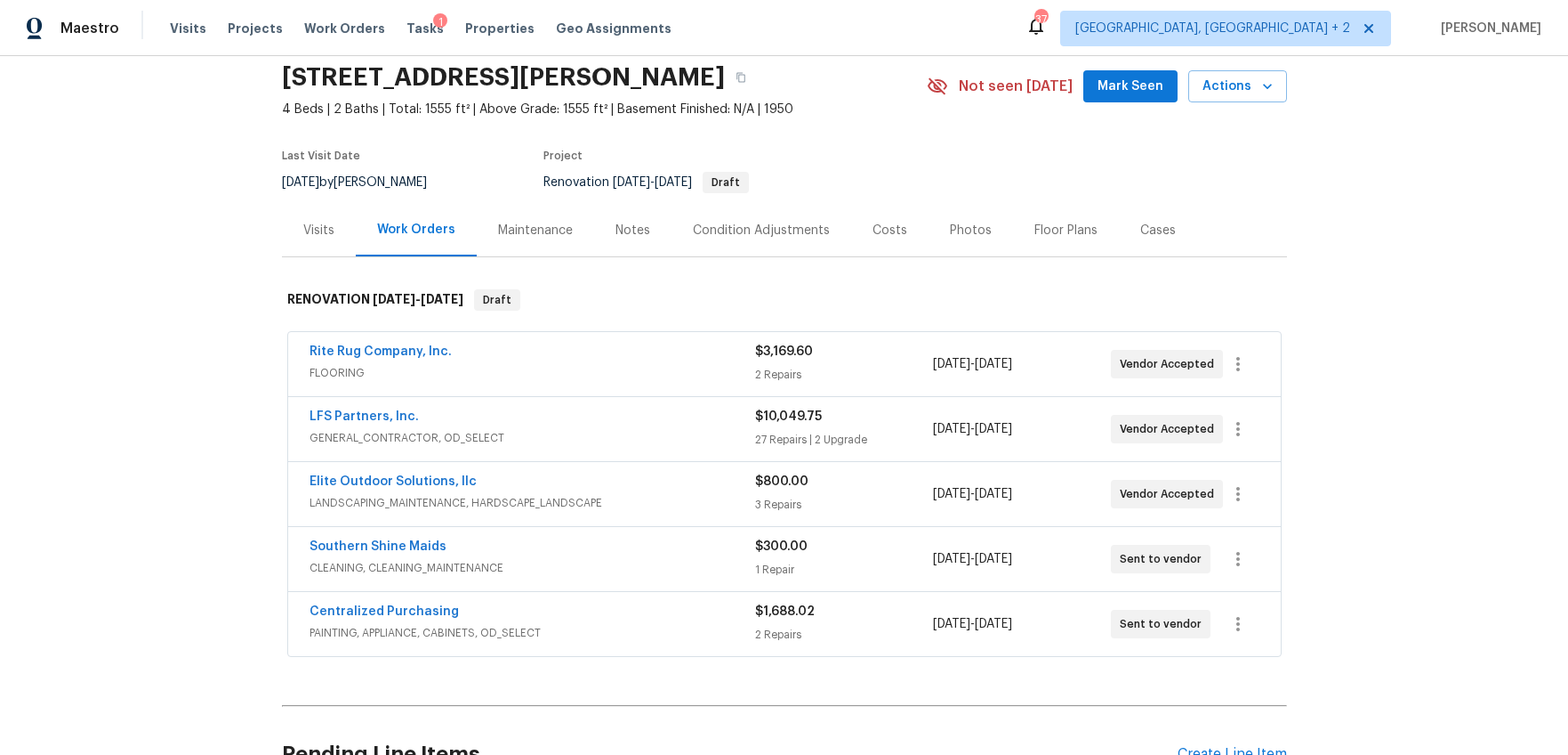
click at [687, 428] on div "LFS Partners, Inc." at bounding box center [531, 418] width 445 height 22
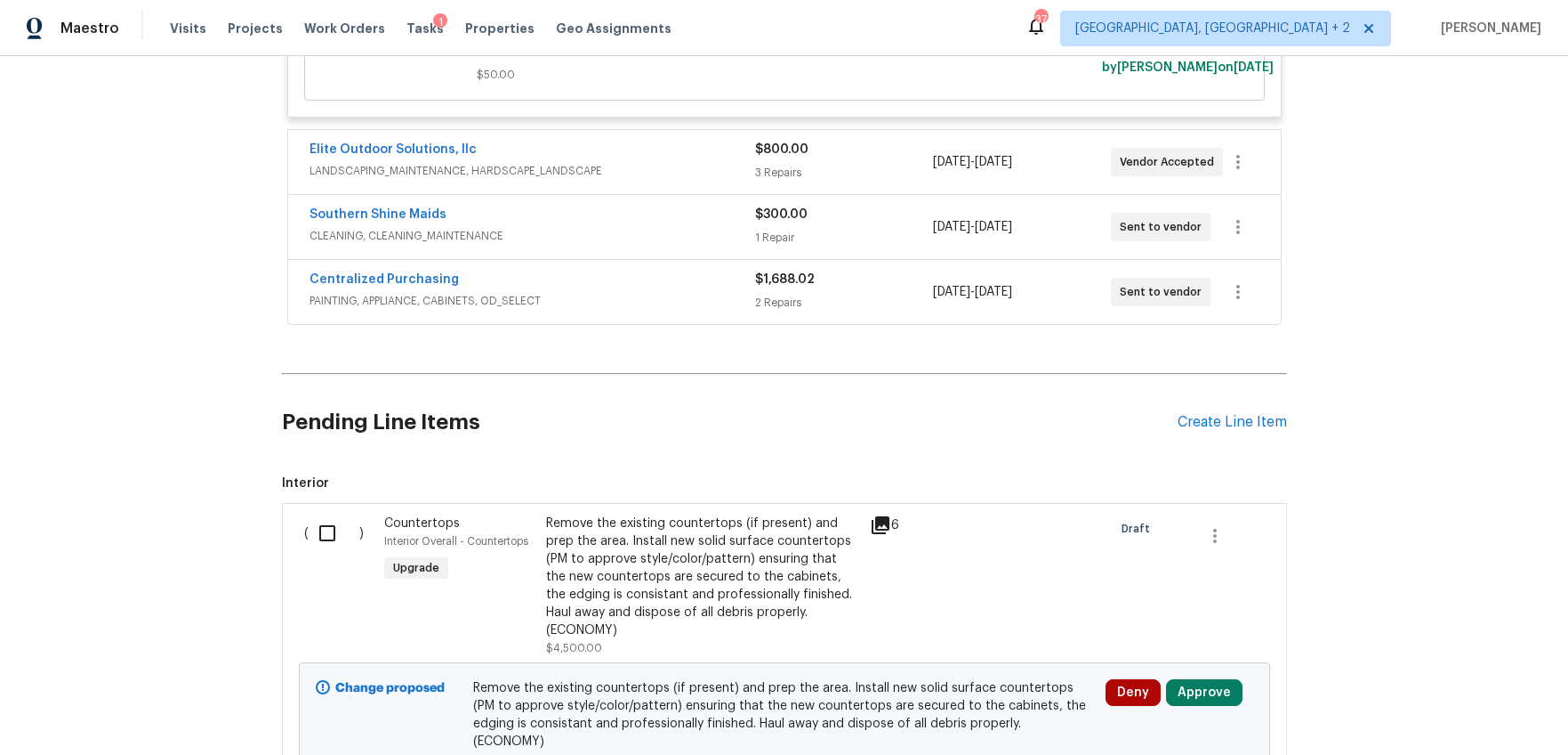
scroll to position [7232, 0]
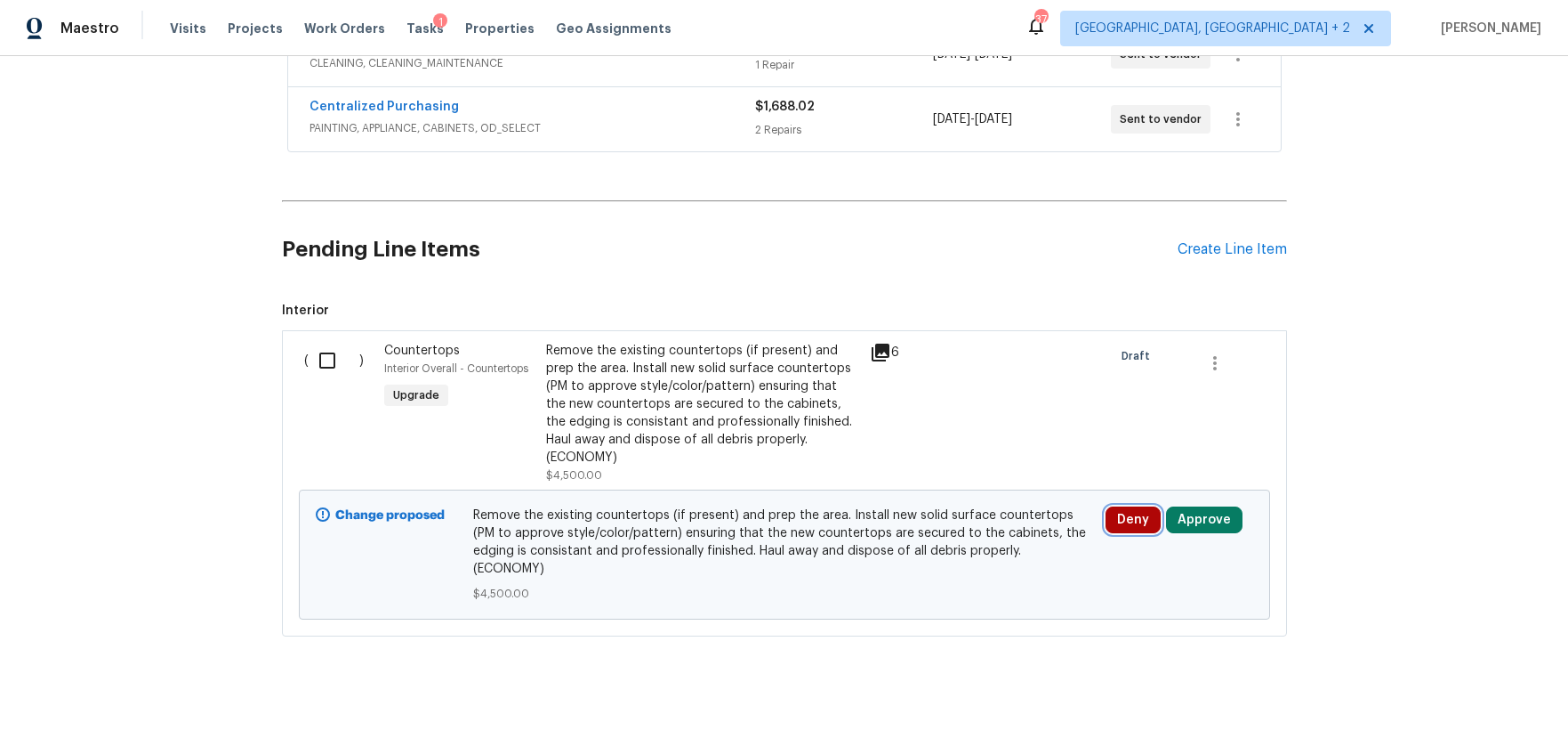
click at [1117, 520] on button "Deny" at bounding box center [1133, 519] width 55 height 26
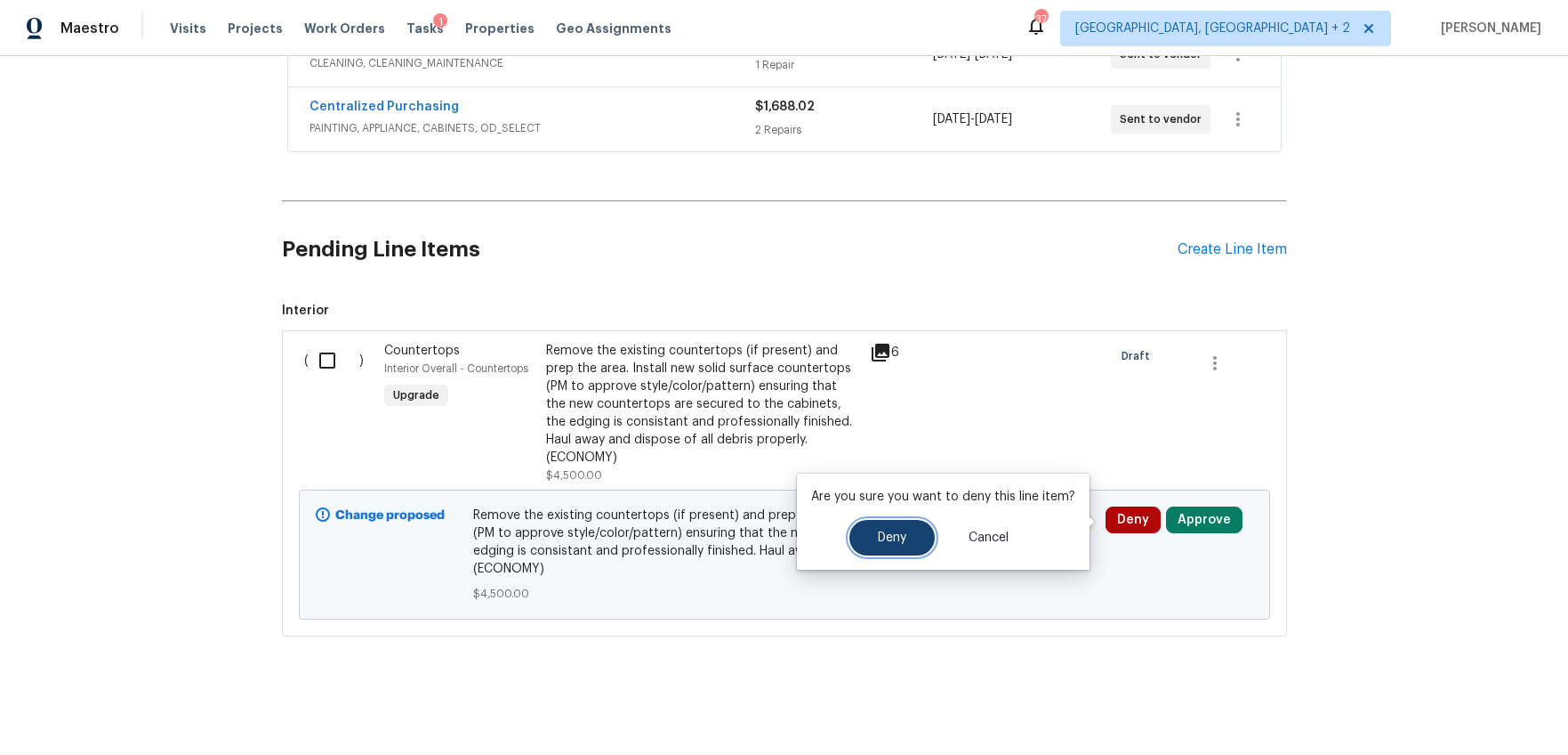
click at [862, 536] on button "Deny" at bounding box center [892, 537] width 85 height 36
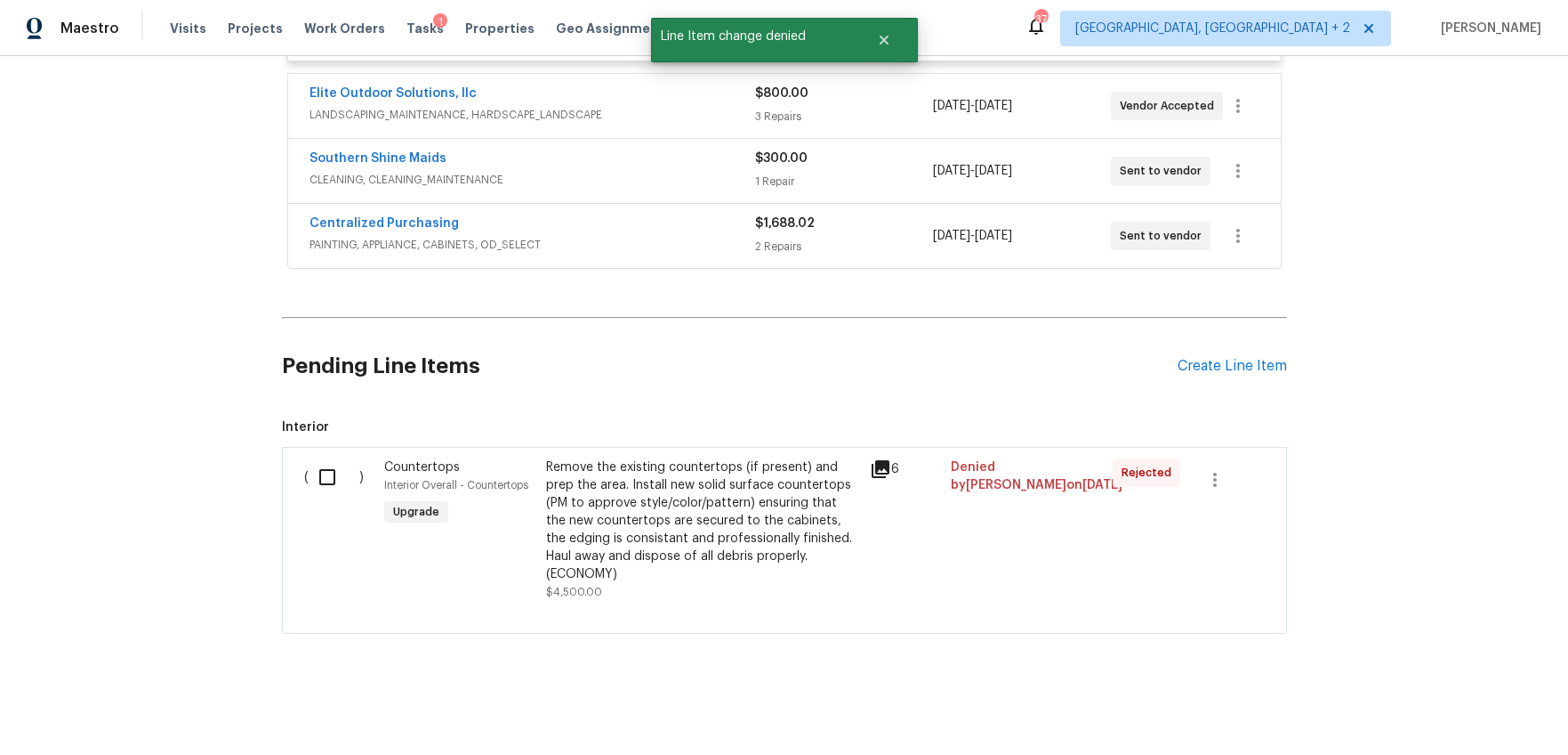
scroll to position [7131, 0]
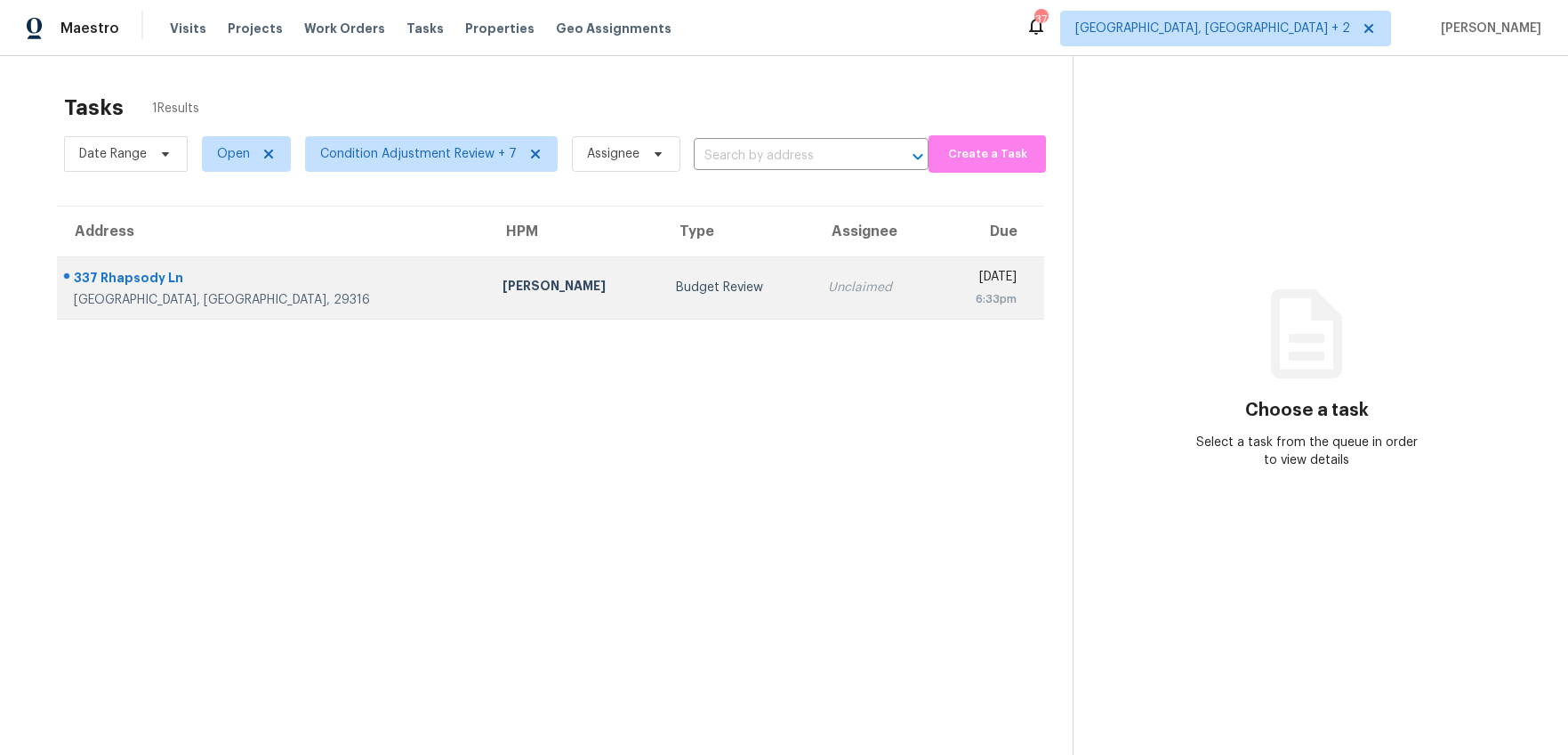
click at [250, 292] on div "[GEOGRAPHIC_DATA], [GEOGRAPHIC_DATA], 29316" at bounding box center [273, 300] width 400 height 18
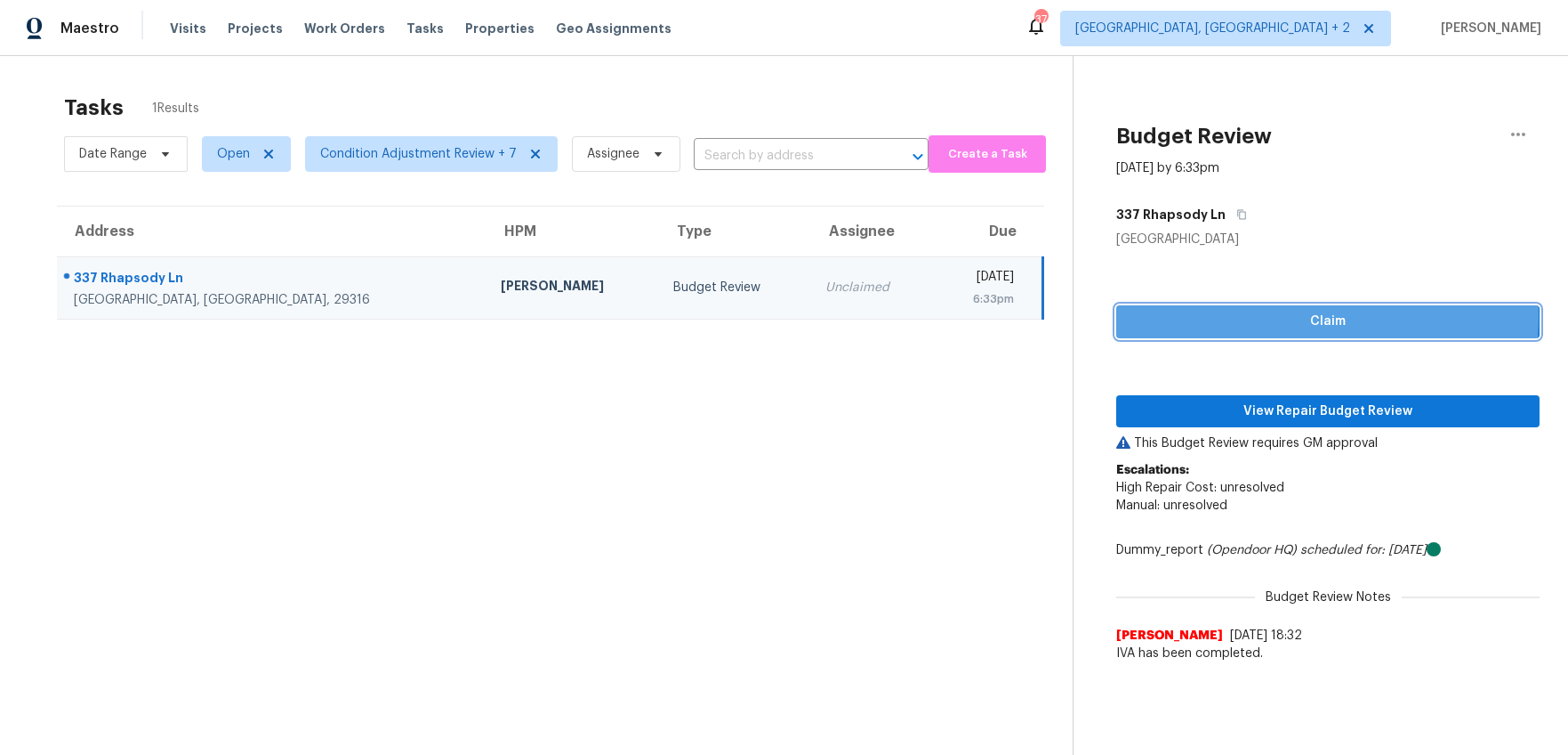
click at [1215, 315] on span "Claim" at bounding box center [1329, 322] width 395 height 23
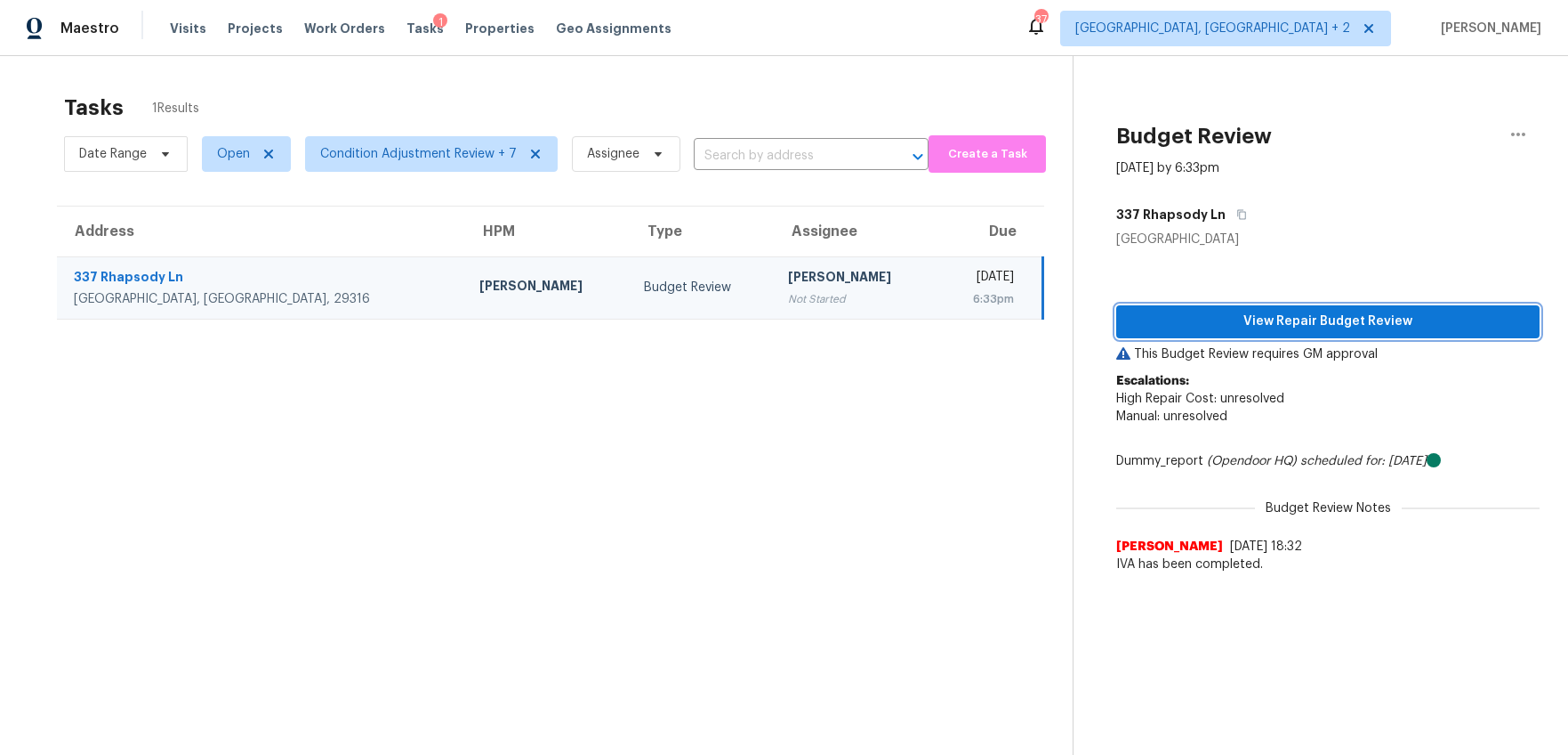
click at [1252, 310] on span "View Repair Budget Review" at bounding box center [1329, 322] width 395 height 23
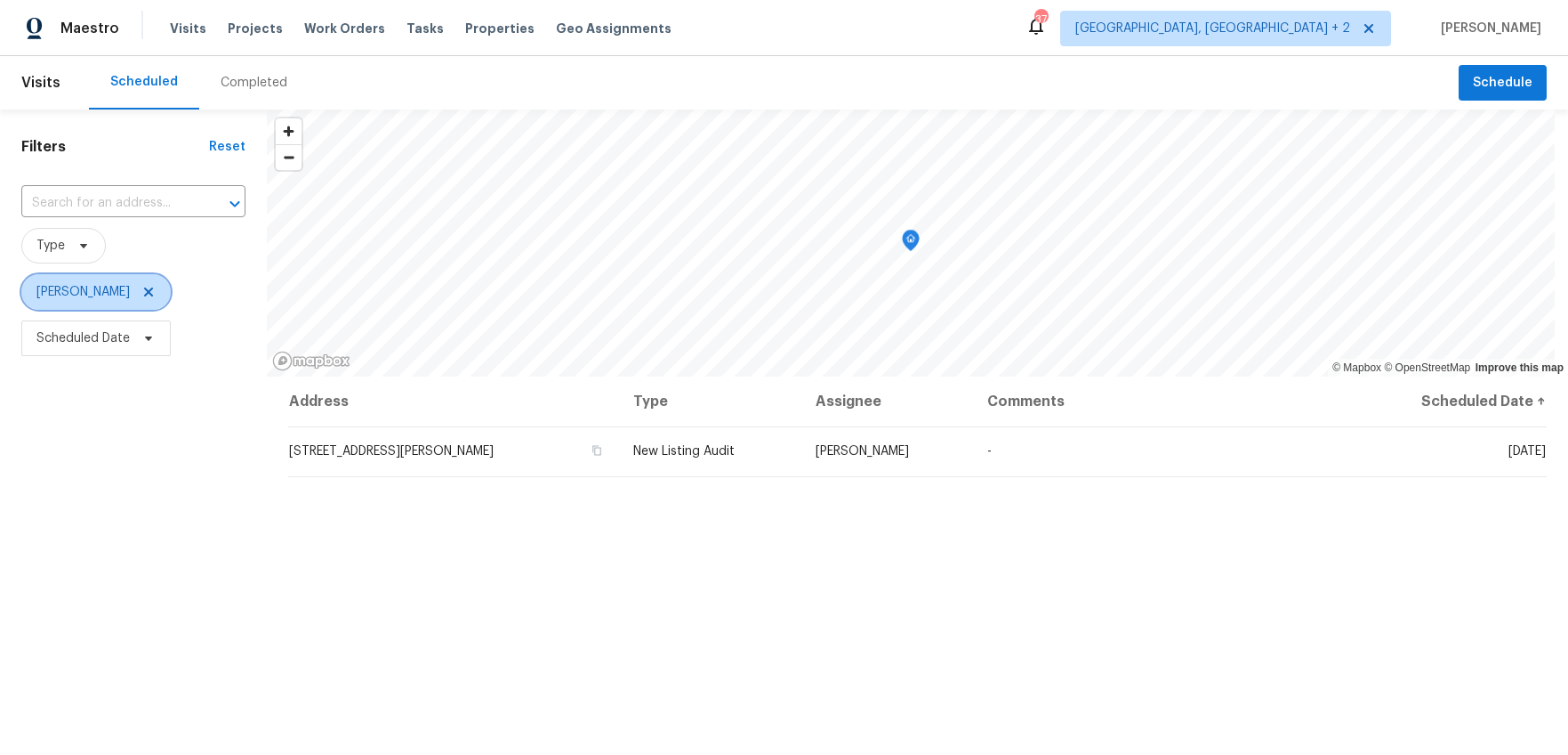
click at [142, 291] on icon at bounding box center [148, 291] width 14 height 14
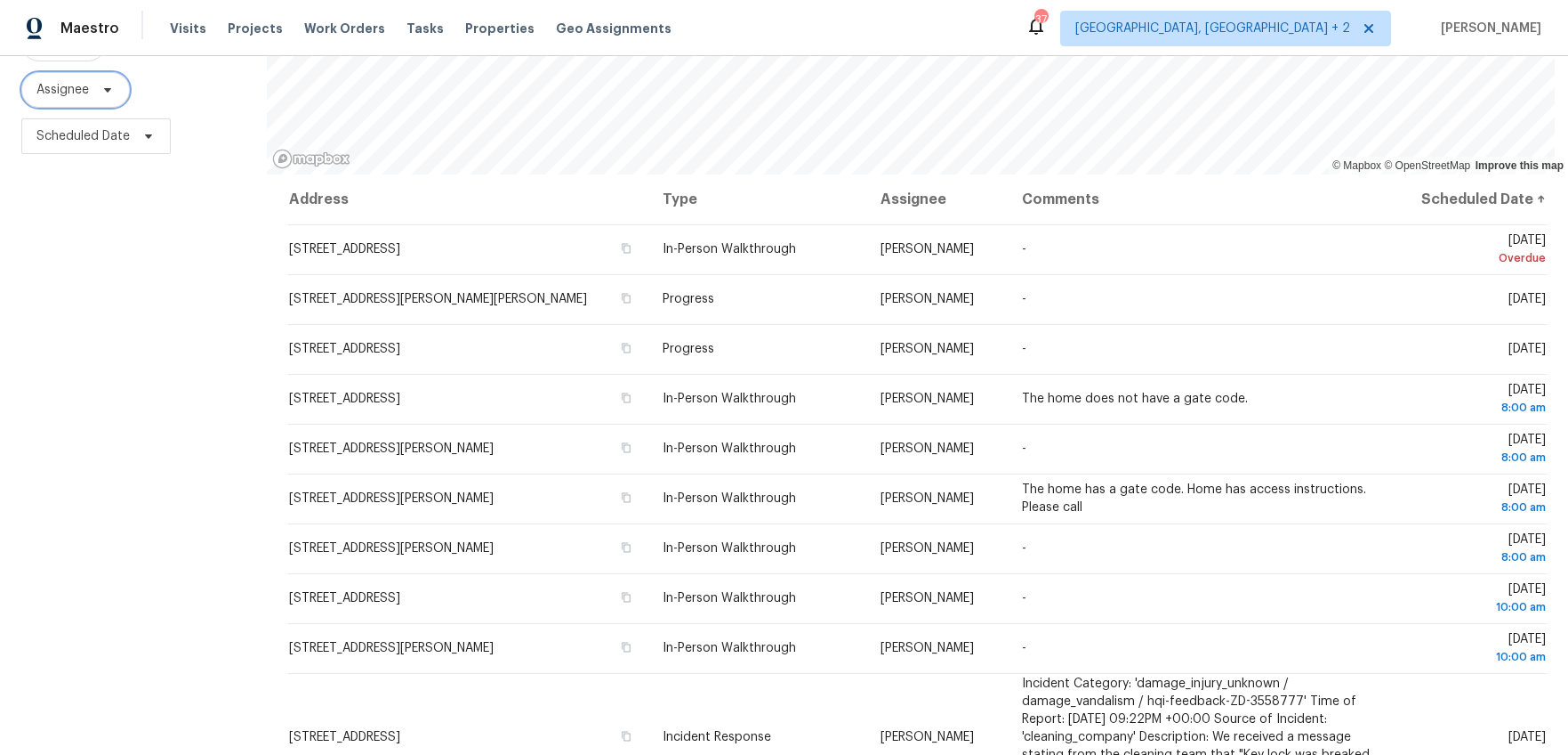
scroll to position [238, 0]
